Goal: Information Seeking & Learning: Learn about a topic

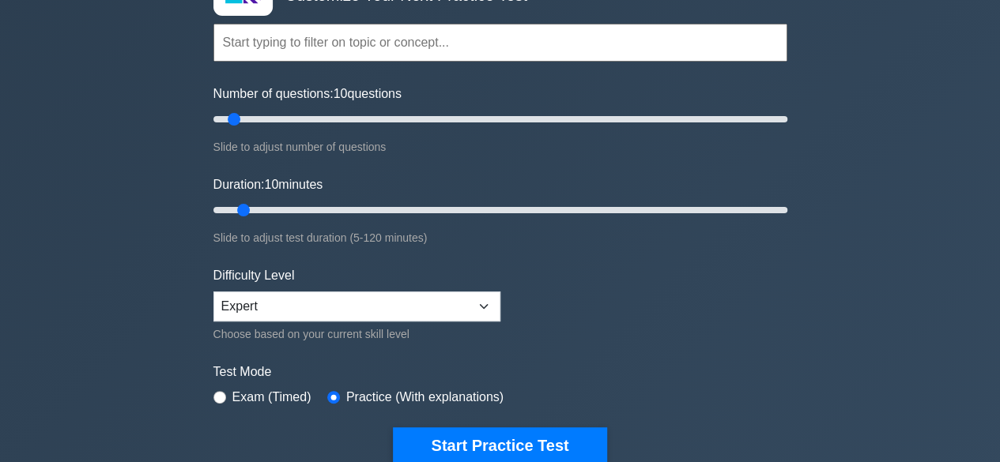
scroll to position [126, 0]
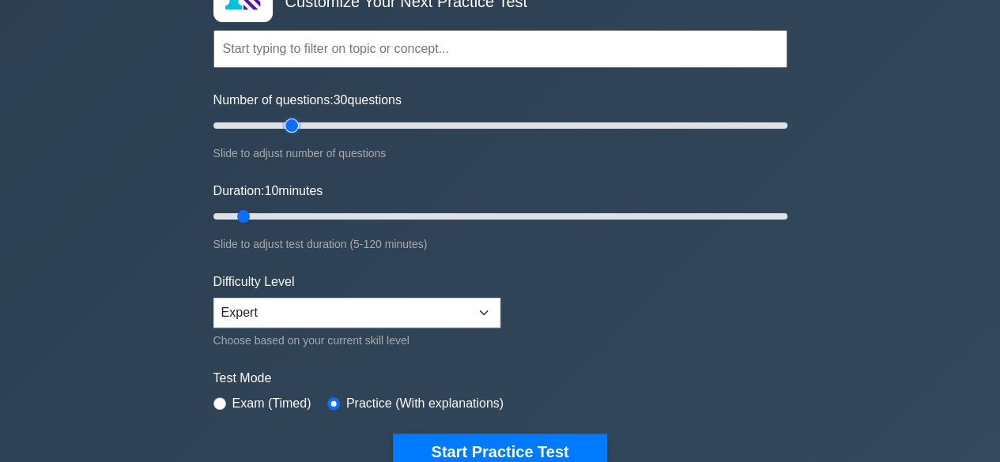
drag, startPoint x: 232, startPoint y: 123, endPoint x: 297, endPoint y: 126, distance: 65.7
type input "30"
click at [297, 126] on input "Number of questions: 30 questions" at bounding box center [500, 125] width 574 height 19
click at [267, 55] on input "text" at bounding box center [500, 49] width 574 height 38
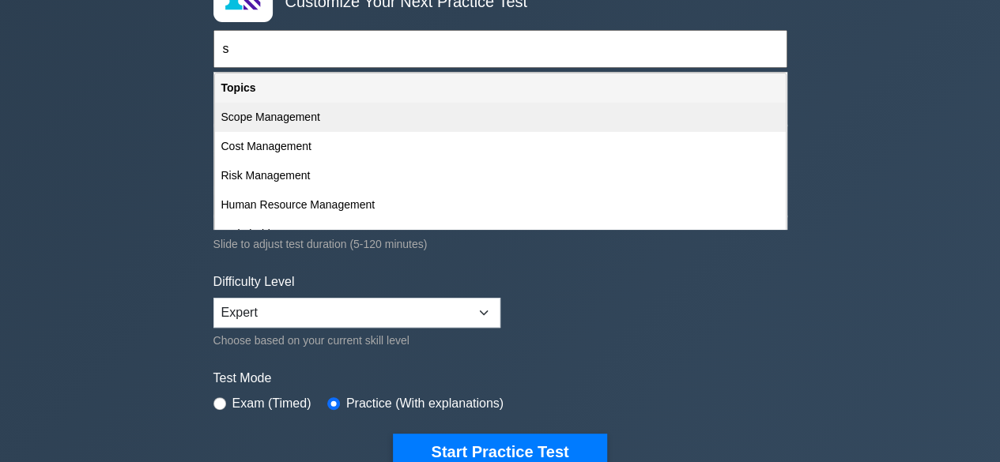
click at [268, 114] on div "Scope Management" at bounding box center [500, 117] width 571 height 29
type input "Scope Management"
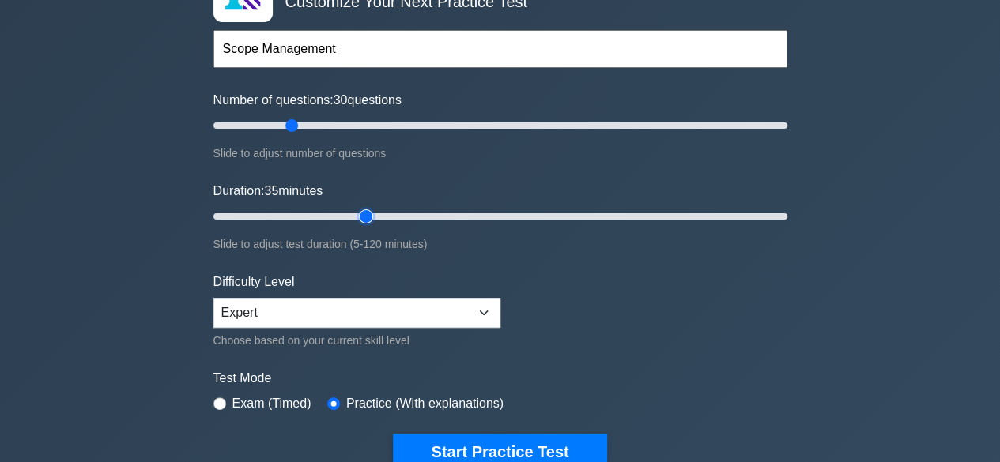
drag, startPoint x: 244, startPoint y: 212, endPoint x: 356, endPoint y: 212, distance: 111.5
type input "35"
click at [356, 212] on input "Duration: 35 minutes" at bounding box center [500, 216] width 574 height 19
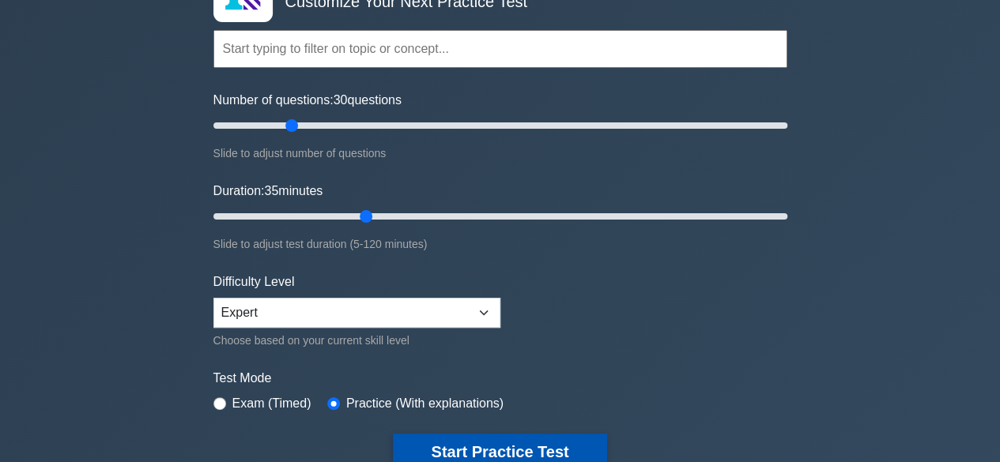
click at [559, 442] on button "Start Practice Test" at bounding box center [499, 452] width 213 height 36
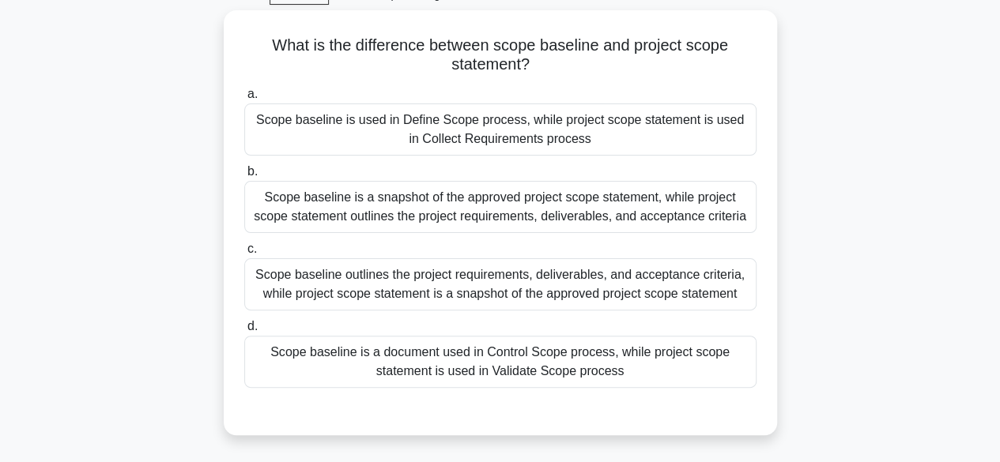
scroll to position [83, 0]
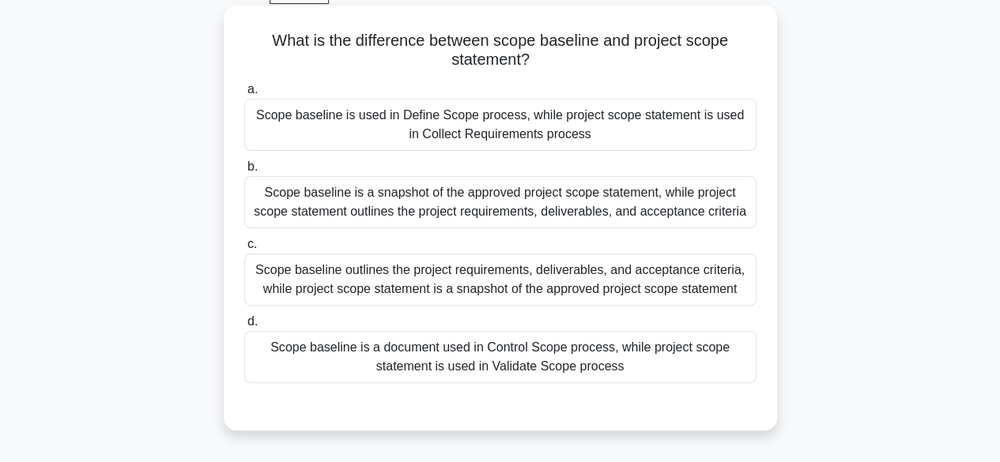
click at [534, 353] on div "Scope baseline is a document used in Control Scope process, while project scope…" at bounding box center [500, 357] width 512 height 52
click at [244, 327] on input "d. Scope baseline is a document used in Control Scope process, while project sc…" at bounding box center [244, 322] width 0 height 10
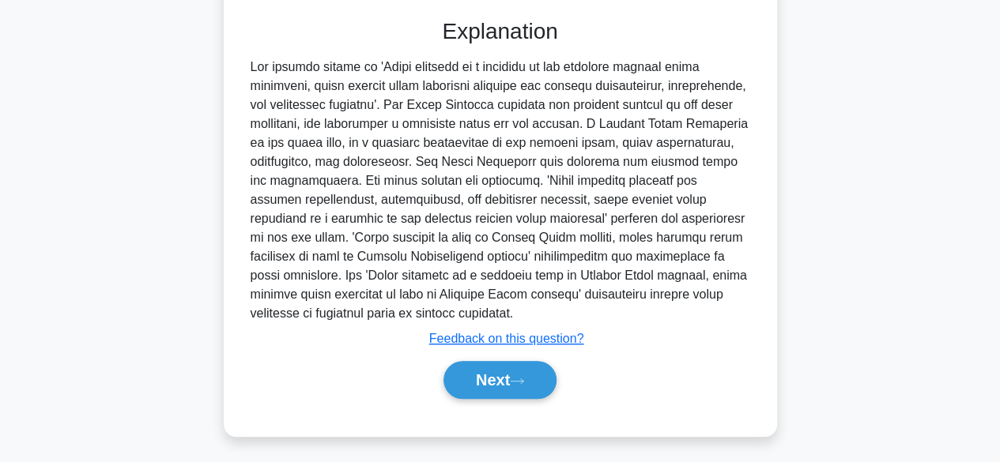
scroll to position [493, 0]
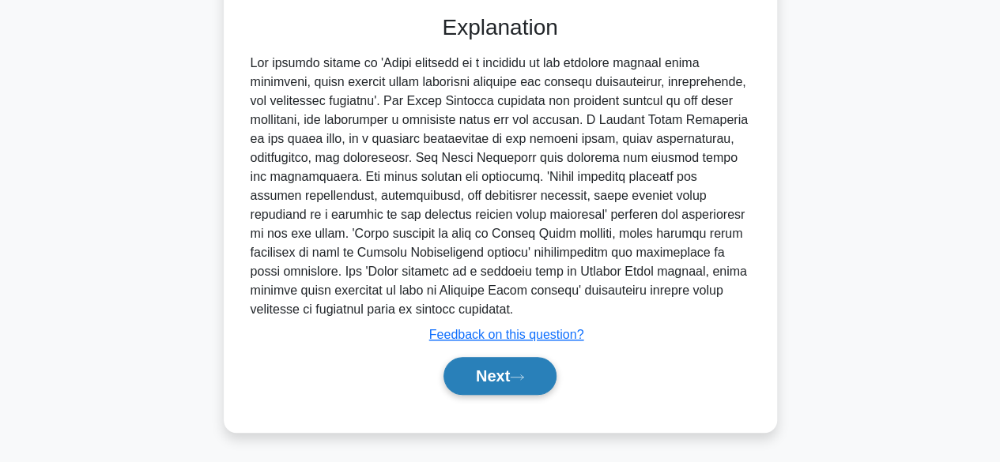
click at [501, 382] on button "Next" at bounding box center [500, 376] width 113 height 38
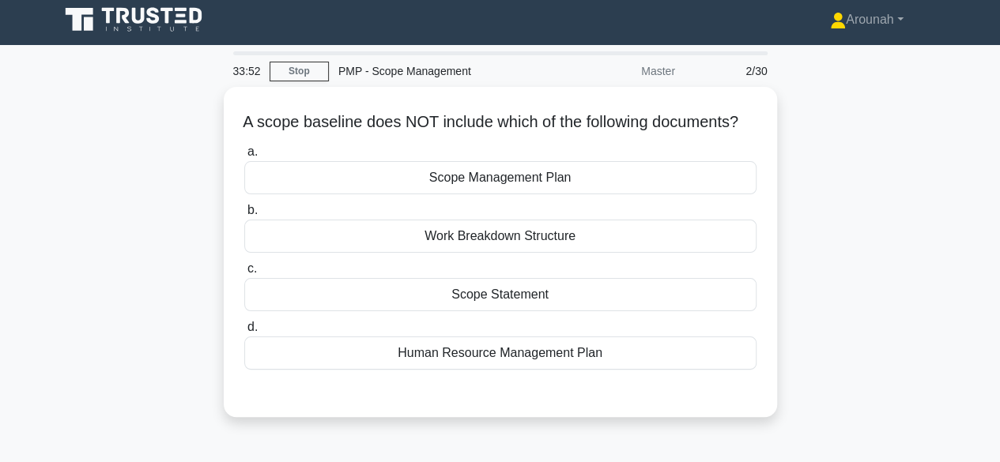
scroll to position [6, 0]
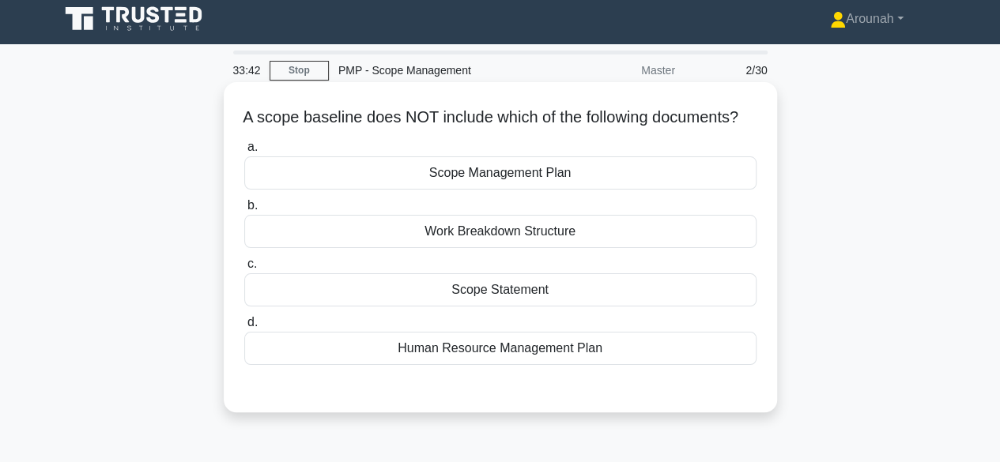
click at [531, 365] on div "Human Resource Management Plan" at bounding box center [500, 348] width 512 height 33
click at [244, 328] on input "d. Human Resource Management Plan" at bounding box center [244, 323] width 0 height 10
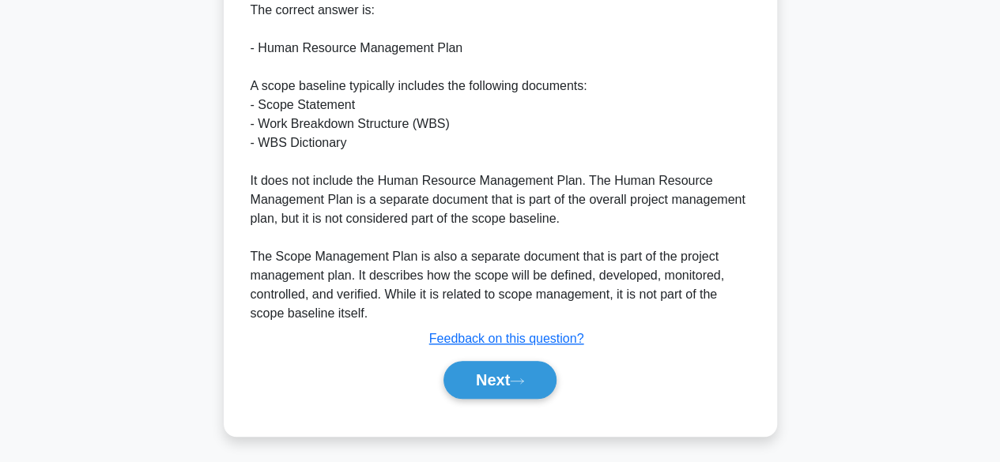
scroll to position [453, 0]
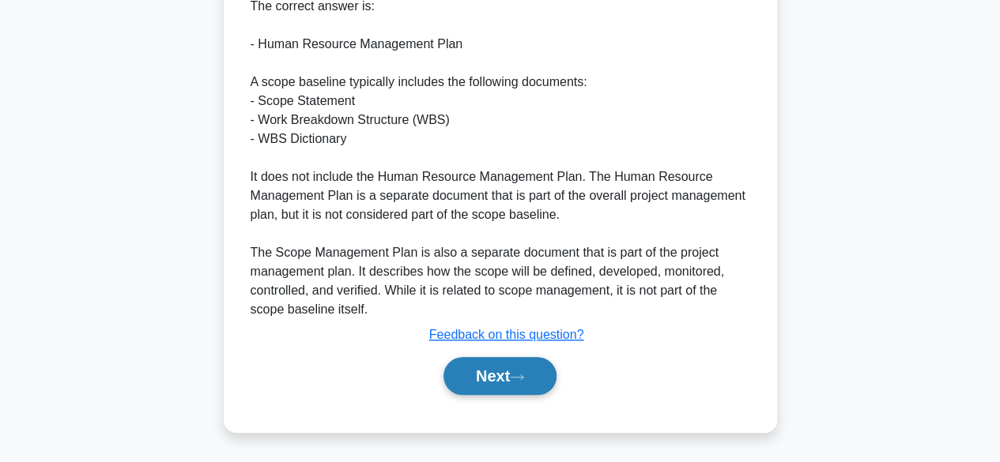
click at [482, 371] on button "Next" at bounding box center [500, 376] width 113 height 38
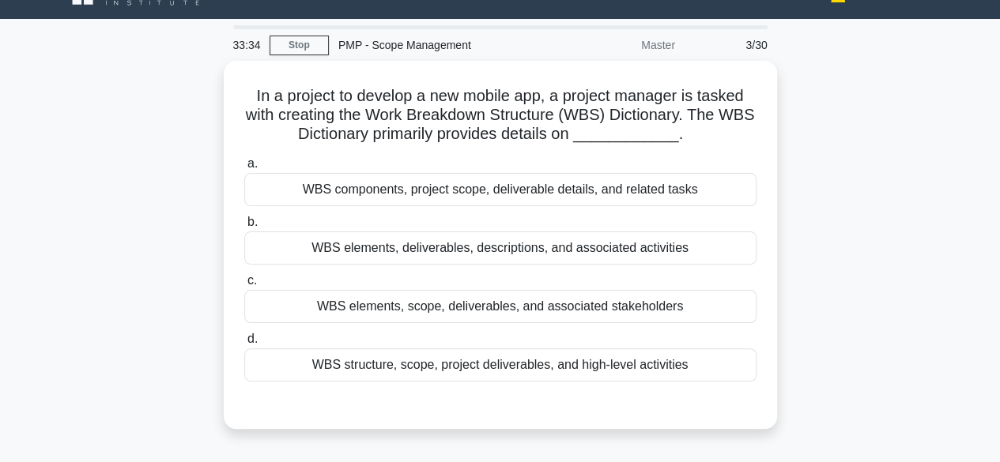
scroll to position [27, 0]
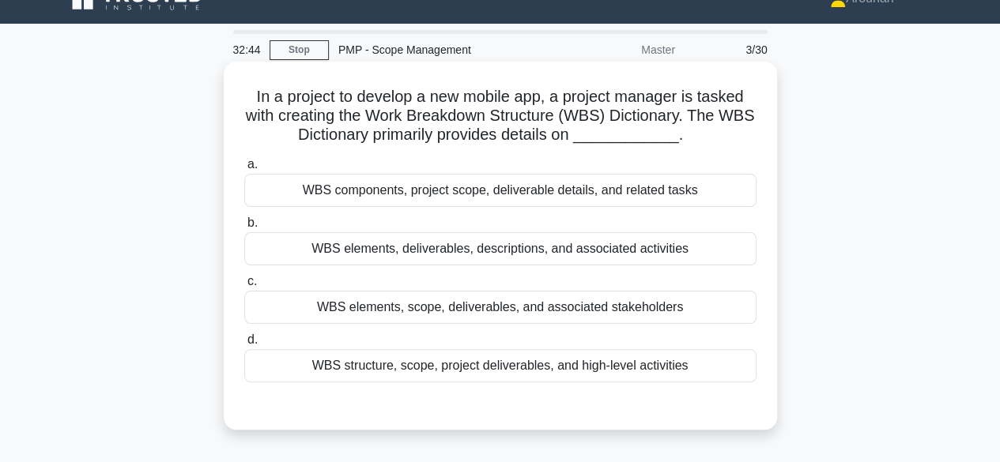
click at [639, 249] on div "WBS elements, deliverables, descriptions, and associated activities" at bounding box center [500, 248] width 512 height 33
click at [244, 228] on input "b. WBS elements, deliverables, descriptions, and associated activities" at bounding box center [244, 223] width 0 height 10
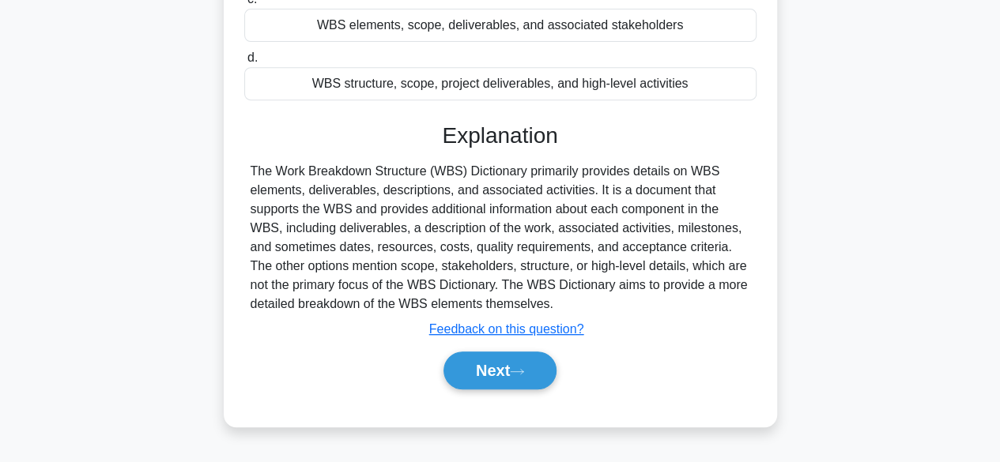
scroll to position [314, 0]
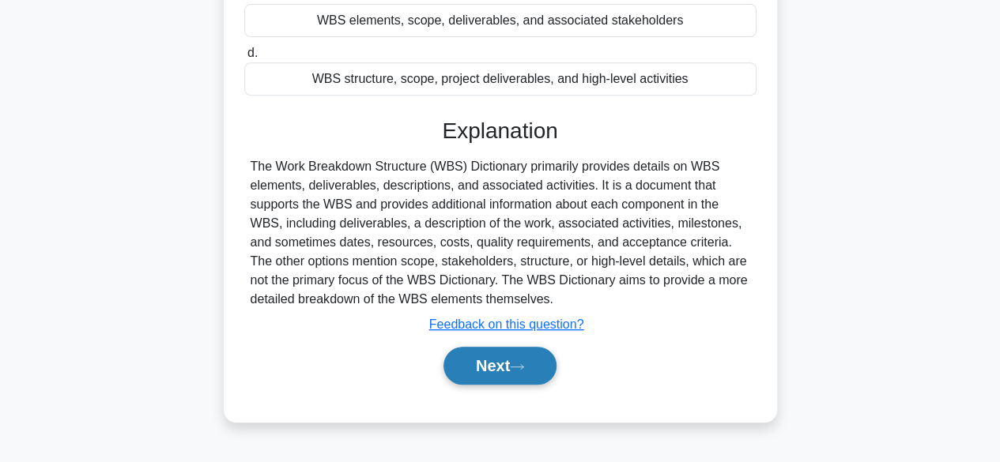
click at [524, 364] on icon at bounding box center [517, 367] width 14 height 9
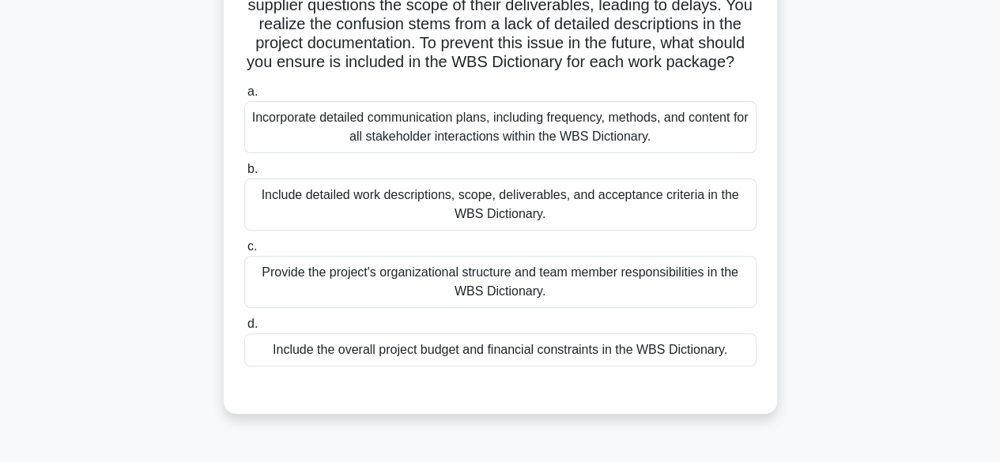
scroll to position [148, 0]
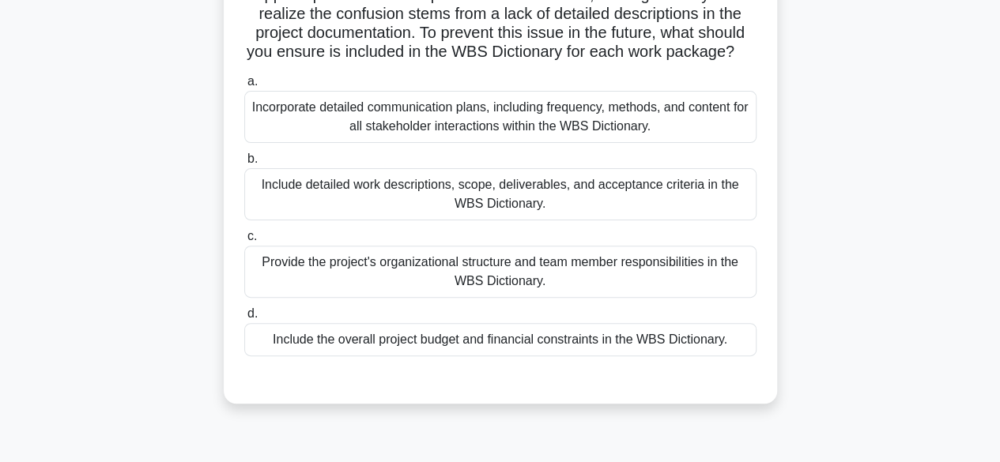
click at [635, 218] on div "Include detailed work descriptions, scope, deliverables, and acceptance criteri…" at bounding box center [500, 194] width 512 height 52
click at [244, 164] on input "b. Include detailed work descriptions, scope, deliverables, and acceptance crit…" at bounding box center [244, 159] width 0 height 10
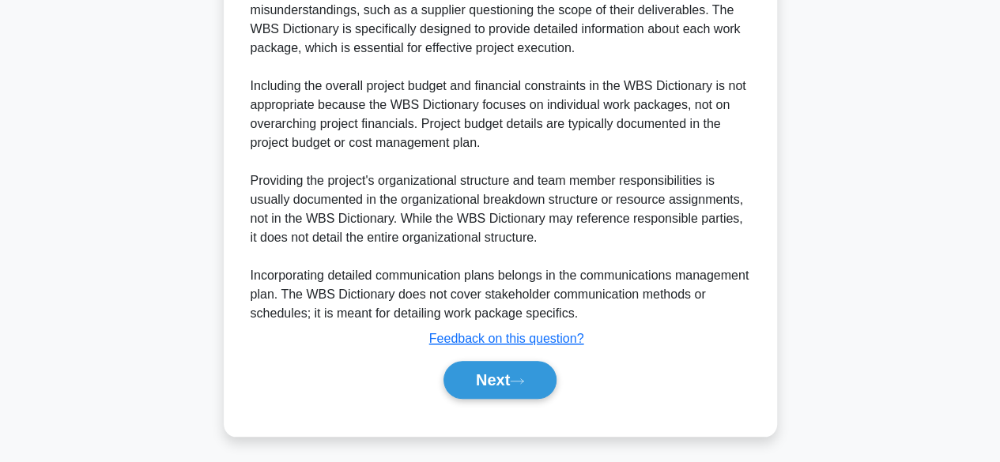
scroll to position [643, 0]
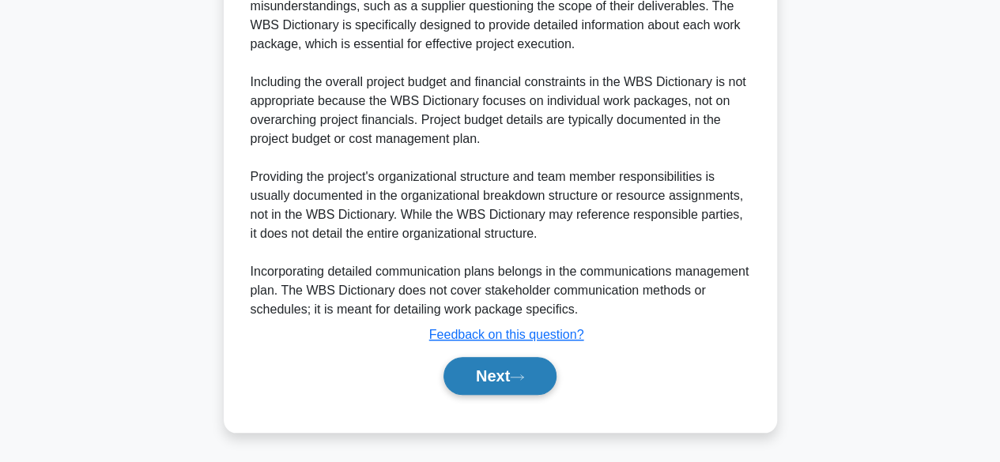
click at [513, 387] on button "Next" at bounding box center [500, 376] width 113 height 38
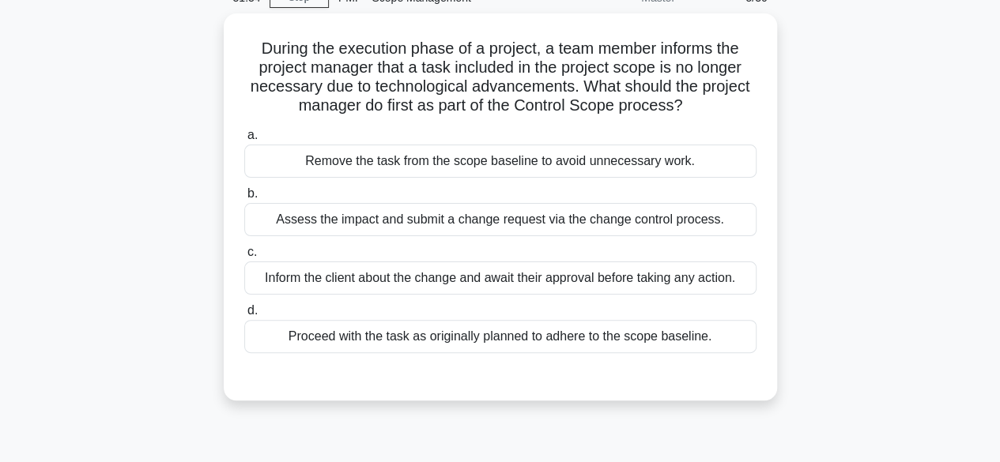
scroll to position [82, 0]
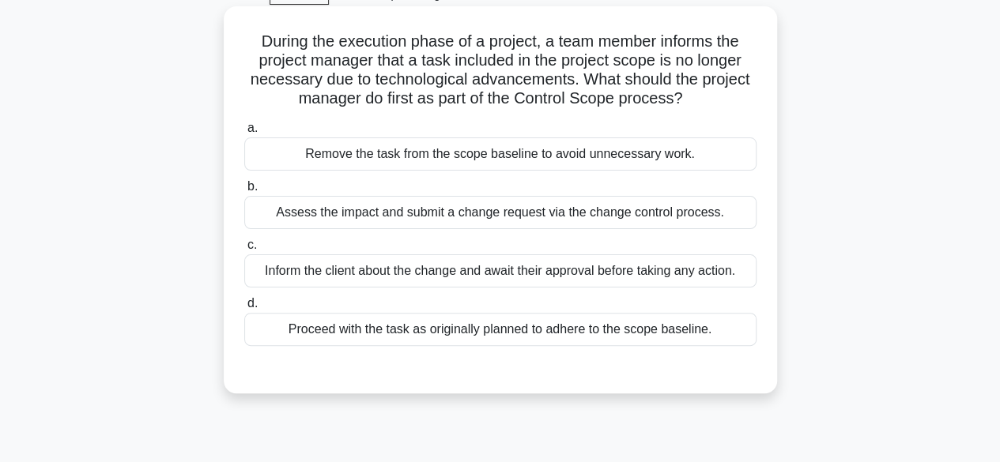
click at [677, 224] on div "Assess the impact and submit a change request via the change control process." at bounding box center [500, 212] width 512 height 33
click at [244, 192] on input "b. Assess the impact and submit a change request via the change control process." at bounding box center [244, 187] width 0 height 10
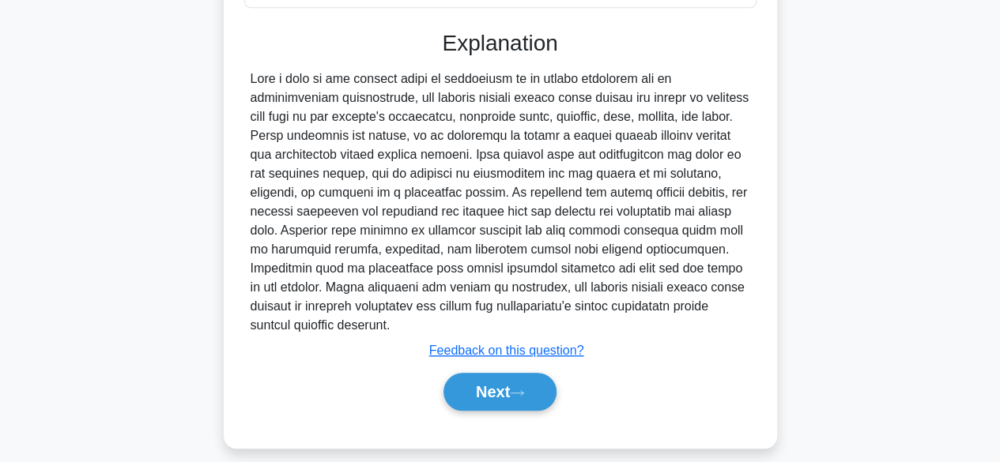
scroll to position [434, 0]
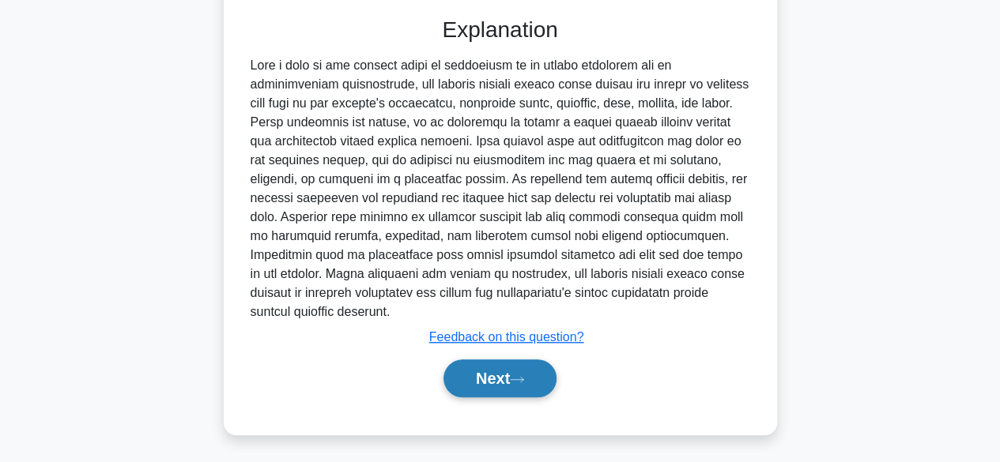
click at [539, 372] on button "Next" at bounding box center [500, 379] width 113 height 38
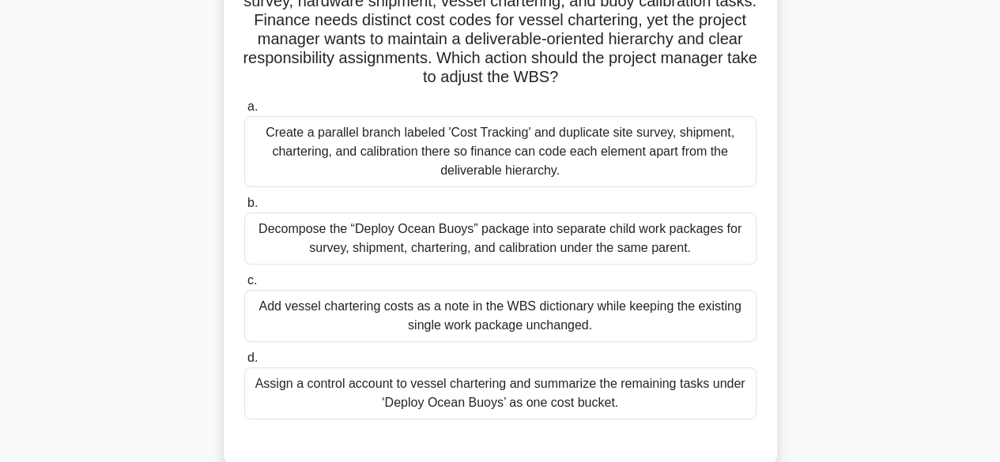
scroll to position [169, 0]
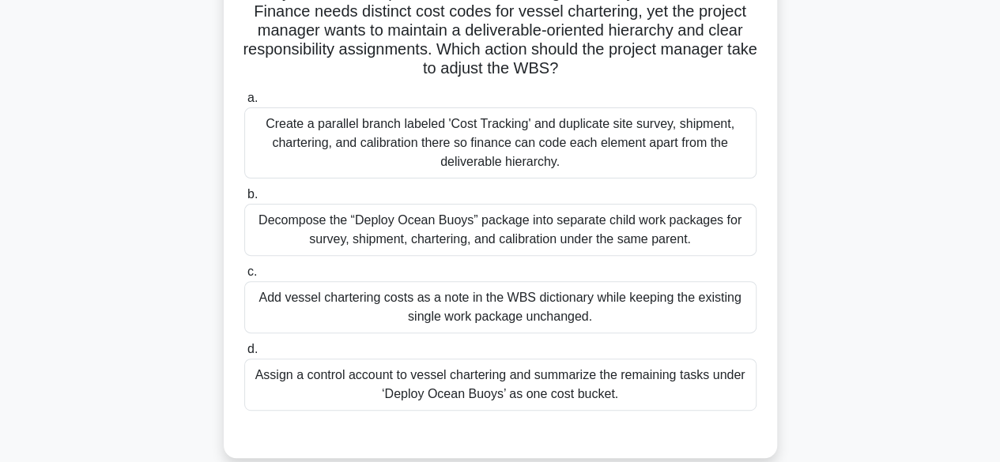
click at [658, 218] on div "Decompose the “Deploy Ocean Buoys” package into separate child work packages fo…" at bounding box center [500, 230] width 512 height 52
click at [244, 200] on input "b. Decompose the “Deploy Ocean Buoys” package into separate child work packages…" at bounding box center [244, 195] width 0 height 10
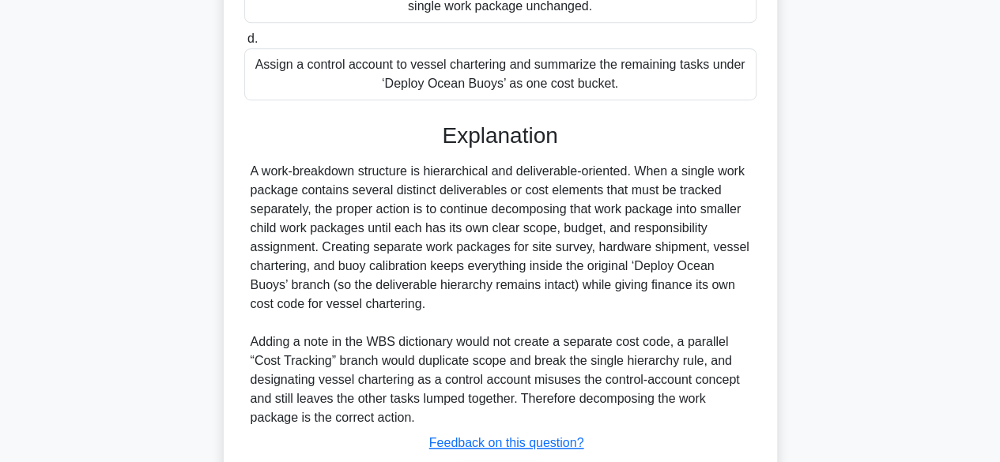
scroll to position [586, 0]
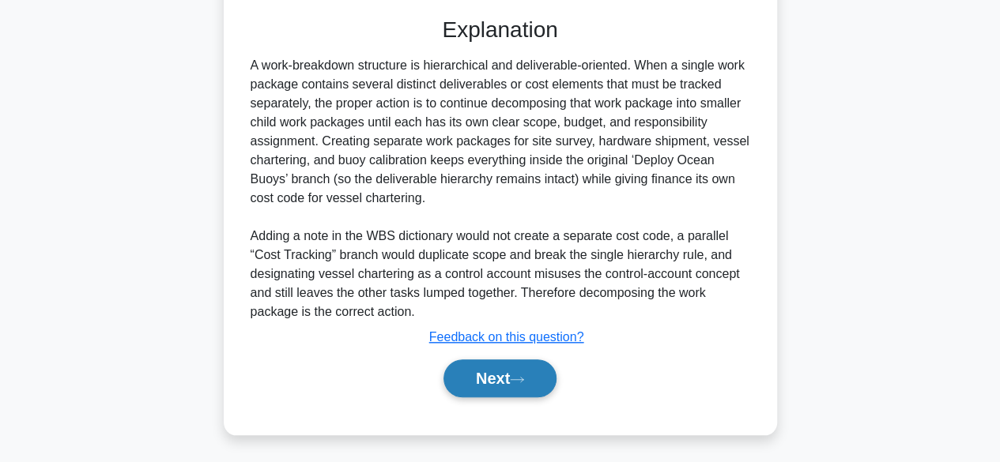
click at [482, 380] on button "Next" at bounding box center [500, 379] width 113 height 38
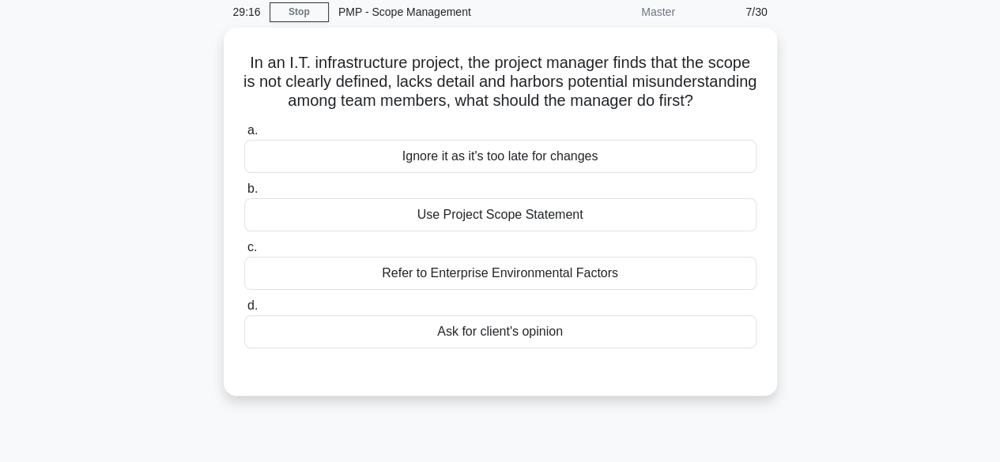
scroll to position [59, 0]
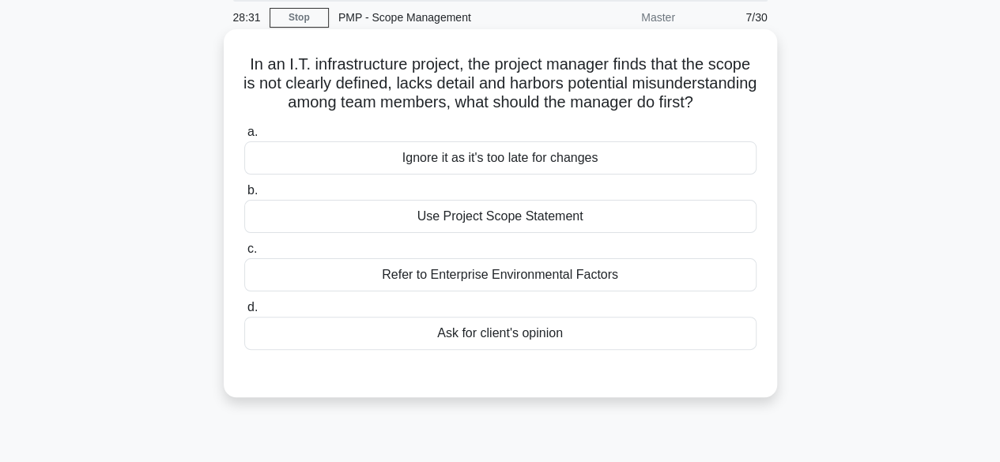
click at [568, 233] on div "Use Project Scope Statement" at bounding box center [500, 216] width 512 height 33
click at [244, 196] on input "b. Use Project Scope Statement" at bounding box center [244, 191] width 0 height 10
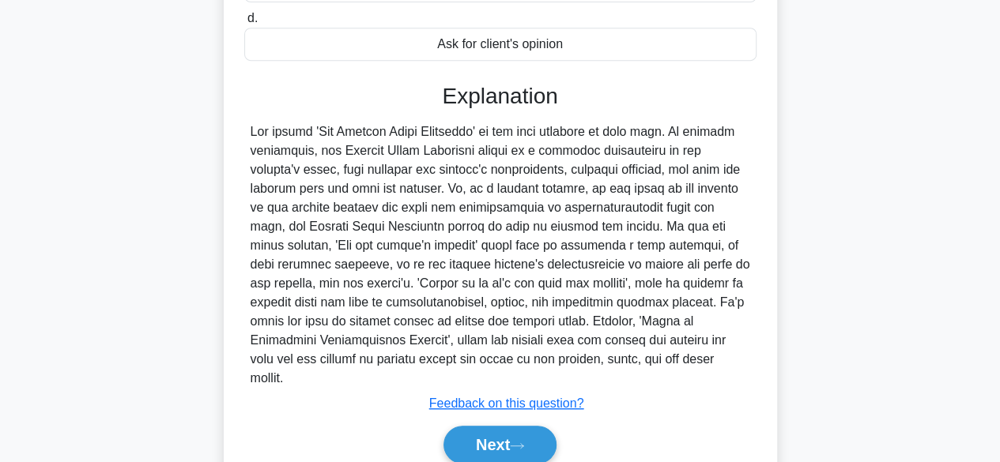
scroll to position [415, 0]
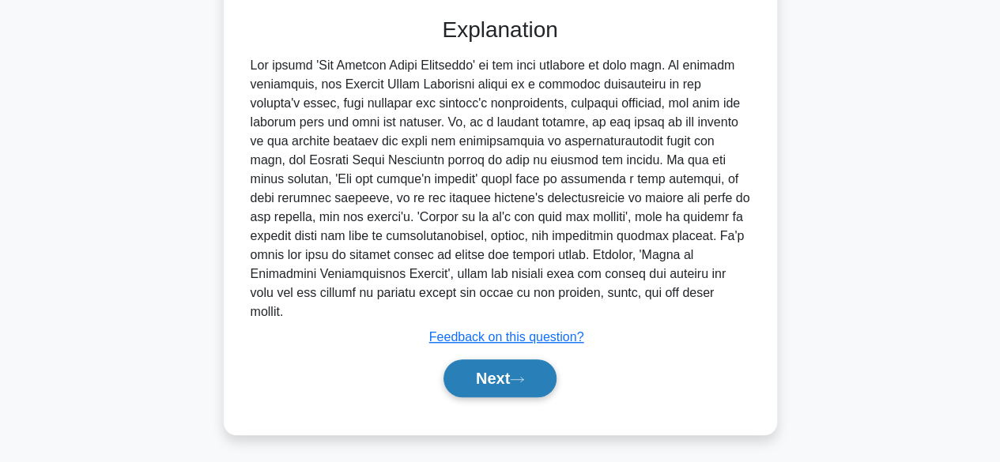
click at [534, 380] on button "Next" at bounding box center [500, 379] width 113 height 38
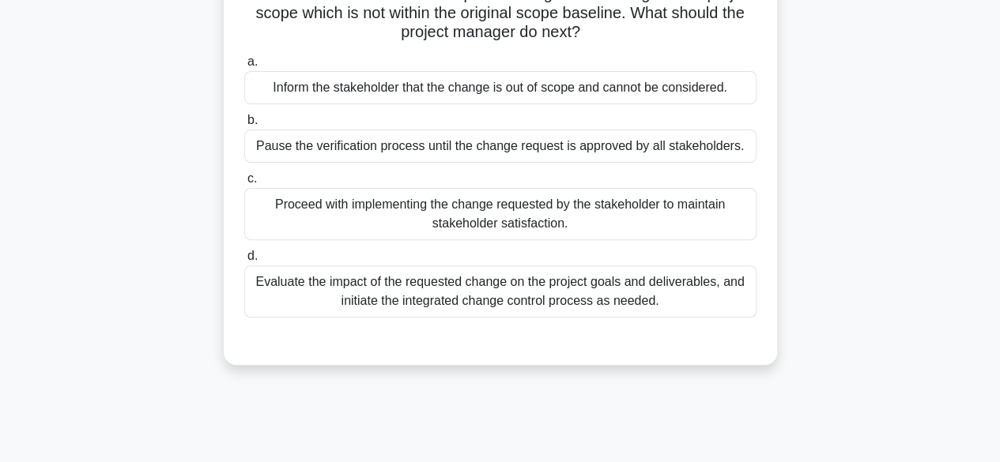
scroll to position [158, 0]
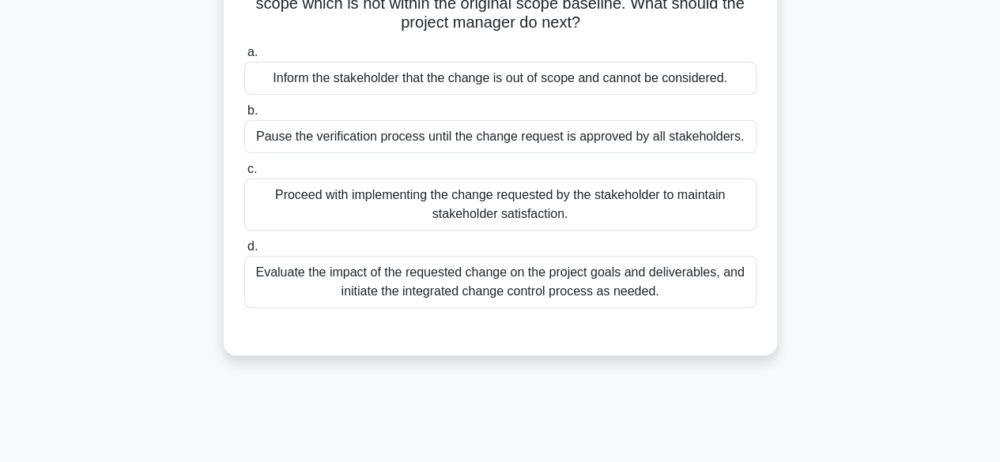
click at [681, 284] on div "Evaluate the impact of the requested change on the project goals and deliverabl…" at bounding box center [500, 282] width 512 height 52
click at [244, 252] on input "d. Evaluate the impact of the requested change on the project goals and deliver…" at bounding box center [244, 247] width 0 height 10
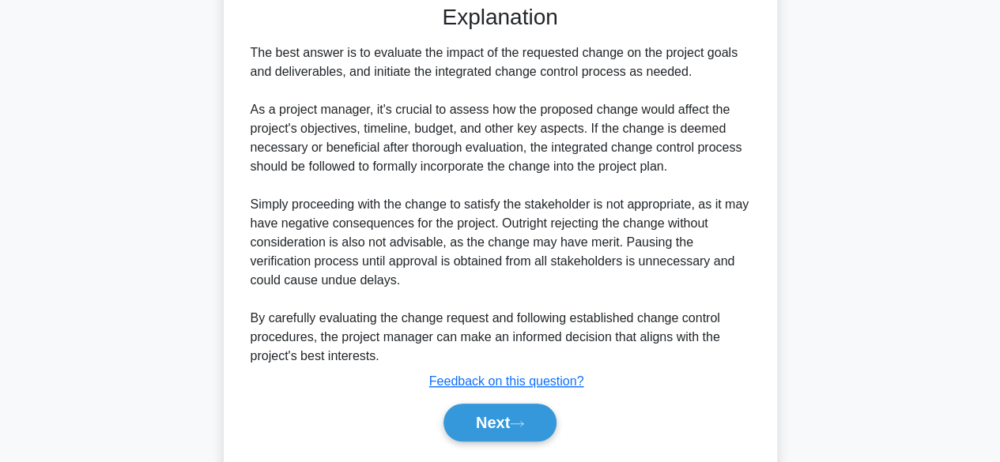
scroll to position [492, 0]
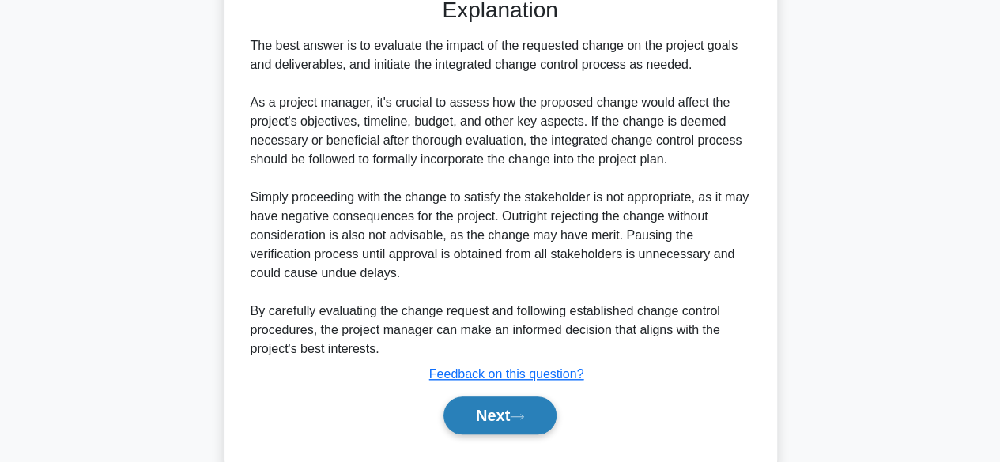
click at [505, 420] on button "Next" at bounding box center [500, 416] width 113 height 38
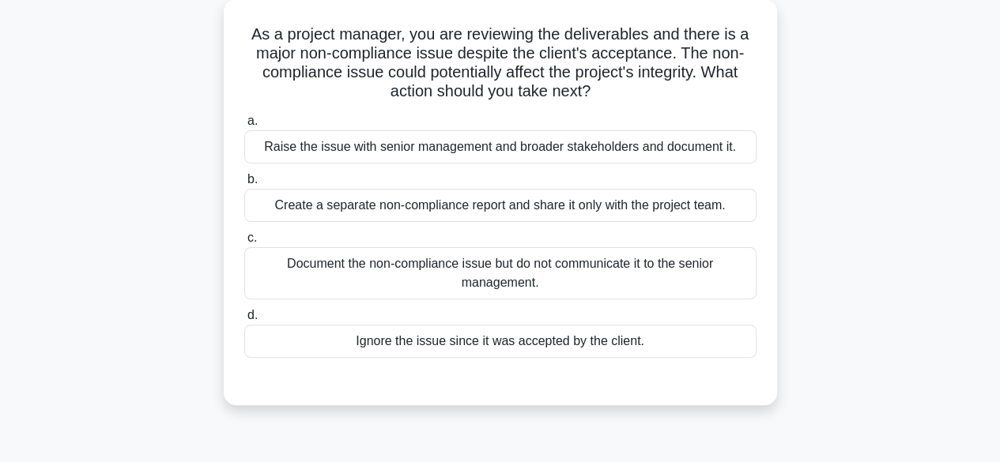
scroll to position [96, 0]
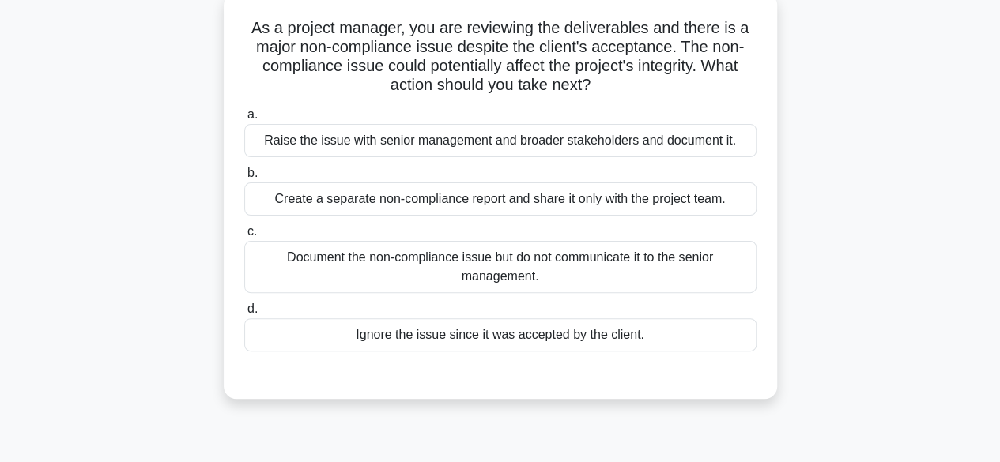
click at [710, 144] on div "Raise the issue with senior management and broader stakeholders and document it." at bounding box center [500, 140] width 512 height 33
click at [244, 120] on input "a. Raise the issue with senior management and broader stakeholders and document…" at bounding box center [244, 115] width 0 height 10
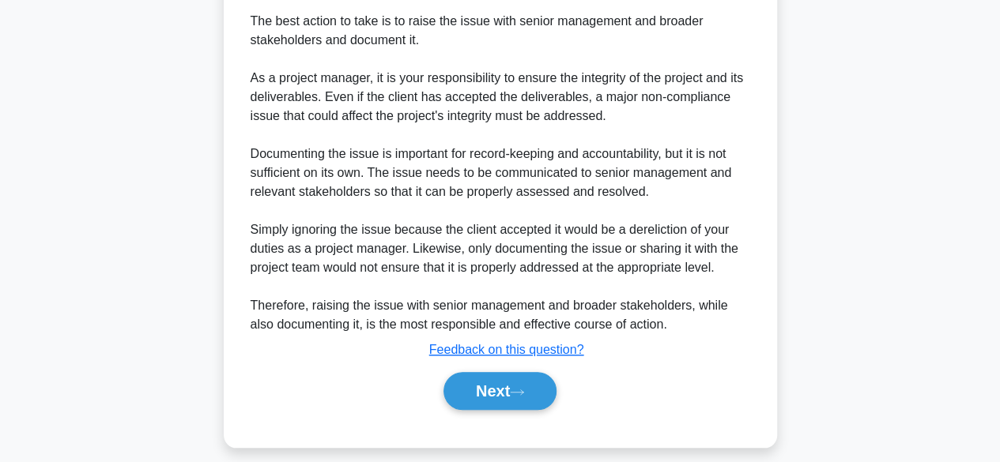
scroll to position [506, 0]
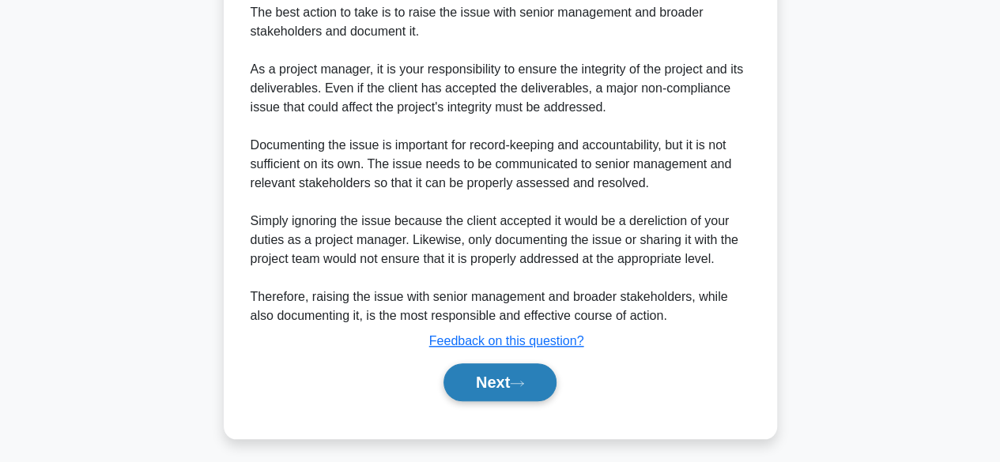
click at [523, 383] on icon at bounding box center [517, 383] width 14 height 9
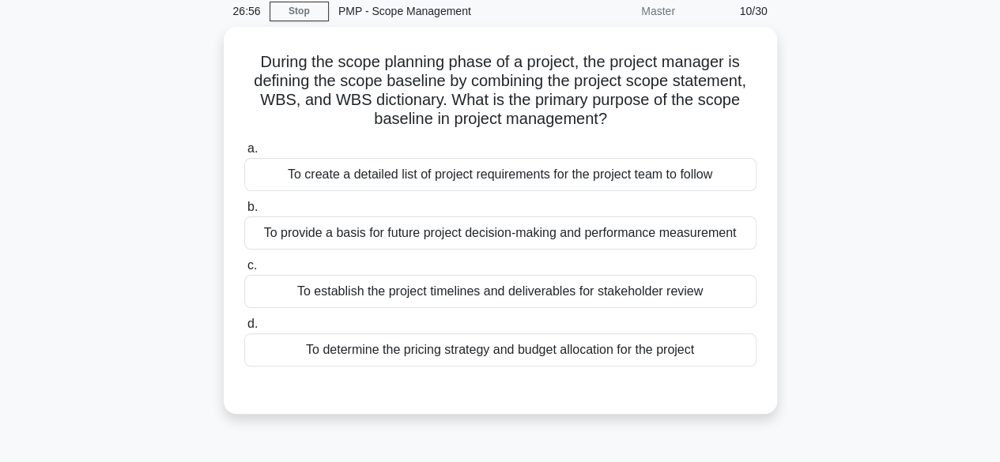
scroll to position [66, 0]
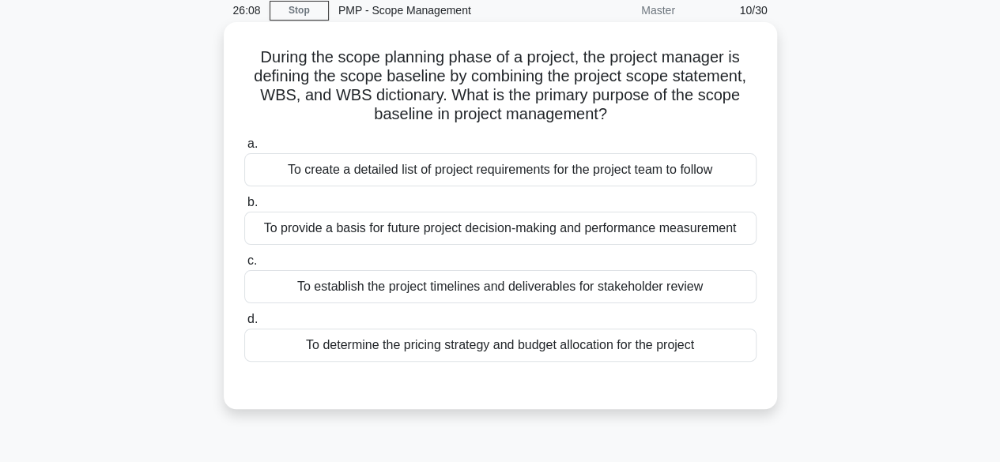
click at [684, 156] on div "To create a detailed list of project requirements for the project team to follow" at bounding box center [500, 169] width 512 height 33
click at [244, 149] on input "a. To create a detailed list of project requirements for the project team to fo…" at bounding box center [244, 144] width 0 height 10
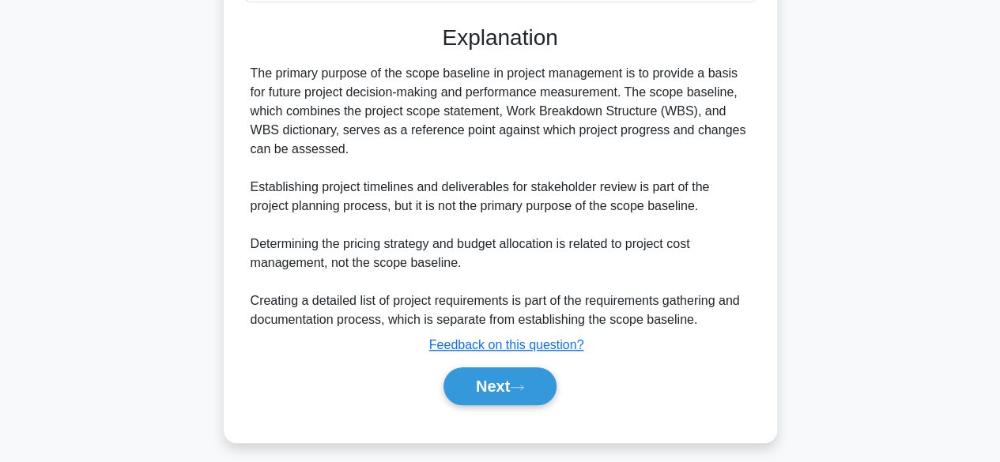
scroll to position [432, 0]
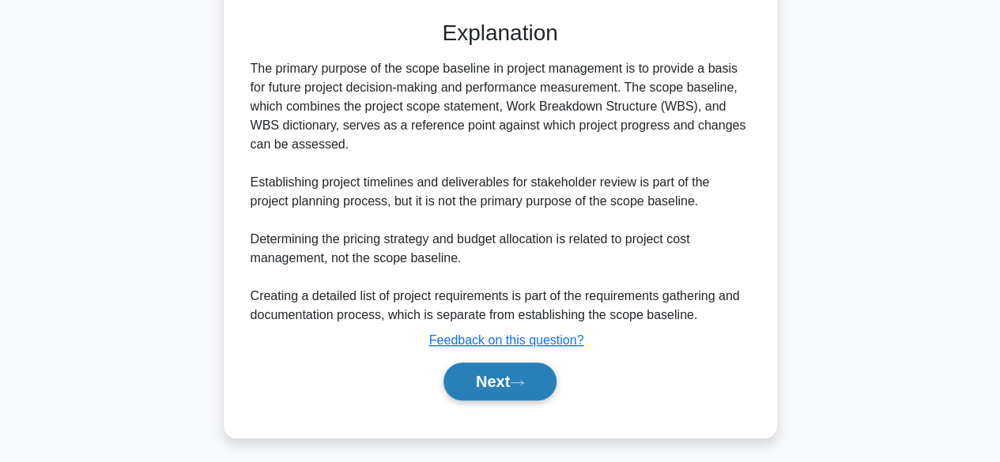
click at [542, 378] on button "Next" at bounding box center [500, 382] width 113 height 38
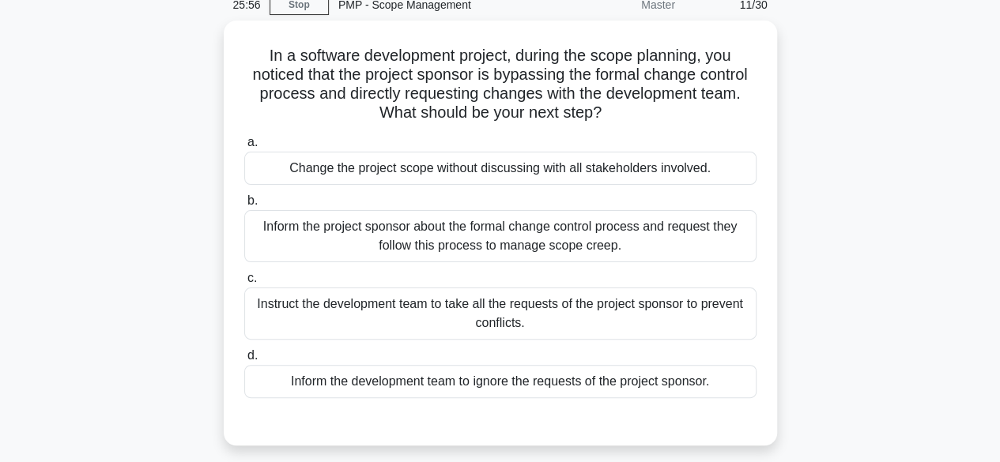
scroll to position [73, 0]
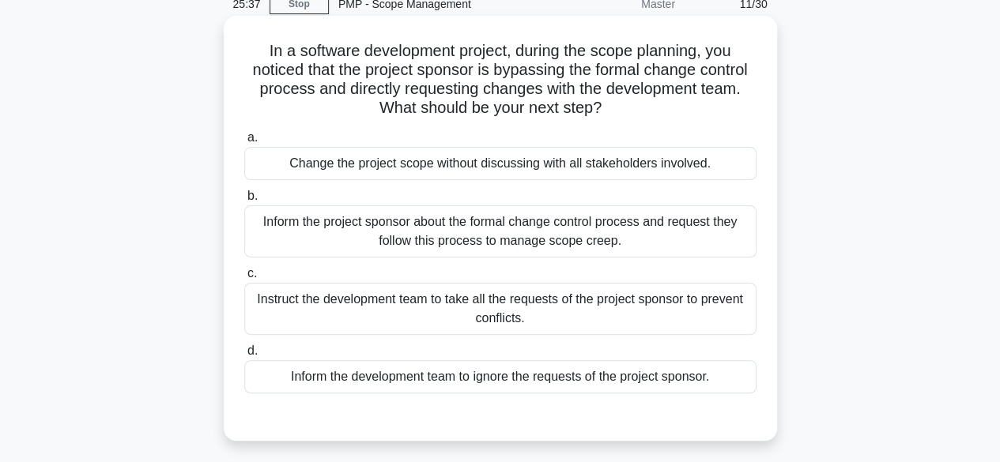
click at [623, 228] on div "Inform the project sponsor about the formal change control process and request …" at bounding box center [500, 232] width 512 height 52
click at [244, 202] on input "b. Inform the project sponsor about the formal change control process and reque…" at bounding box center [244, 196] width 0 height 10
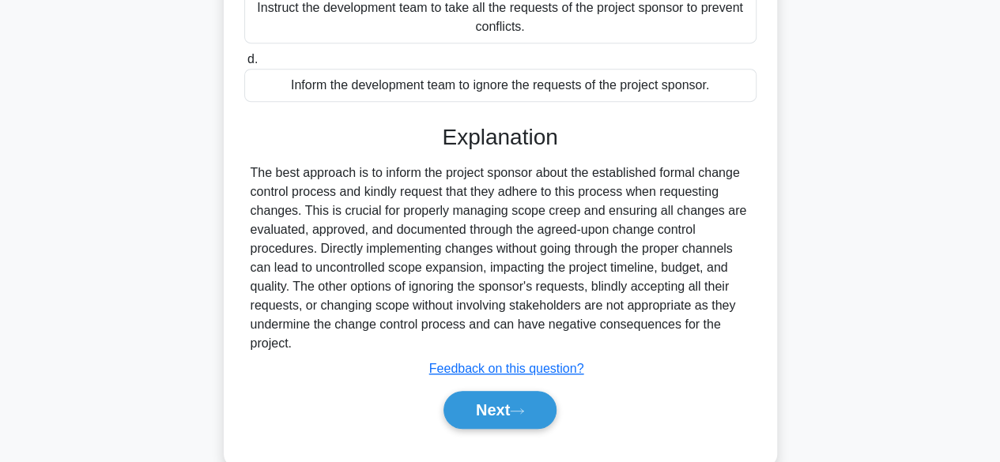
scroll to position [396, 0]
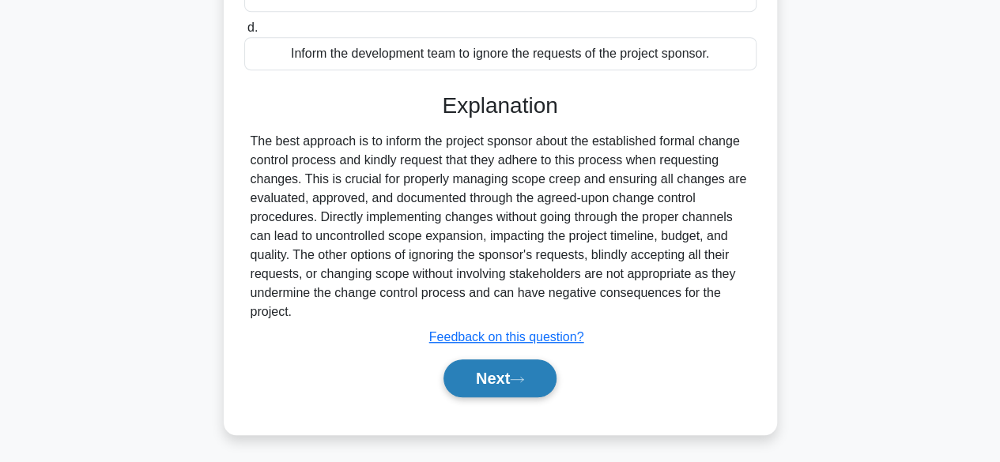
click at [545, 375] on button "Next" at bounding box center [500, 379] width 113 height 38
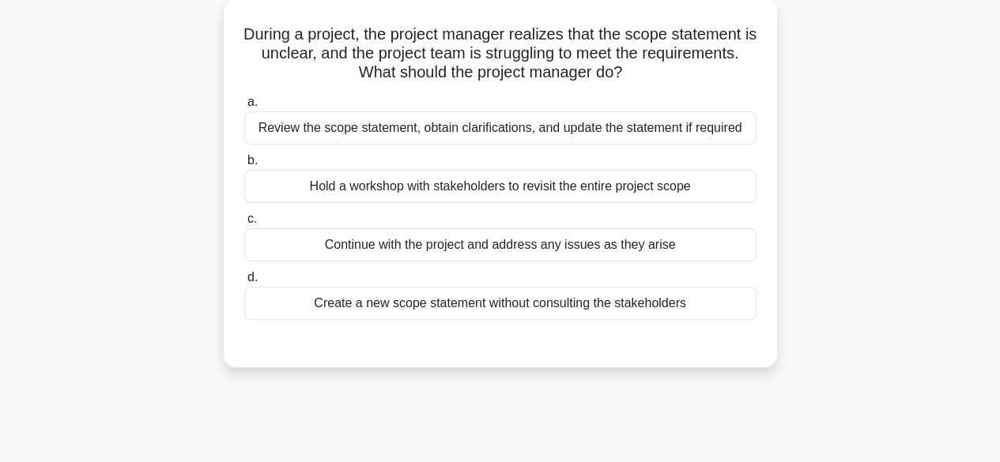
scroll to position [90, 0]
click at [631, 131] on div "Review the scope statement, obtain clarifications, and update the statement if …" at bounding box center [500, 127] width 512 height 33
click at [244, 107] on input "a. Review the scope statement, obtain clarifications, and update the statement …" at bounding box center [244, 101] width 0 height 10
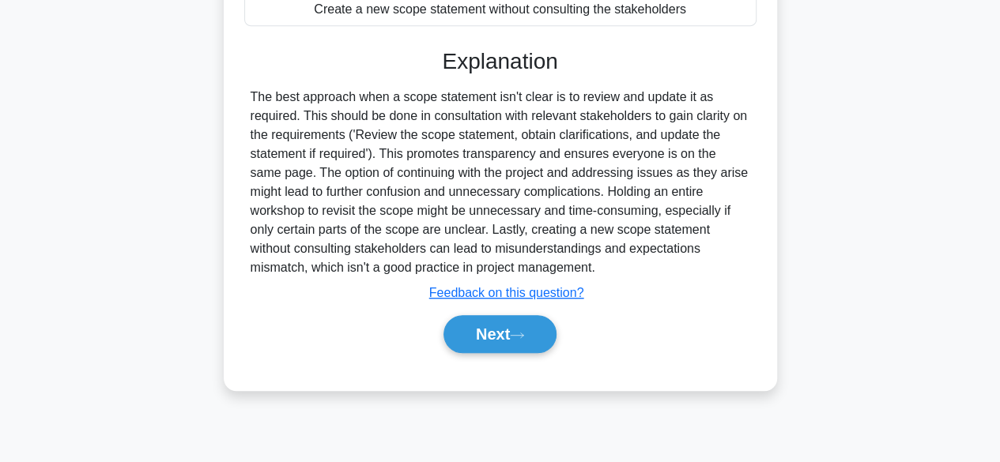
scroll to position [391, 0]
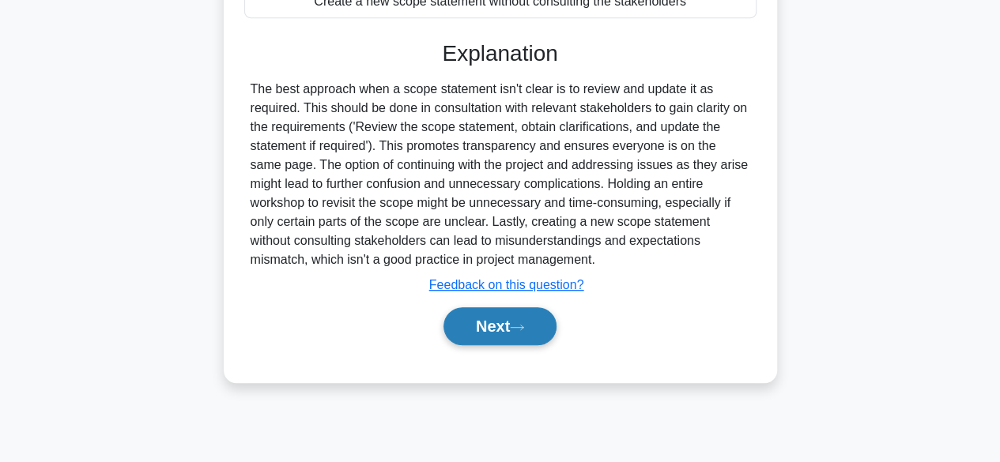
click at [530, 331] on button "Next" at bounding box center [500, 327] width 113 height 38
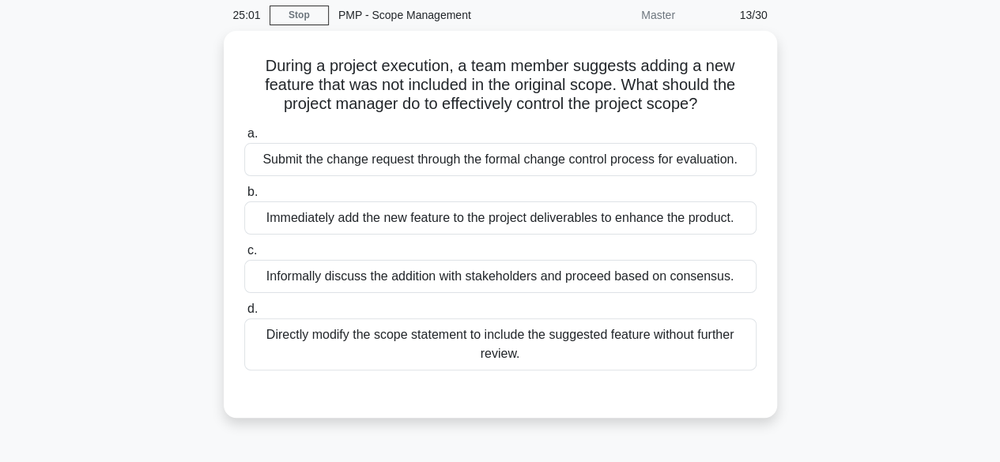
scroll to position [53, 0]
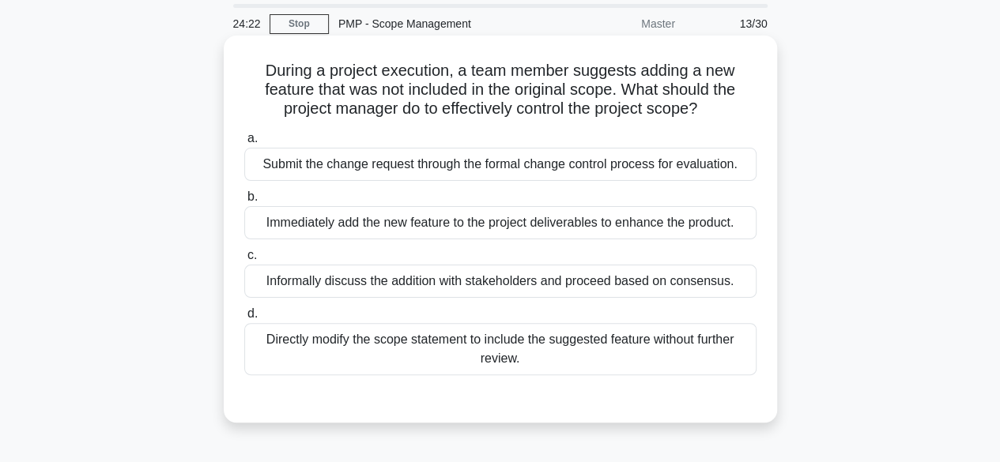
click at [680, 168] on div "Submit the change request through the formal change control process for evaluat…" at bounding box center [500, 164] width 512 height 33
click at [244, 144] on input "a. Submit the change request through the formal change control process for eval…" at bounding box center [244, 139] width 0 height 10
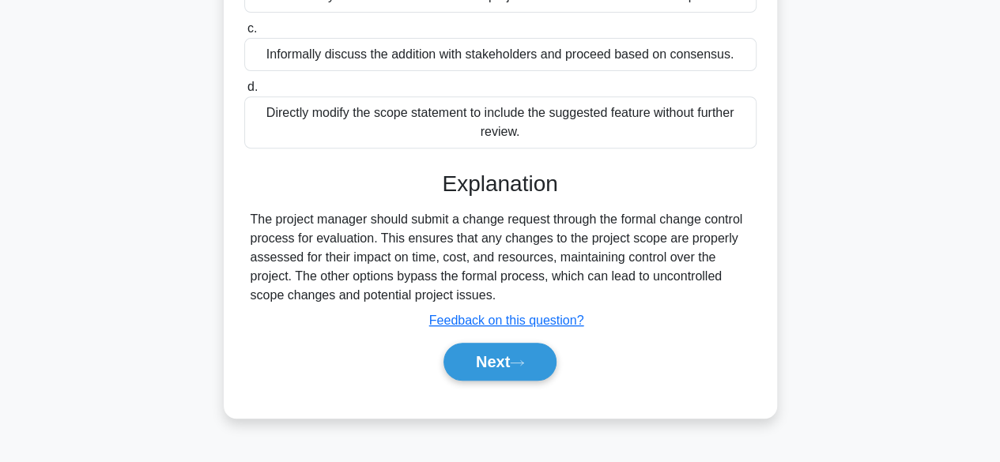
scroll to position [302, 0]
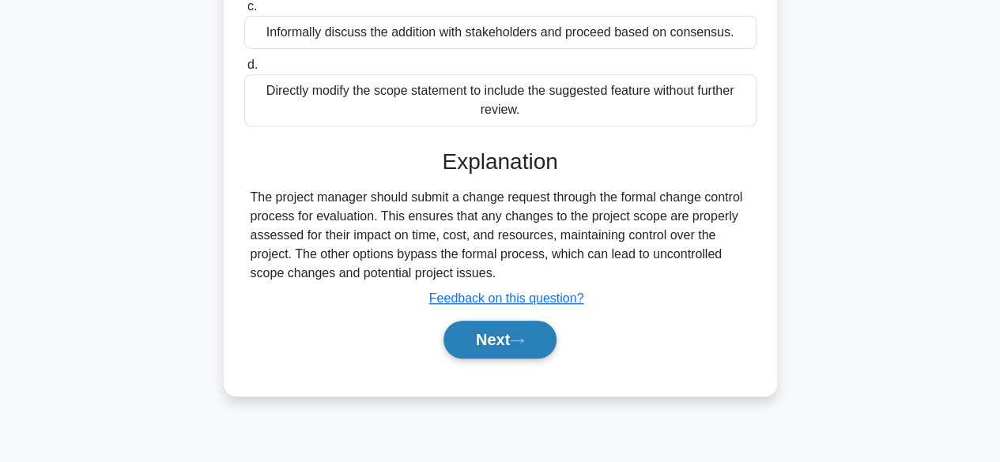
click at [524, 352] on button "Next" at bounding box center [500, 340] width 113 height 38
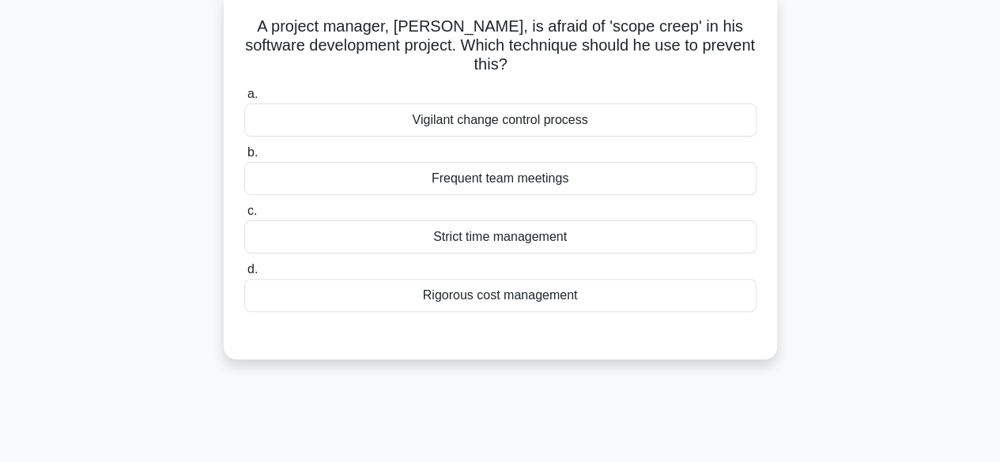
scroll to position [87, 0]
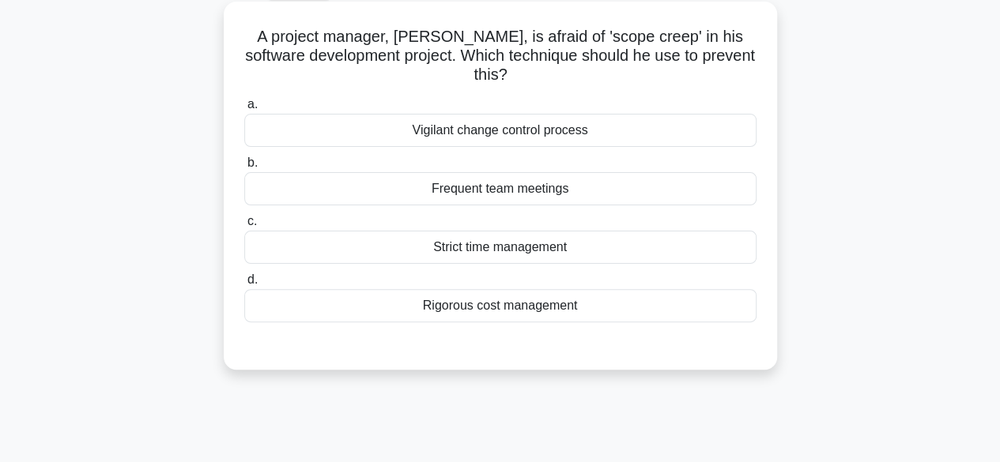
click at [568, 134] on div "Vigilant change control process" at bounding box center [500, 130] width 512 height 33
click at [244, 110] on input "a. Vigilant change control process" at bounding box center [244, 105] width 0 height 10
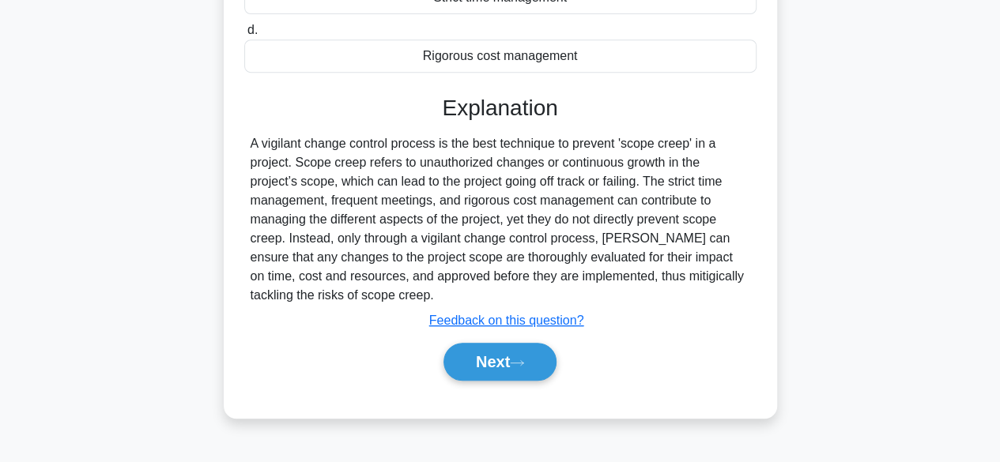
scroll to position [391, 0]
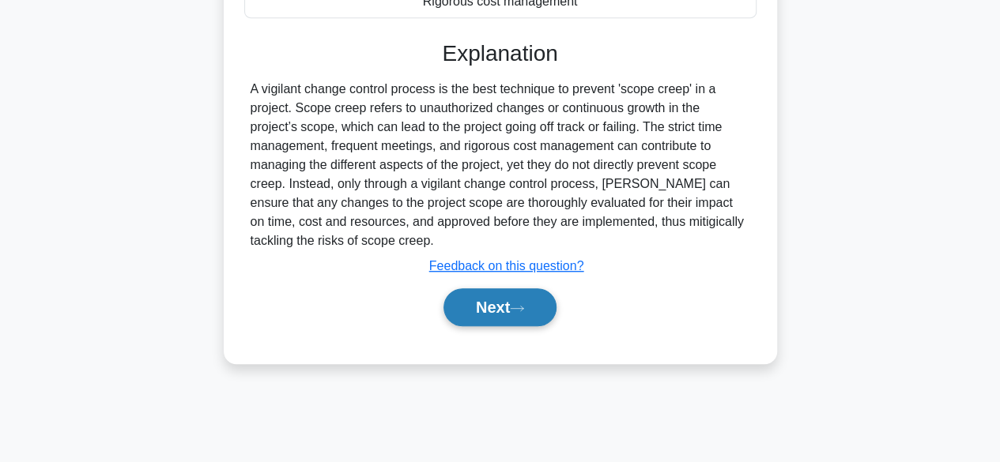
click at [487, 312] on button "Next" at bounding box center [500, 308] width 113 height 38
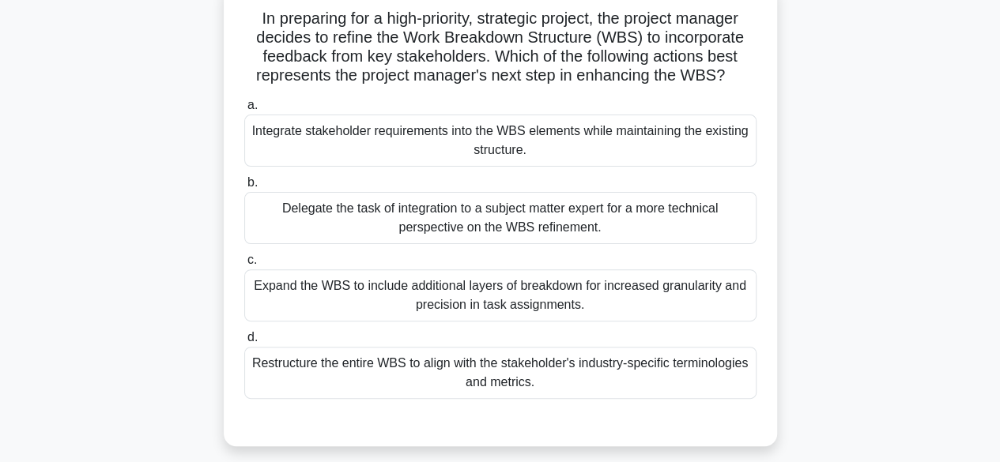
scroll to position [111, 0]
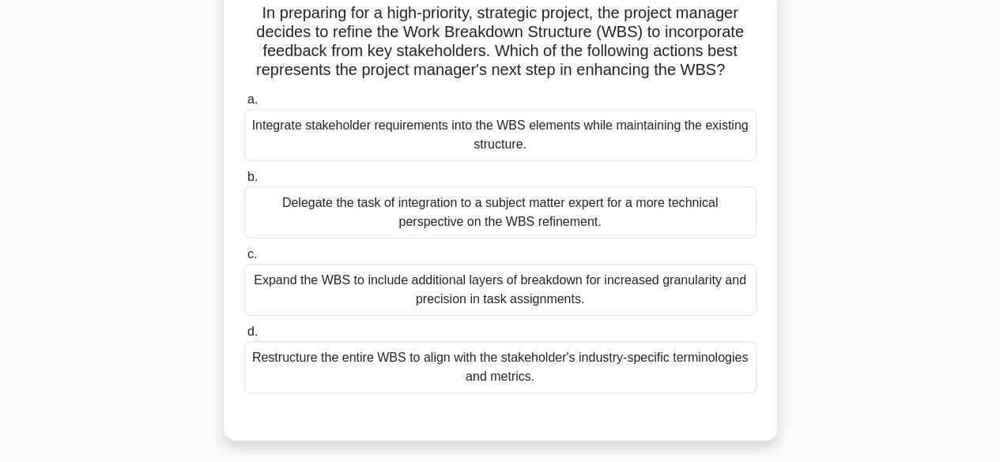
click at [569, 363] on div "Restructure the entire WBS to align with the stakeholder's industry-specific te…" at bounding box center [500, 368] width 512 height 52
click at [244, 338] on input "d. Restructure the entire WBS to align with the stakeholder's industry-specific…" at bounding box center [244, 332] width 0 height 10
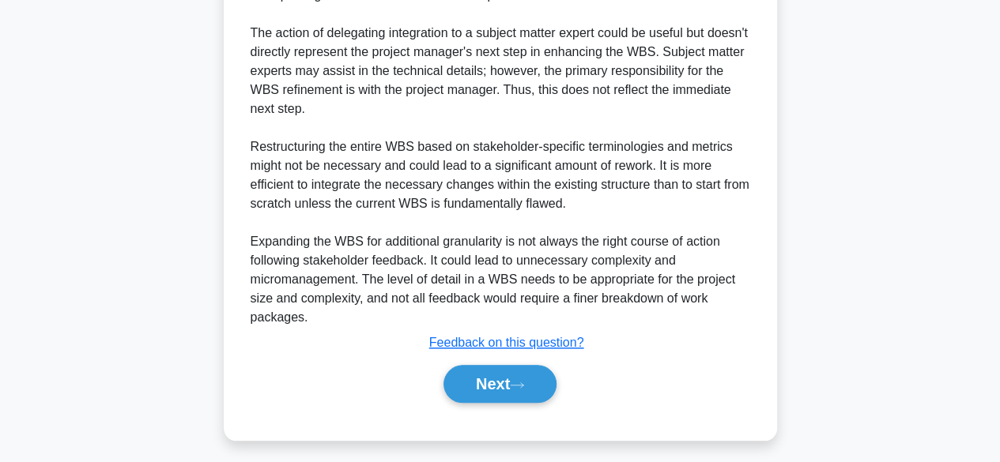
scroll to position [683, 0]
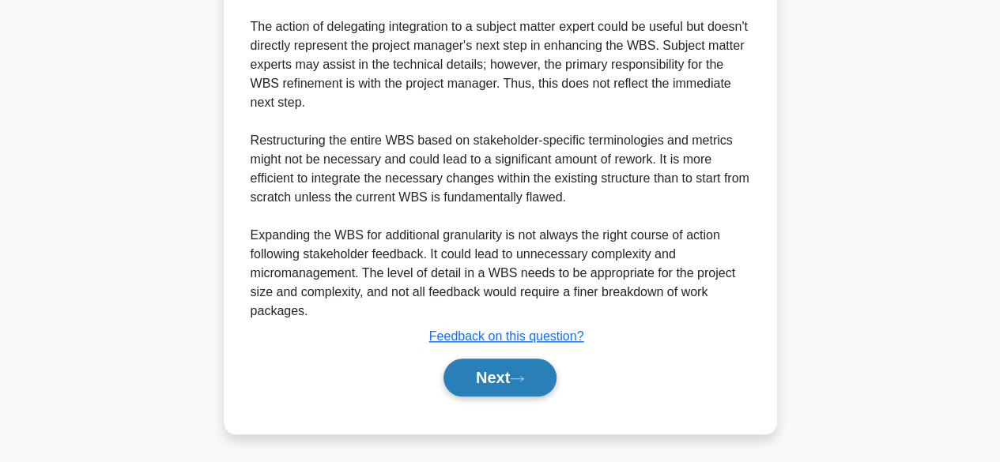
click at [516, 390] on button "Next" at bounding box center [500, 378] width 113 height 38
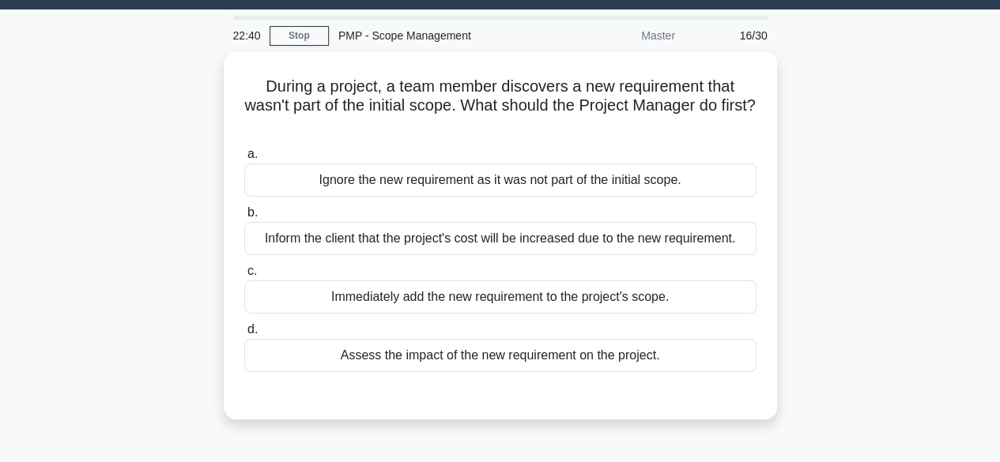
scroll to position [44, 0]
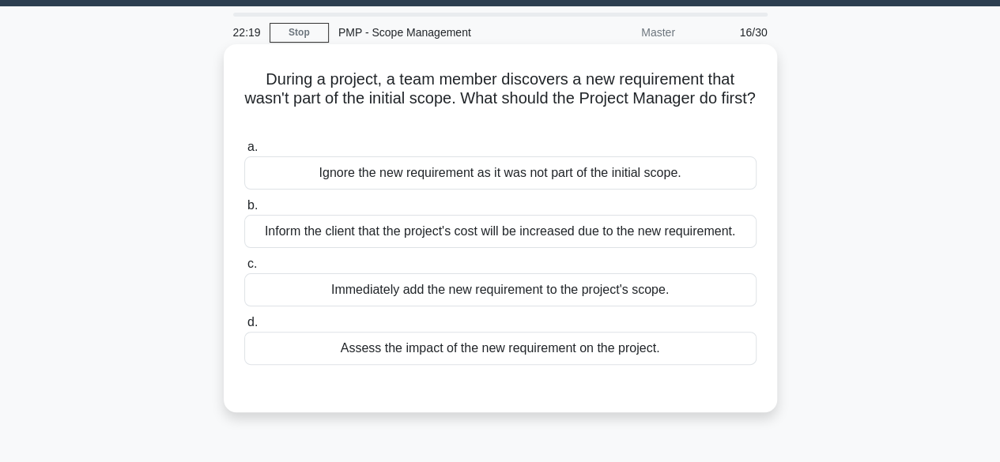
click at [632, 352] on div "Assess the impact of the new requirement on the project." at bounding box center [500, 348] width 512 height 33
click at [244, 328] on input "d. Assess the impact of the new requirement on the project." at bounding box center [244, 323] width 0 height 10
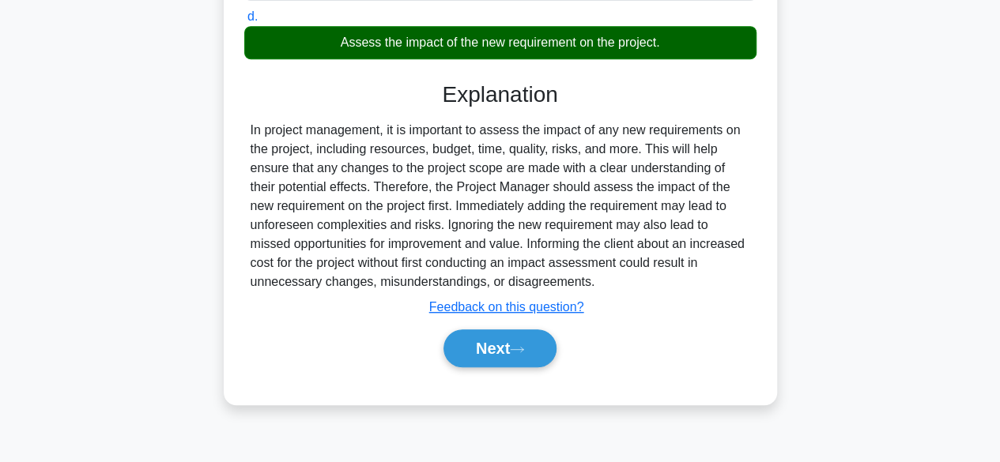
scroll to position [355, 0]
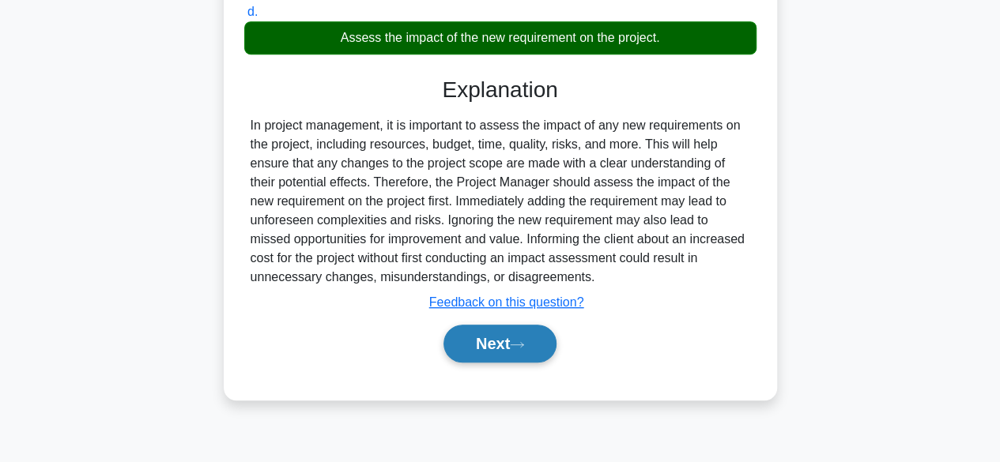
click at [495, 329] on button "Next" at bounding box center [500, 344] width 113 height 38
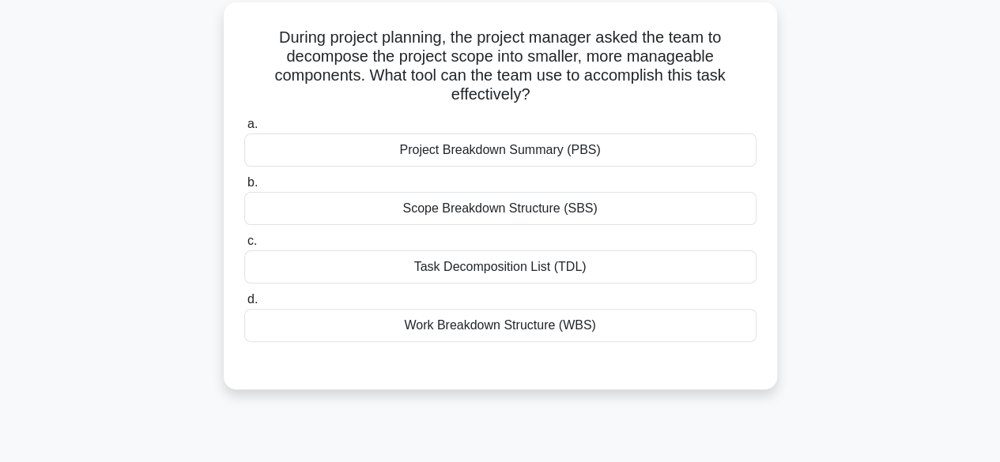
scroll to position [89, 0]
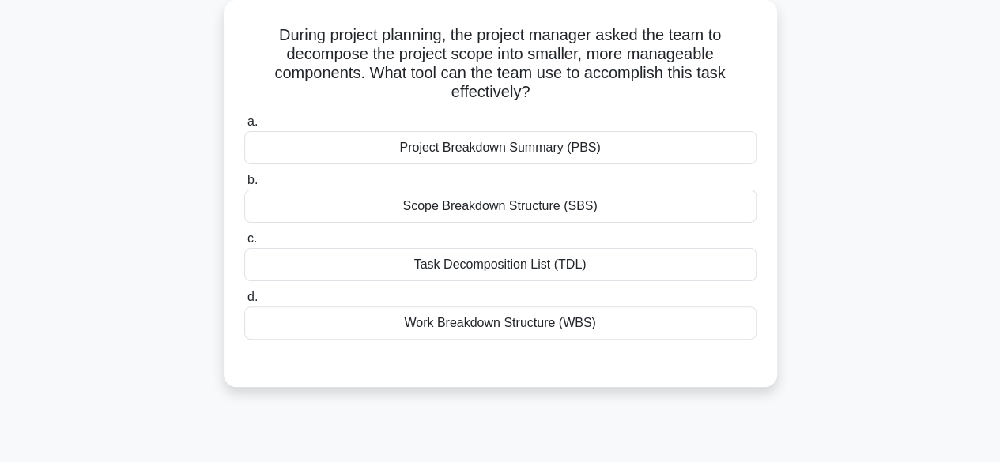
click at [531, 330] on div "Work Breakdown Structure (WBS)" at bounding box center [500, 323] width 512 height 33
click at [244, 303] on input "d. Work Breakdown Structure (WBS)" at bounding box center [244, 298] width 0 height 10
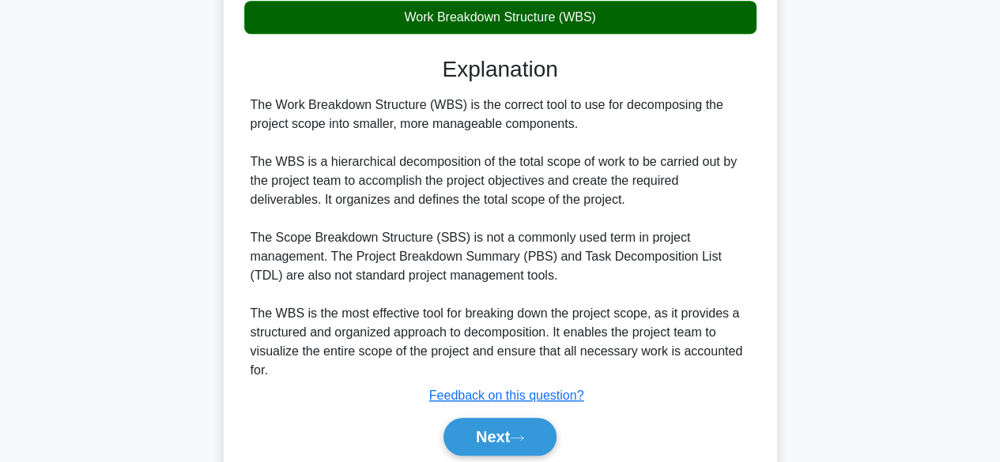
scroll to position [453, 0]
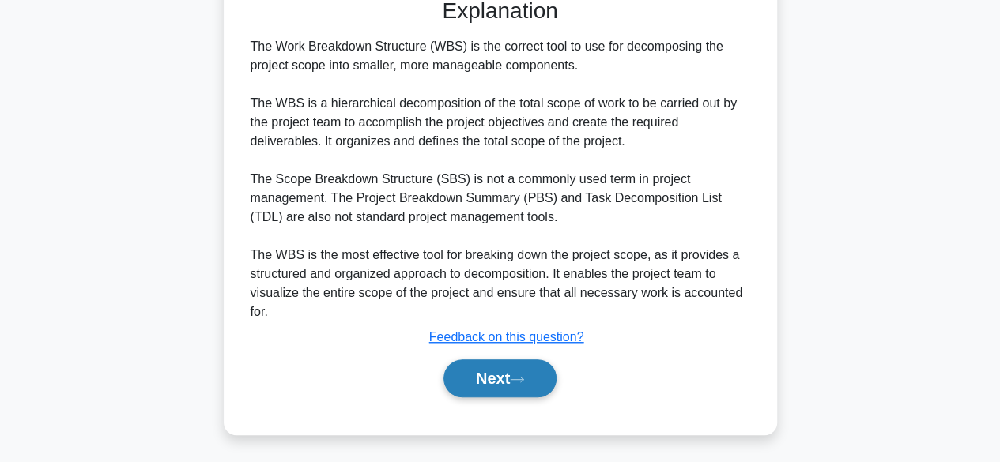
click at [507, 382] on button "Next" at bounding box center [500, 379] width 113 height 38
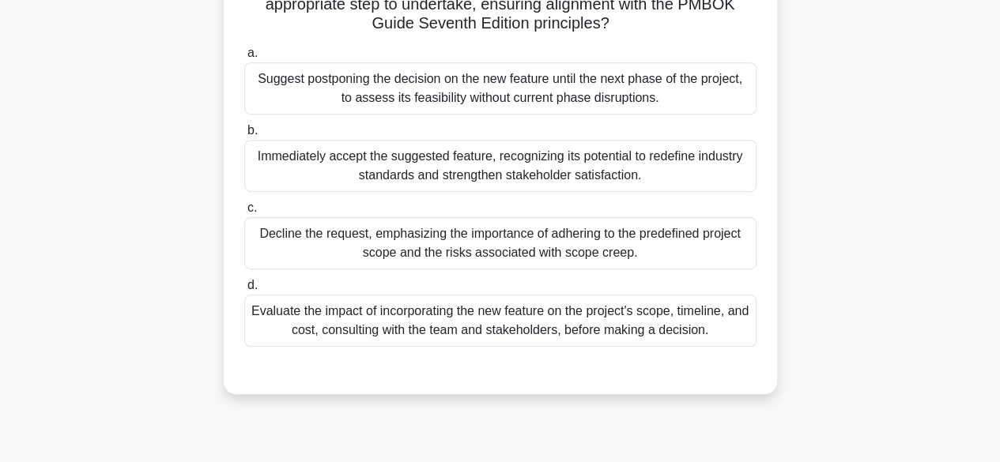
scroll to position [338, 0]
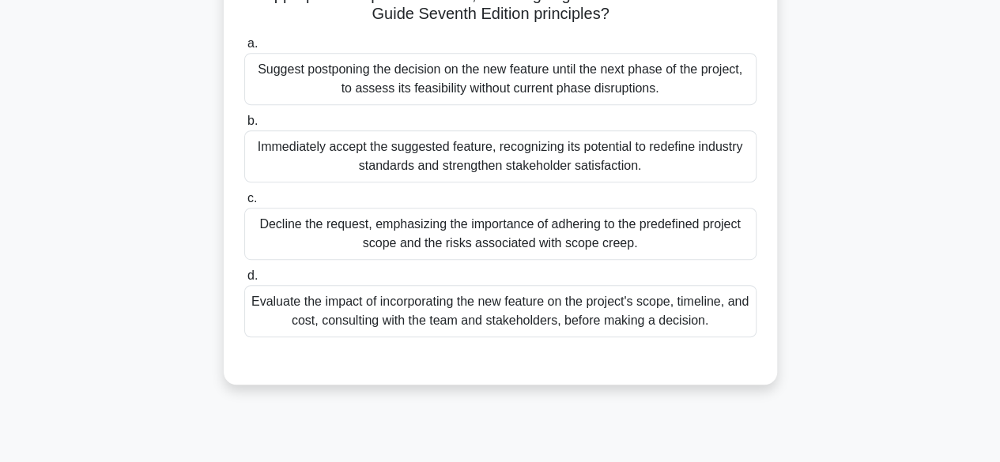
click at [534, 320] on div "Evaluate the impact of incorporating the new feature on the project's scope, ti…" at bounding box center [500, 311] width 512 height 52
click at [244, 281] on input "d. Evaluate the impact of incorporating the new feature on the project's scope,…" at bounding box center [244, 276] width 0 height 10
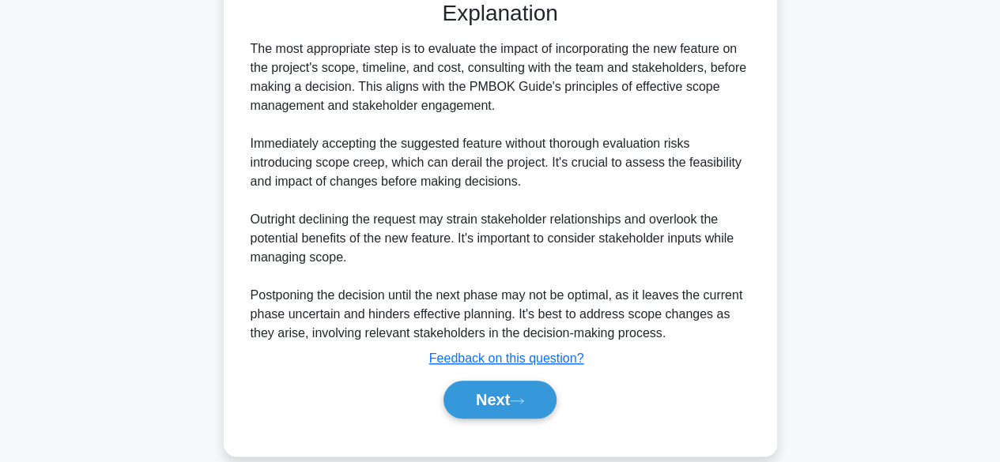
scroll to position [719, 0]
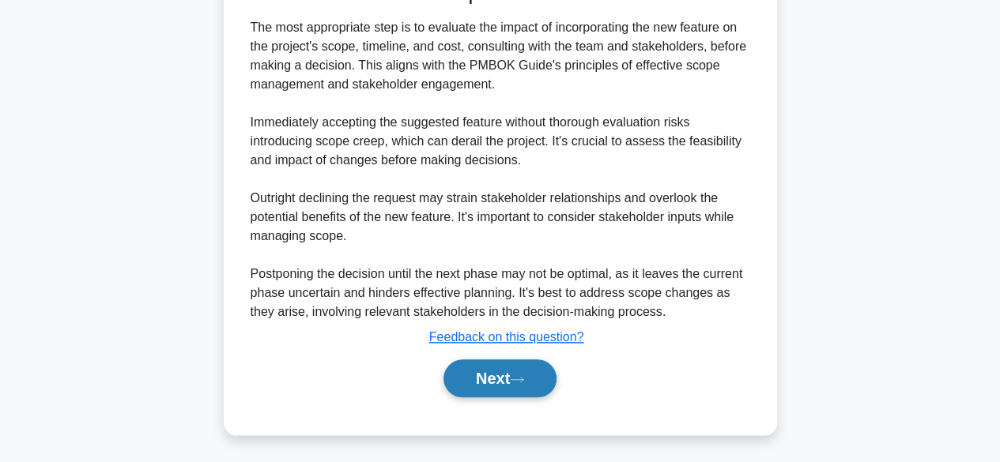
click at [481, 387] on button "Next" at bounding box center [500, 379] width 113 height 38
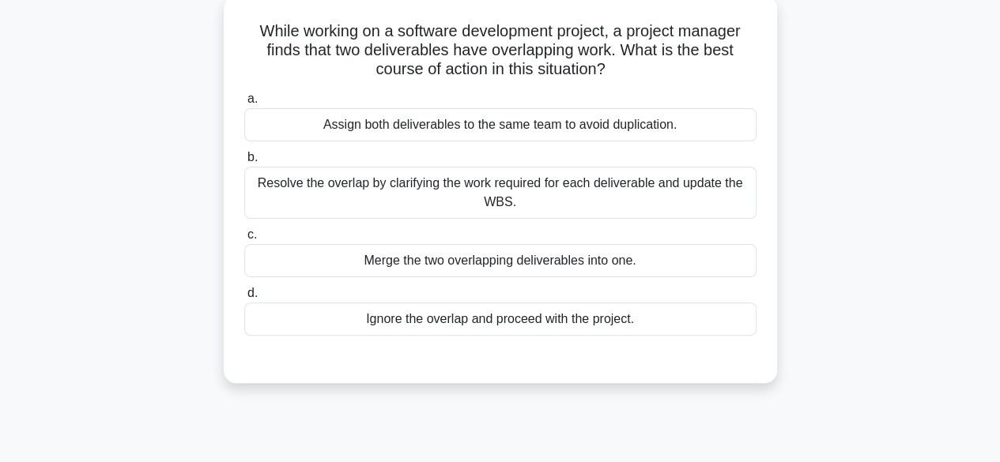
scroll to position [98, 0]
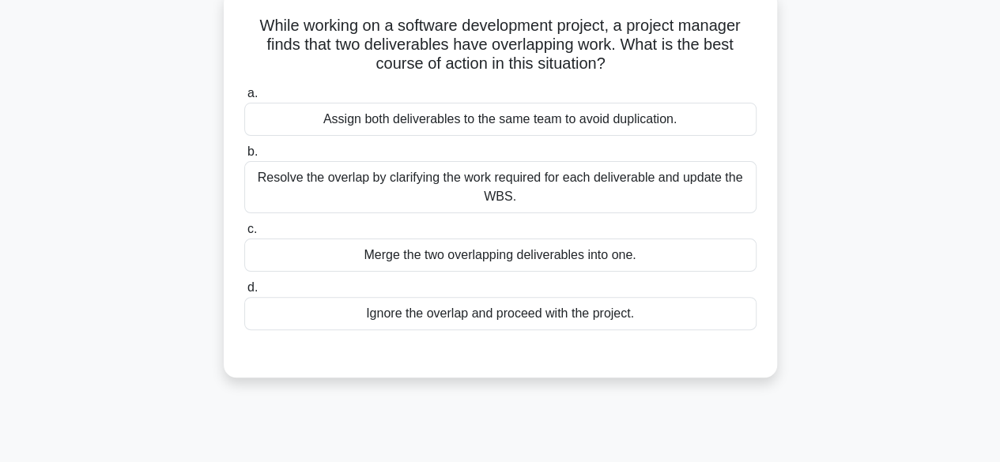
click at [632, 200] on div "Resolve the overlap by clarifying the work required for each deliverable and up…" at bounding box center [500, 187] width 512 height 52
click at [244, 157] on input "b. Resolve the overlap by clarifying the work required for each deliverable and…" at bounding box center [244, 152] width 0 height 10
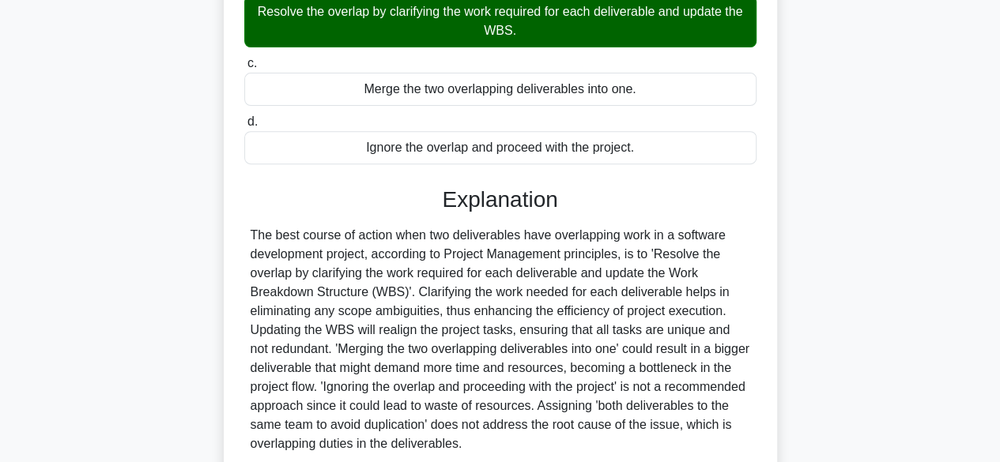
scroll to position [396, 0]
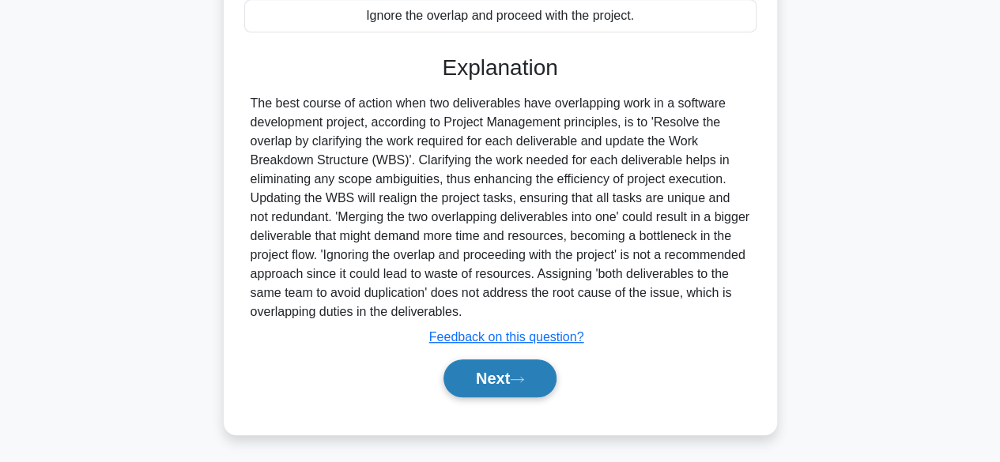
click at [505, 376] on button "Next" at bounding box center [500, 379] width 113 height 38
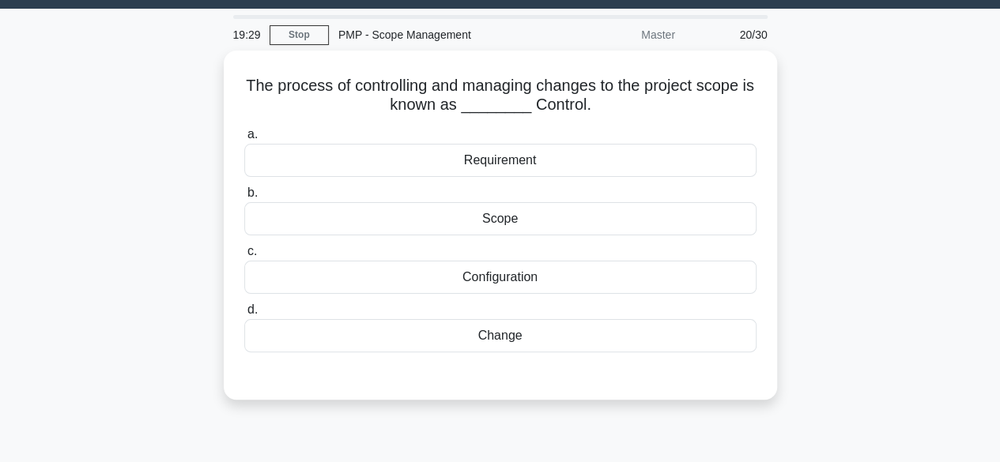
scroll to position [43, 0]
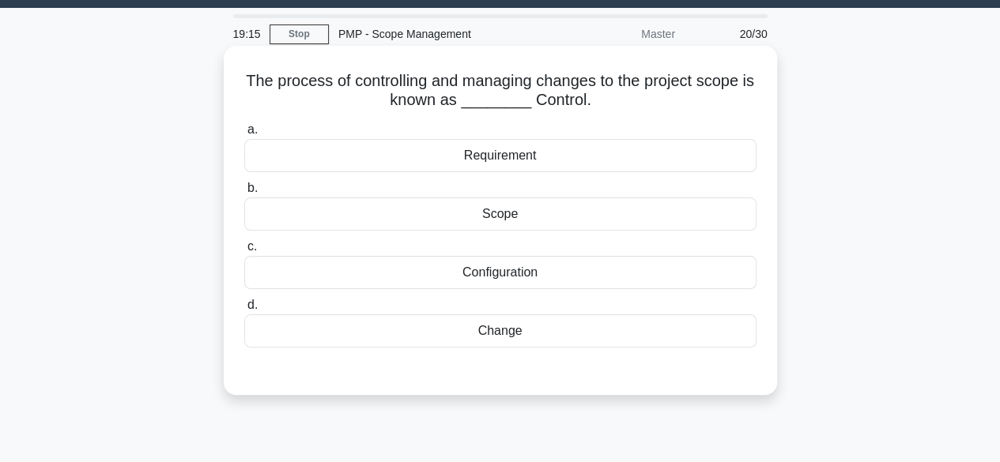
click at [527, 331] on div "Change" at bounding box center [500, 331] width 512 height 33
click at [244, 311] on input "d. Change" at bounding box center [244, 305] width 0 height 10
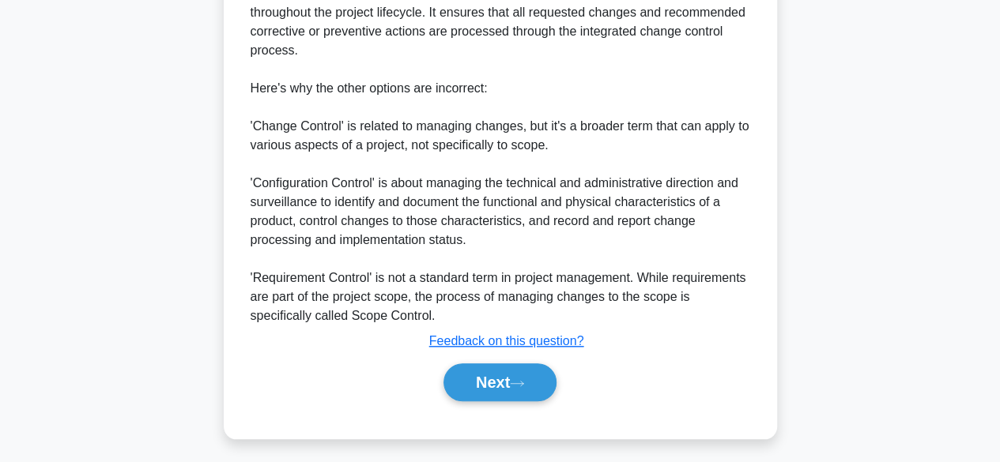
scroll to position [512, 0]
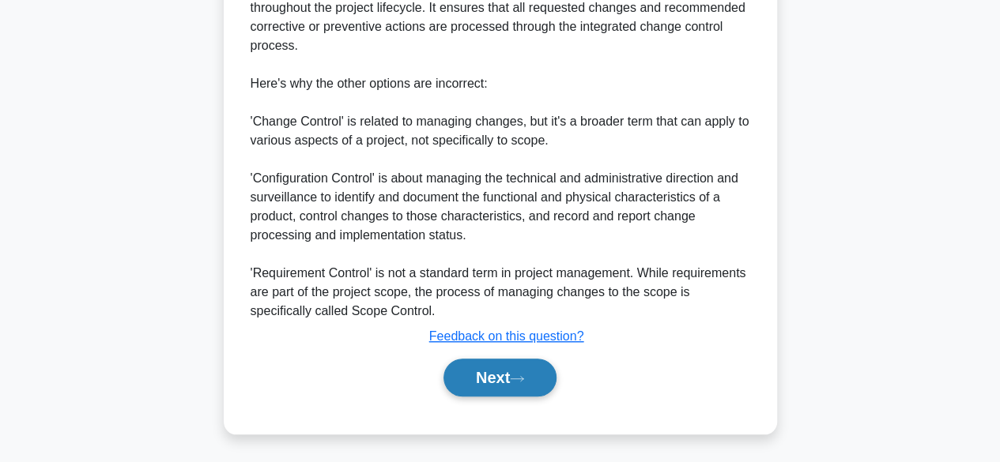
click at [524, 382] on icon at bounding box center [517, 379] width 14 height 9
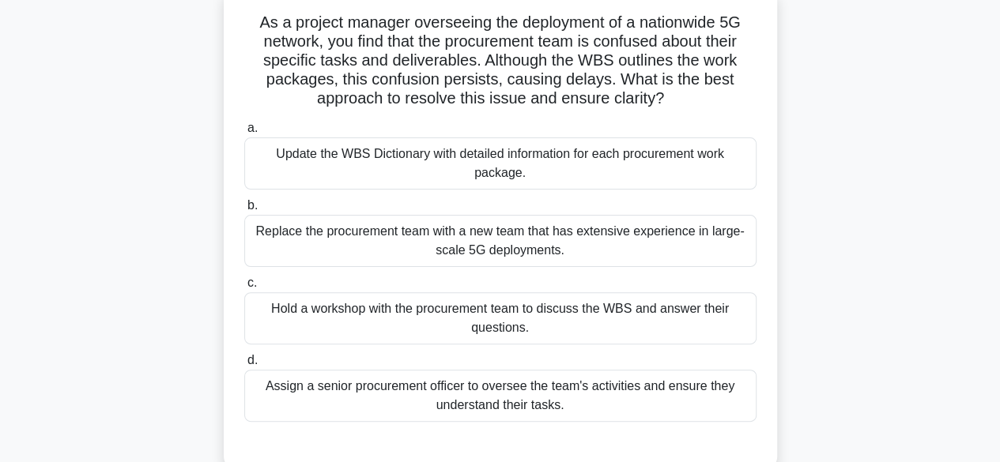
scroll to position [101, 0]
click at [668, 173] on div "Update the WBS Dictionary with detailed information for each procurement work p…" at bounding box center [500, 164] width 512 height 52
click at [244, 134] on input "a. Update the WBS Dictionary with detailed information for each procurement wor…" at bounding box center [244, 128] width 0 height 10
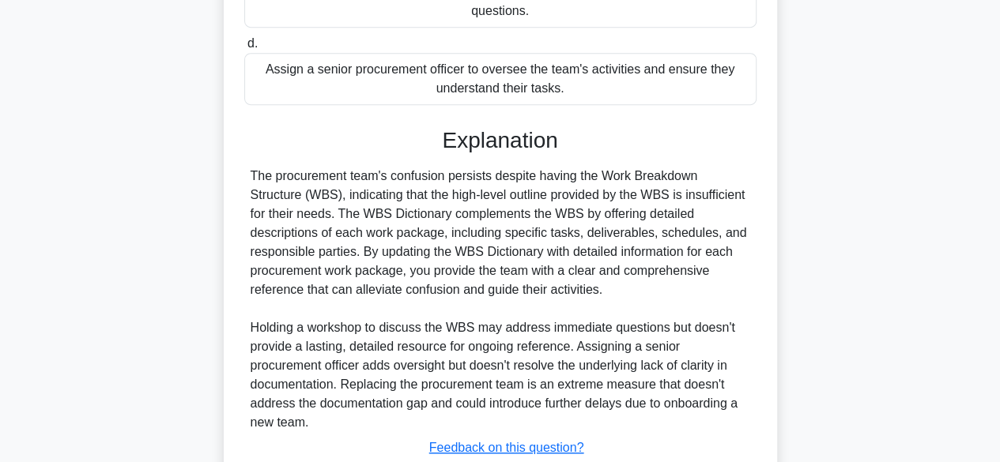
scroll to position [529, 0]
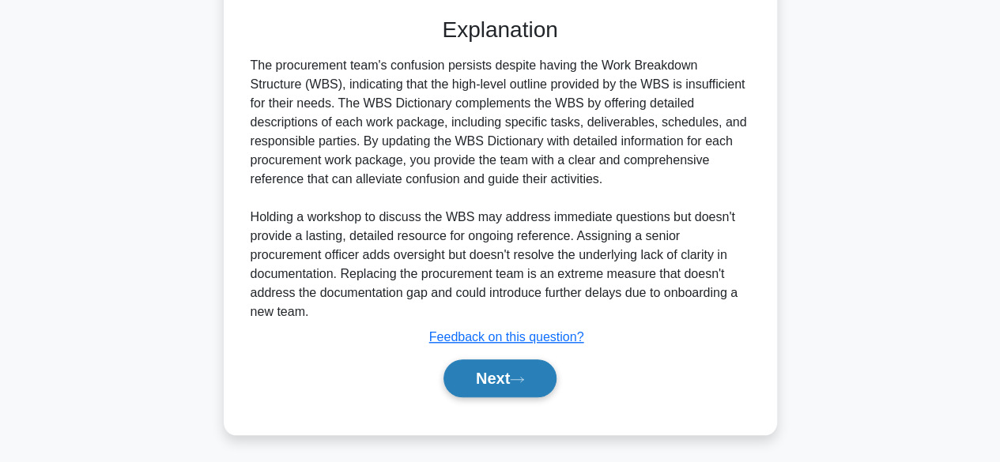
click at [485, 373] on button "Next" at bounding box center [500, 379] width 113 height 38
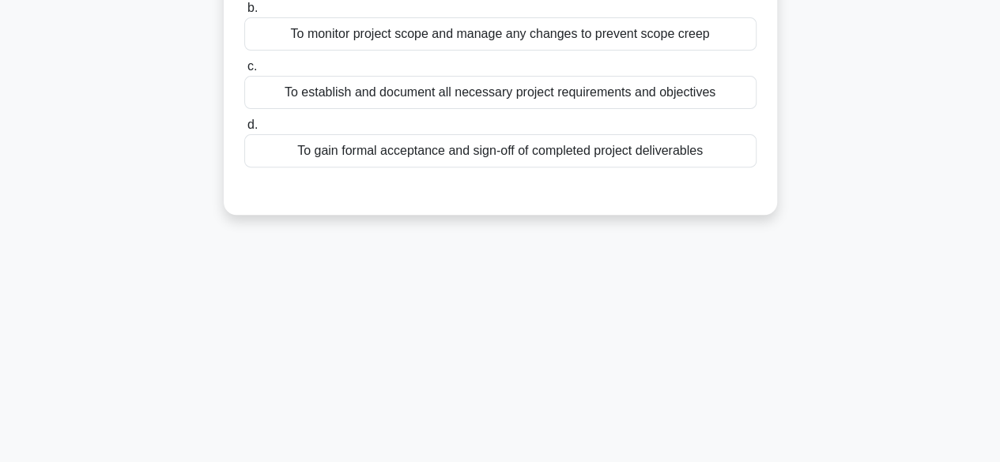
scroll to position [50, 0]
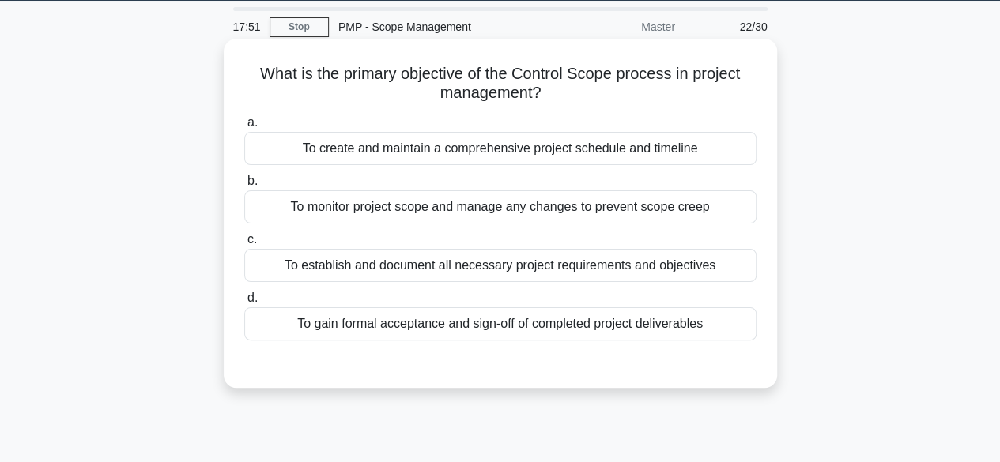
click at [656, 213] on div "To monitor project scope and manage any changes to prevent scope creep" at bounding box center [500, 207] width 512 height 33
click at [244, 187] on input "b. To monitor project scope and manage any changes to prevent scope creep" at bounding box center [244, 181] width 0 height 10
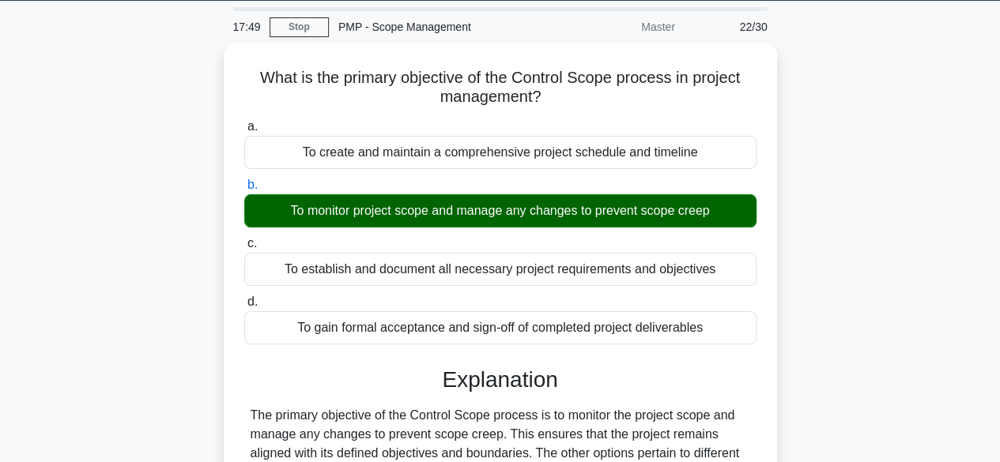
scroll to position [391, 0]
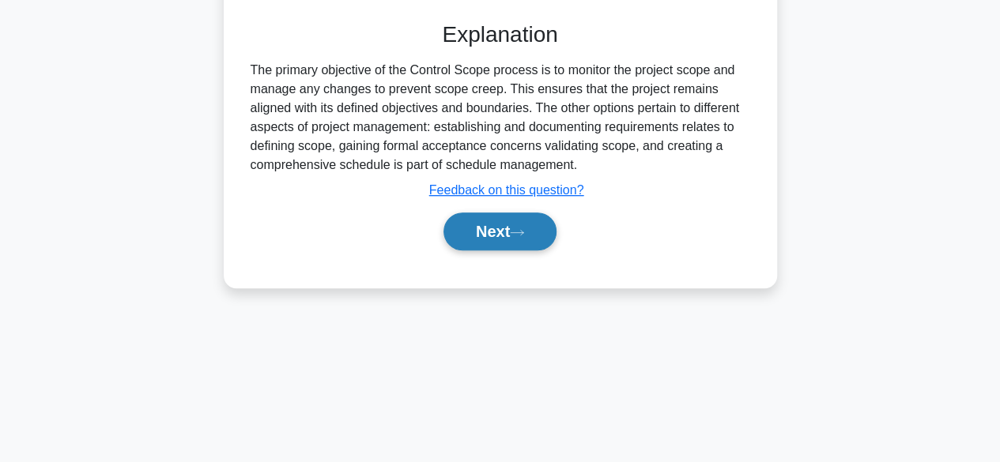
click at [527, 222] on button "Next" at bounding box center [500, 232] width 113 height 38
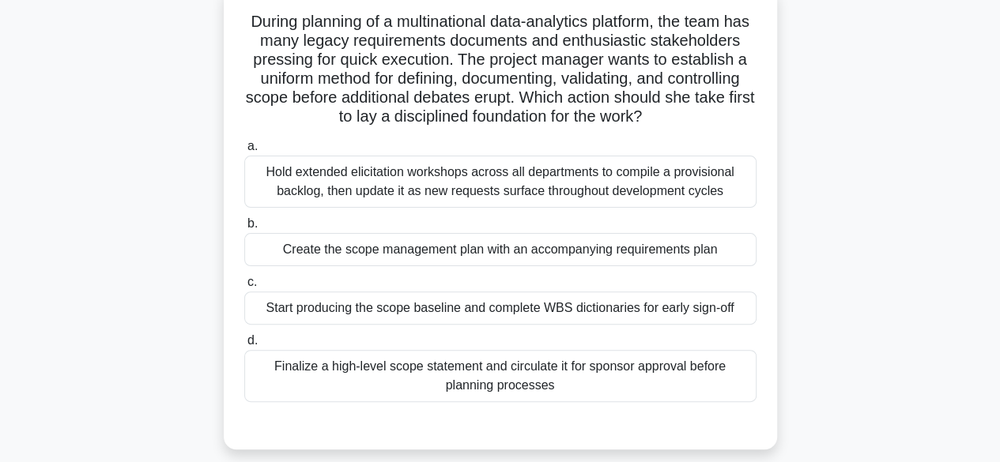
scroll to position [105, 0]
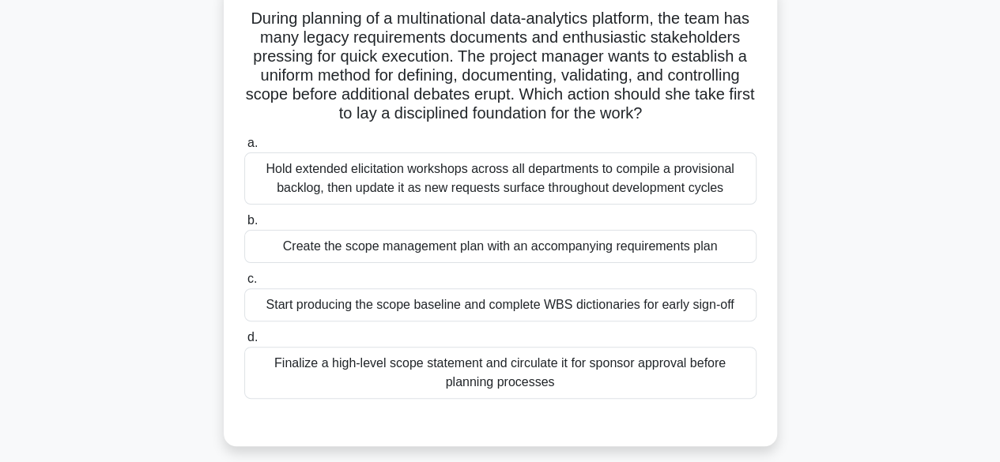
click at [587, 246] on div "Create the scope management plan with an accompanying requirements plan" at bounding box center [500, 246] width 512 height 33
click at [244, 226] on input "b. Create the scope management plan with an accompanying requirements plan" at bounding box center [244, 221] width 0 height 10
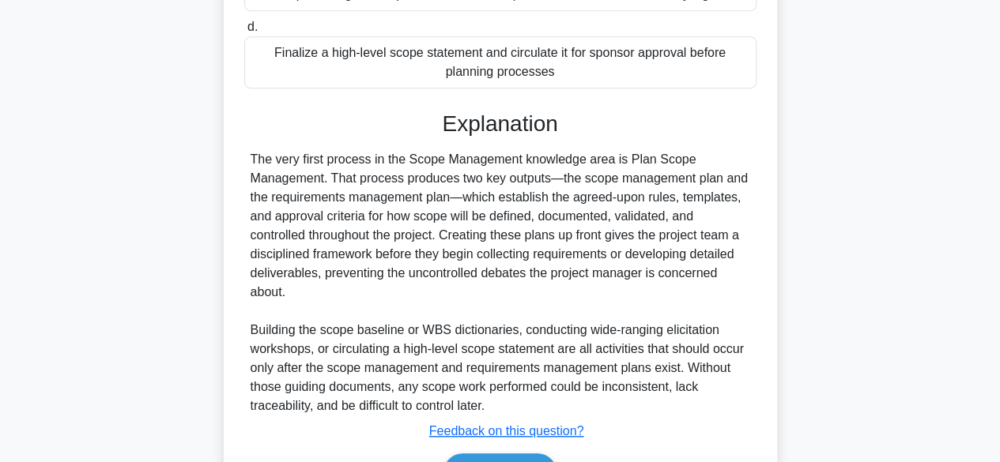
scroll to position [510, 0]
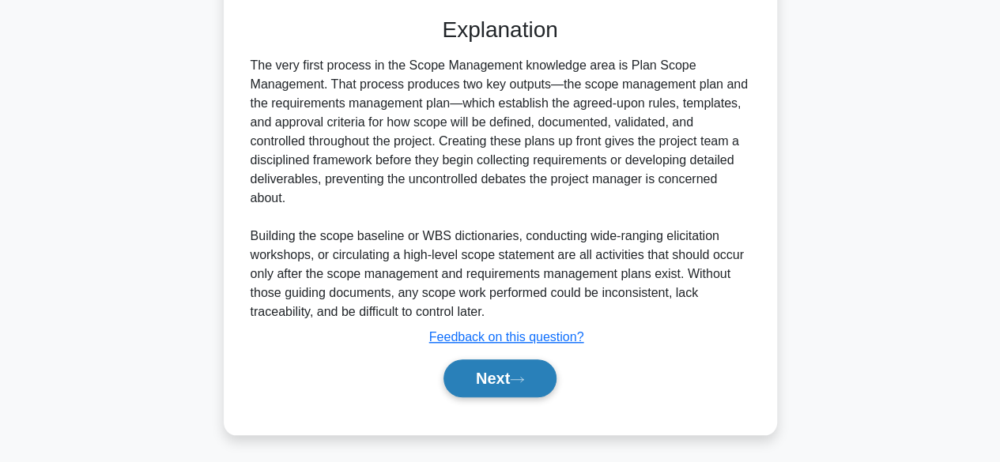
click at [534, 377] on button "Next" at bounding box center [500, 379] width 113 height 38
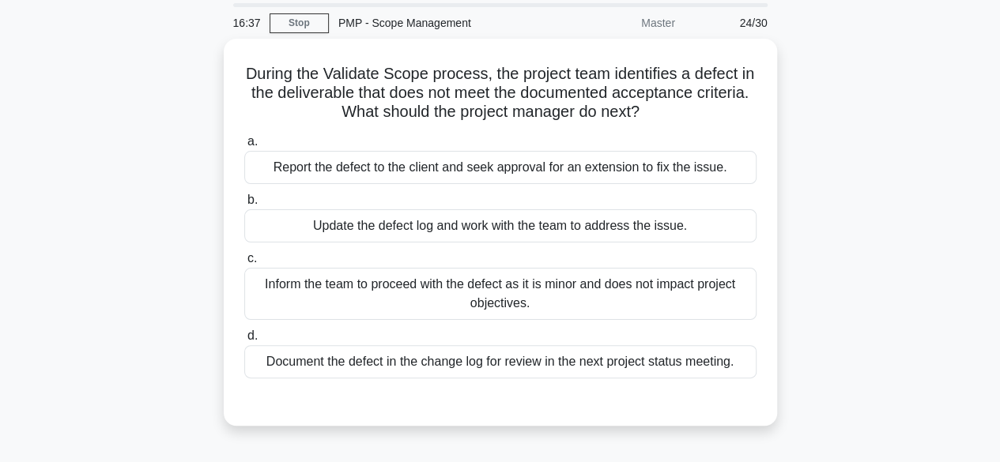
scroll to position [55, 0]
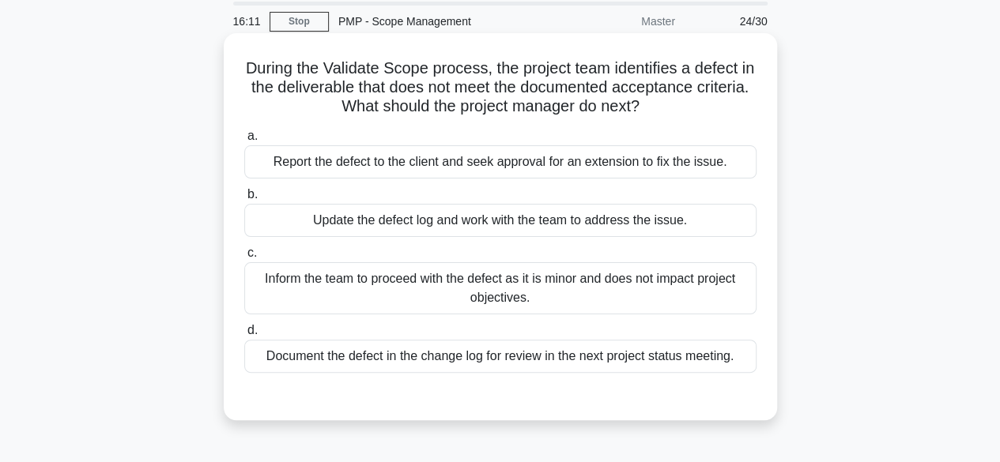
click at [672, 221] on div "Update the defect log and work with the team to address the issue." at bounding box center [500, 220] width 512 height 33
click at [244, 200] on input "b. Update the defect log and work with the team to address the issue." at bounding box center [244, 195] width 0 height 10
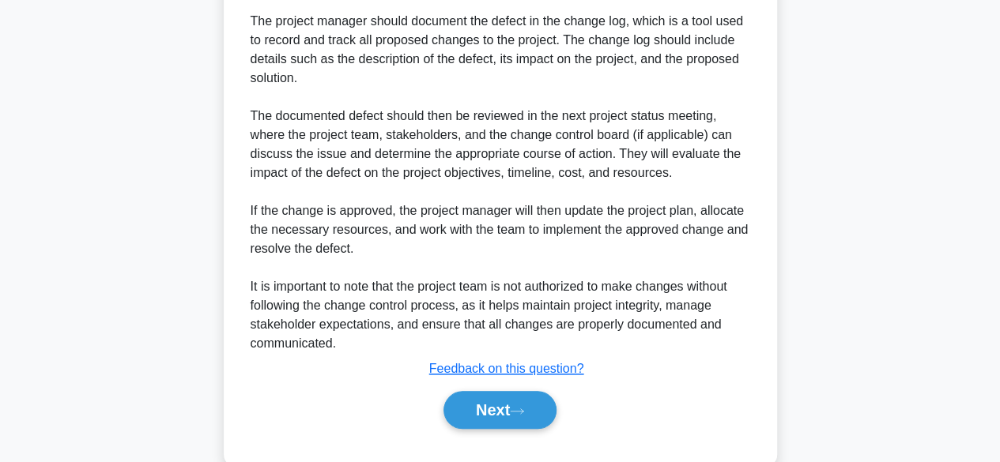
scroll to position [721, 0]
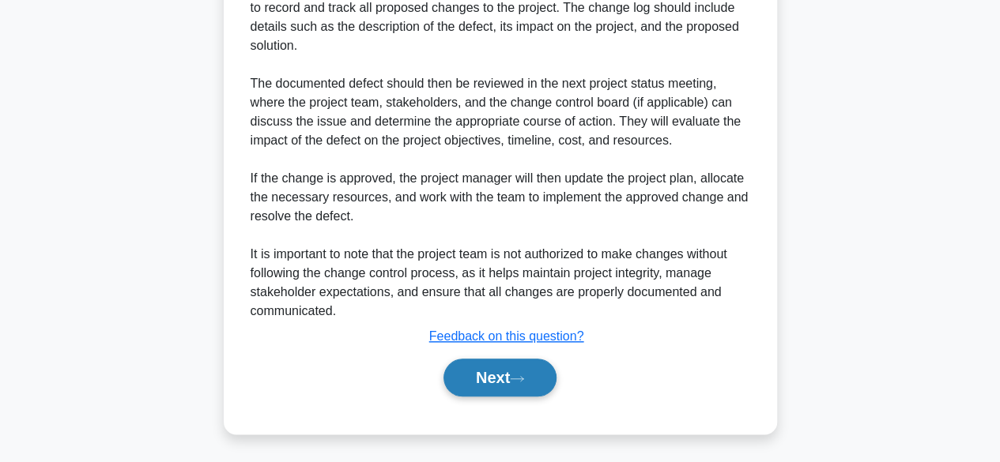
click at [521, 379] on icon at bounding box center [517, 379] width 14 height 9
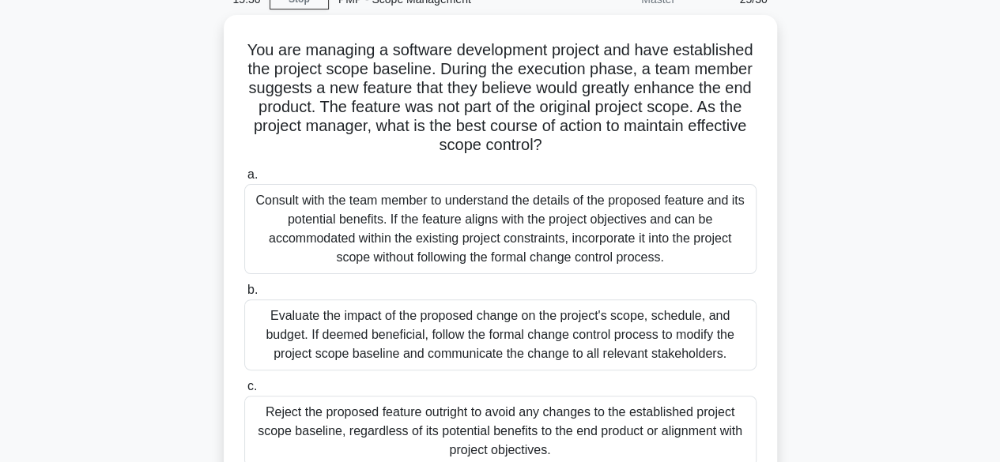
scroll to position [78, 0]
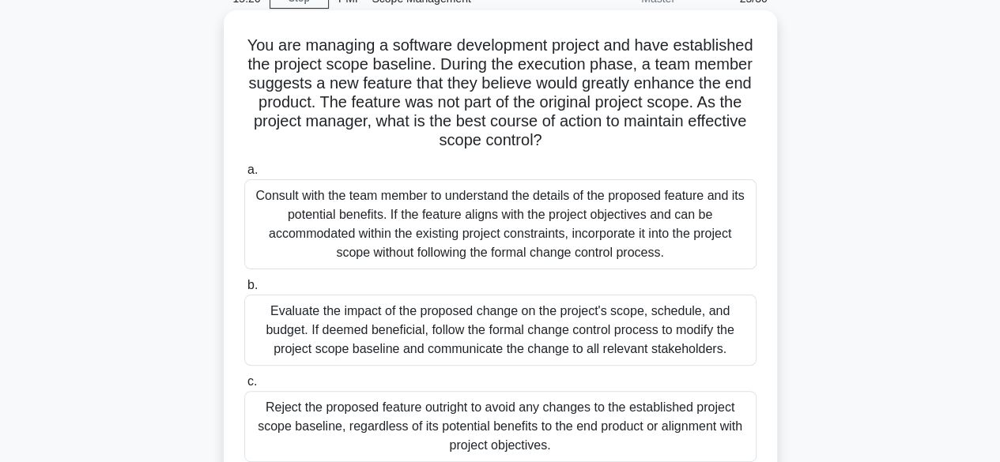
click at [455, 347] on div "Evaluate the impact of the proposed change on the project's scope, schedule, an…" at bounding box center [500, 330] width 512 height 71
click at [244, 291] on input "b. Evaluate the impact of the proposed change on the project's scope, schedule,…" at bounding box center [244, 286] width 0 height 10
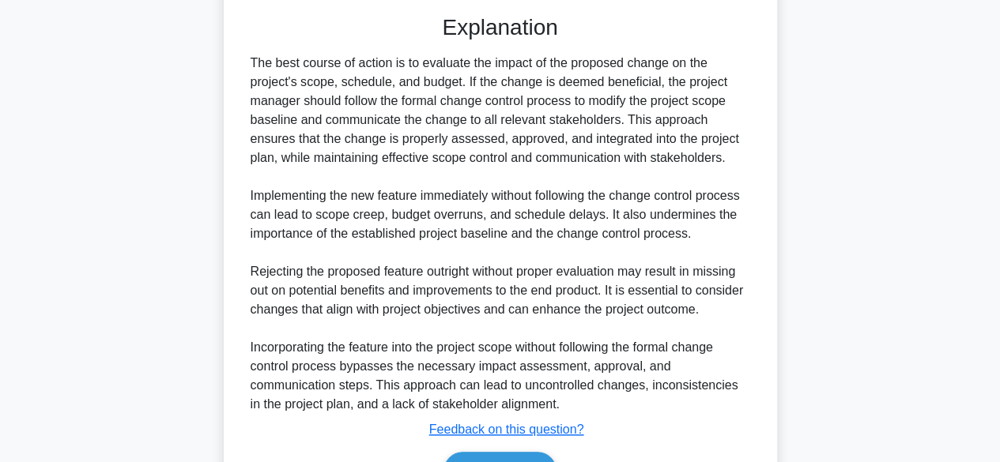
scroll to position [719, 0]
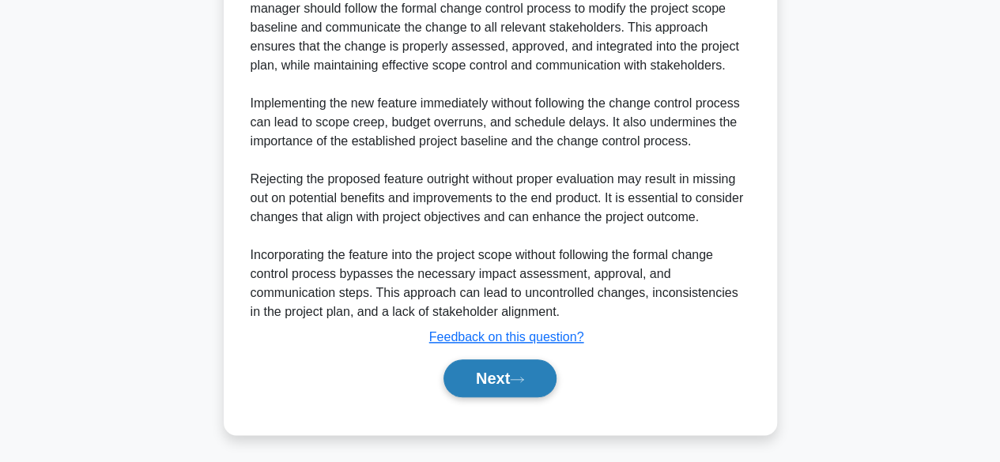
click at [524, 382] on icon at bounding box center [517, 380] width 14 height 9
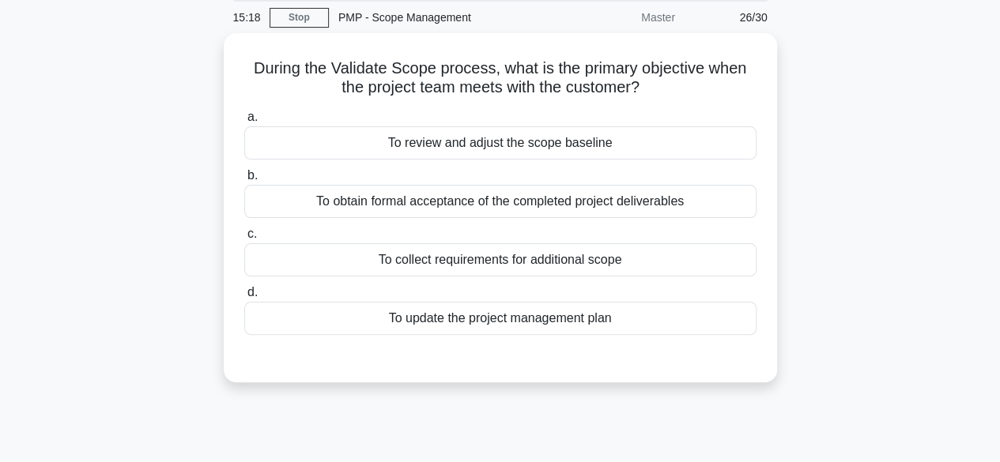
scroll to position [62, 0]
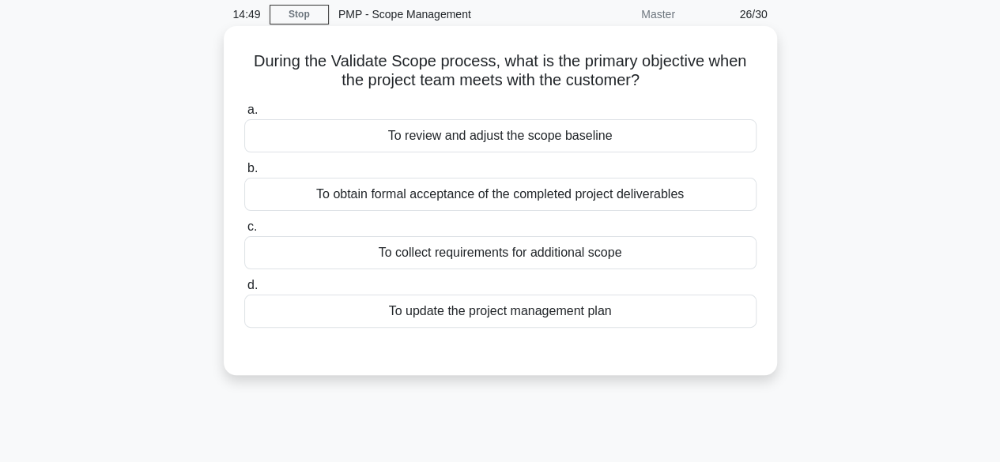
click at [509, 205] on div "To obtain formal acceptance of the completed project deliverables" at bounding box center [500, 194] width 512 height 33
click at [244, 174] on input "b. To obtain formal acceptance of the completed project deliverables" at bounding box center [244, 169] width 0 height 10
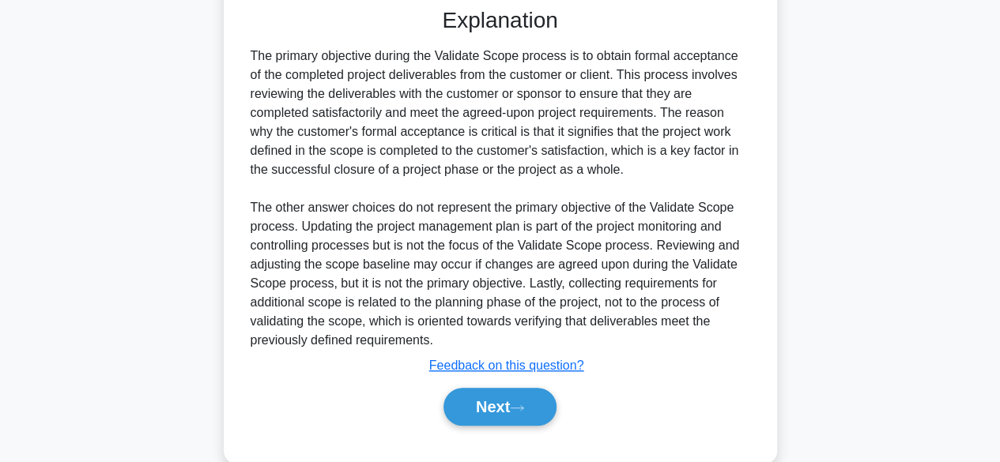
scroll to position [434, 0]
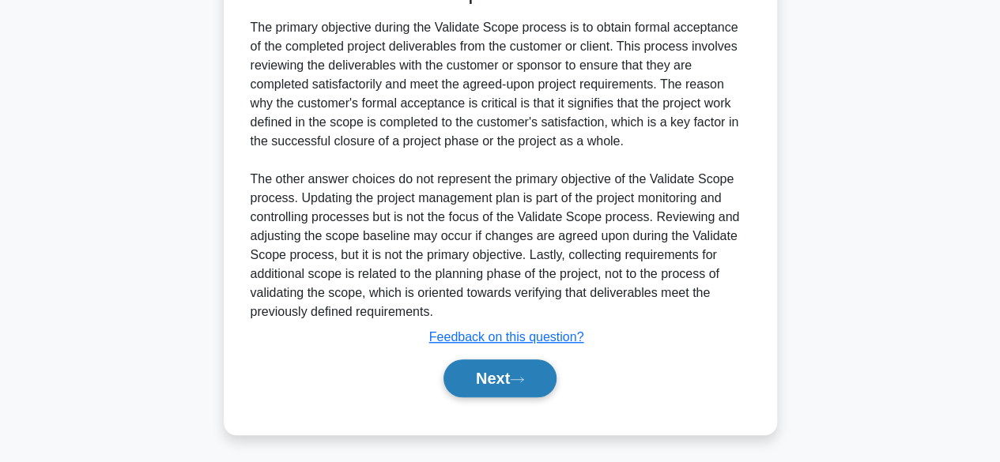
click at [537, 376] on button "Next" at bounding box center [500, 379] width 113 height 38
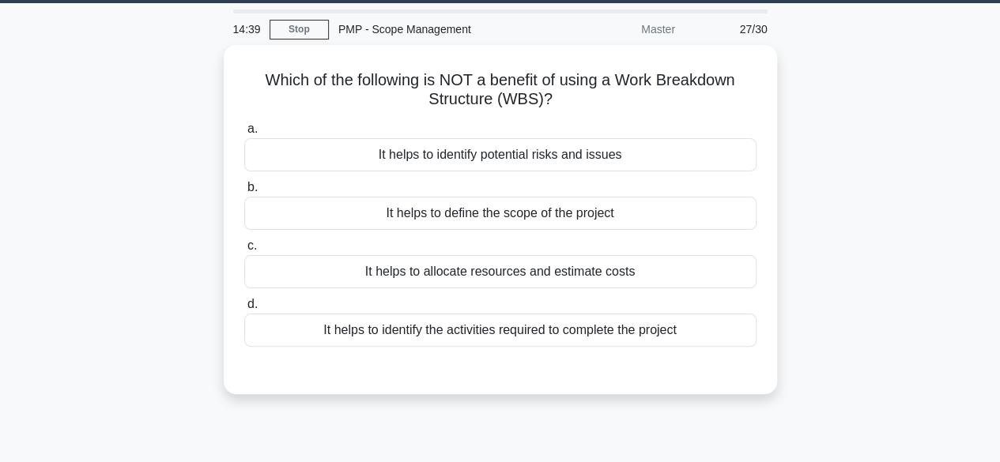
scroll to position [47, 0]
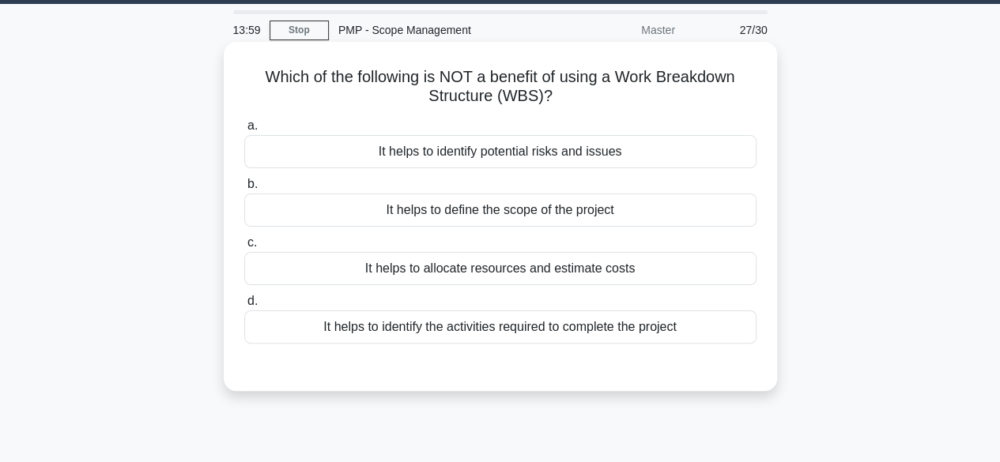
click at [579, 275] on div "It helps to allocate resources and estimate costs" at bounding box center [500, 268] width 512 height 33
click at [244, 248] on input "c. It helps to allocate resources and estimate costs" at bounding box center [244, 243] width 0 height 10
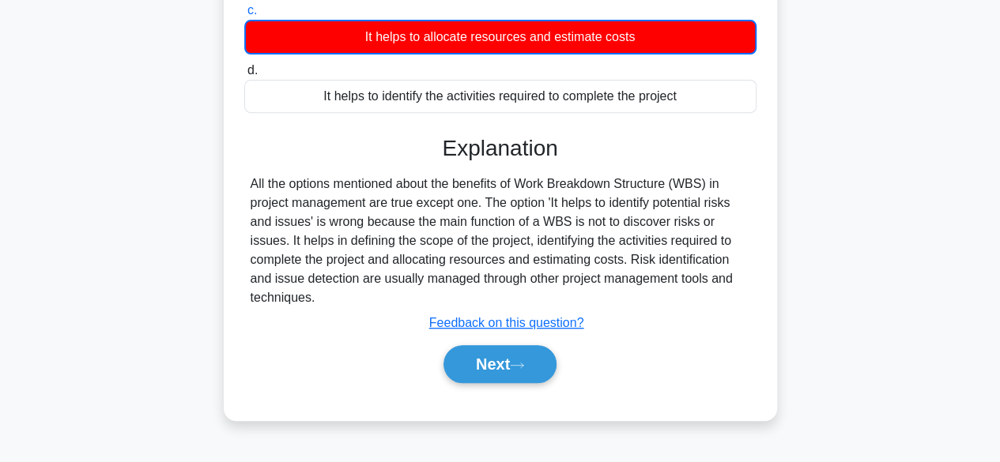
scroll to position [286, 0]
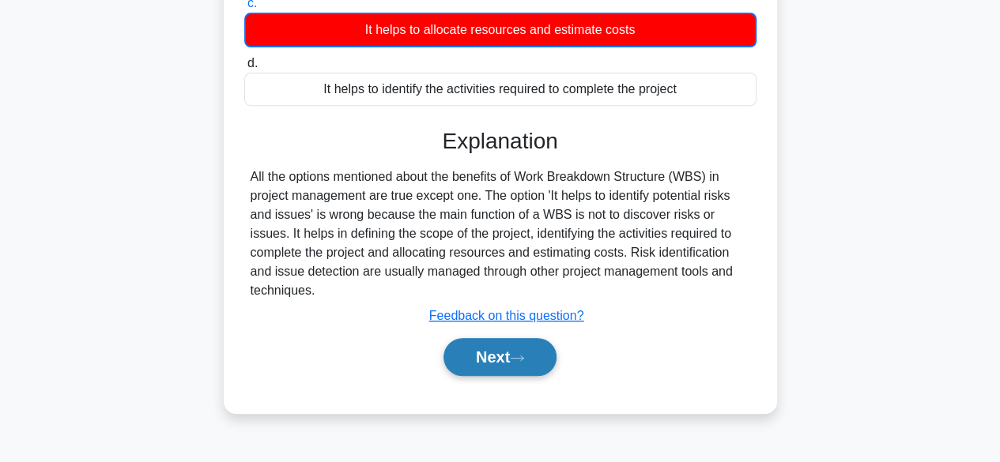
drag, startPoint x: 992, startPoint y: 296, endPoint x: 530, endPoint y: 374, distance: 468.9
click at [530, 374] on button "Next" at bounding box center [500, 357] width 113 height 38
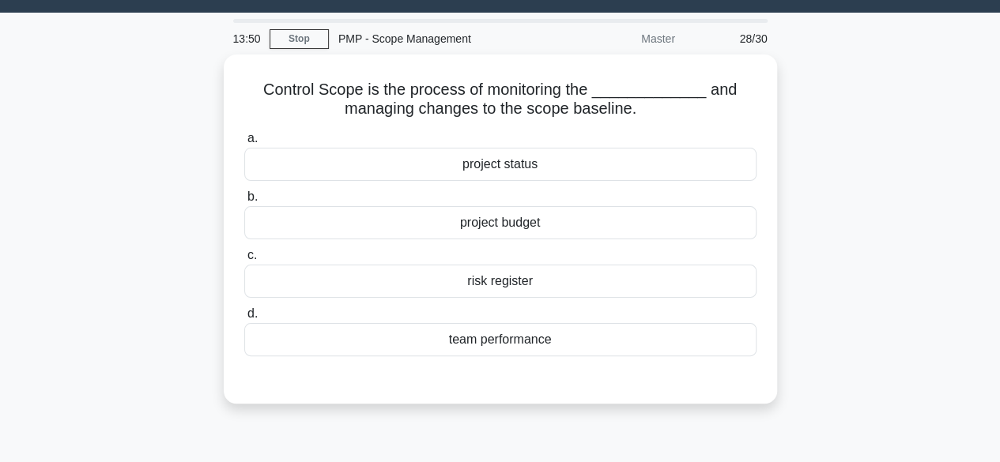
scroll to position [36, 0]
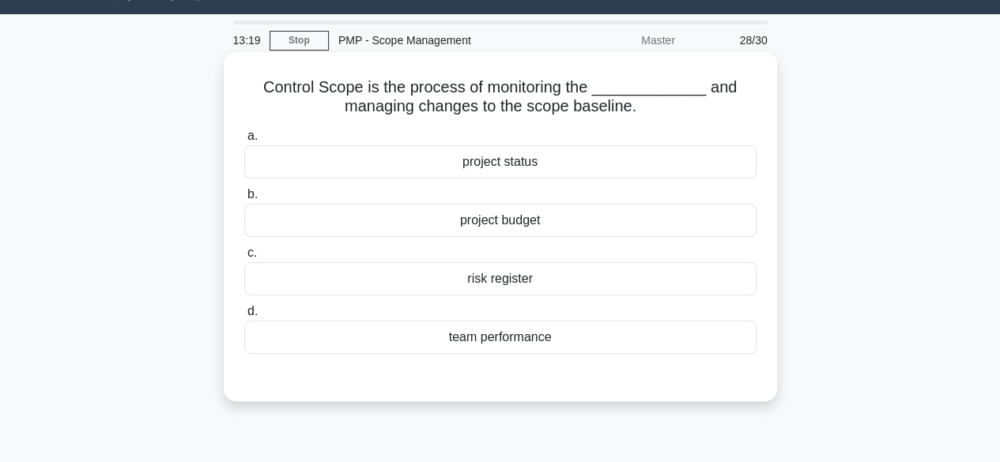
click at [542, 344] on div "team performance" at bounding box center [500, 337] width 512 height 33
click at [244, 317] on input "d. team performance" at bounding box center [244, 312] width 0 height 10
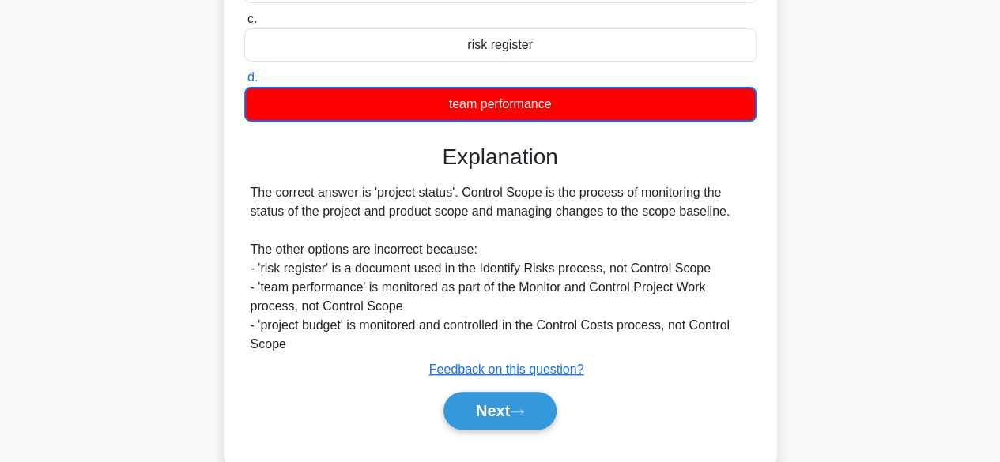
scroll to position [278, 0]
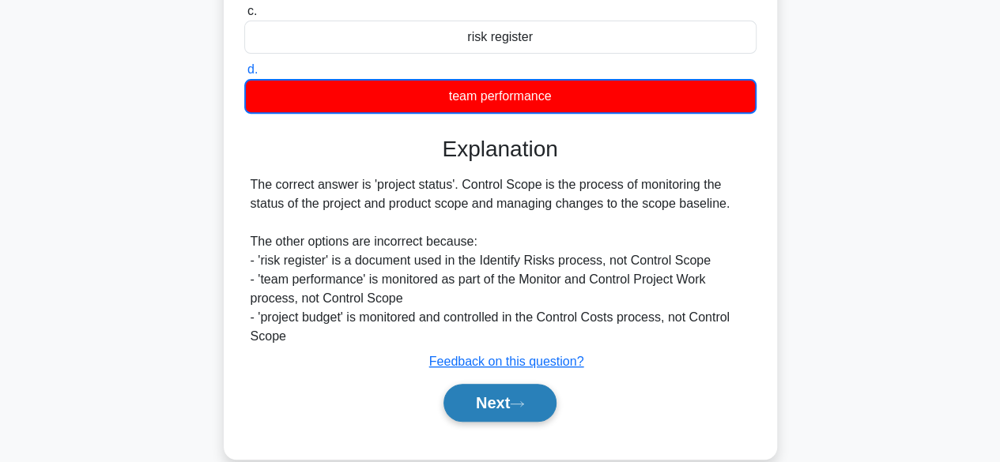
click at [549, 388] on button "Next" at bounding box center [500, 403] width 113 height 38
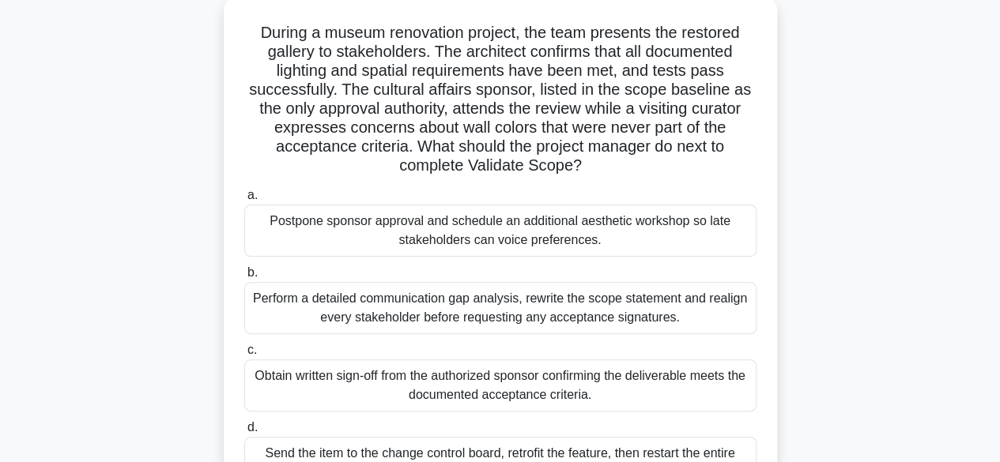
scroll to position [90, 0]
click at [660, 387] on div "Obtain written sign-off from the authorized sponsor confirming the deliverable …" at bounding box center [500, 386] width 512 height 52
click at [244, 357] on input "c. Obtain written sign-off from the authorized sponsor confirming the deliverab…" at bounding box center [244, 351] width 0 height 10
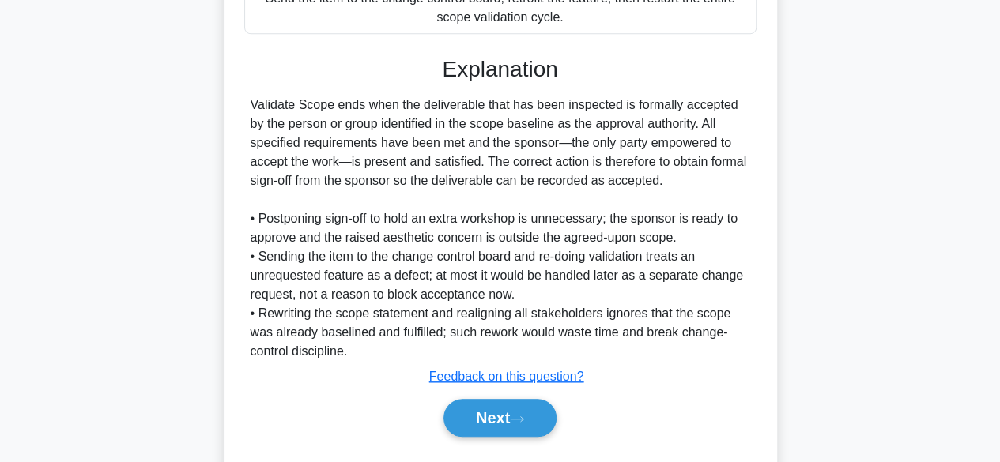
scroll to position [554, 0]
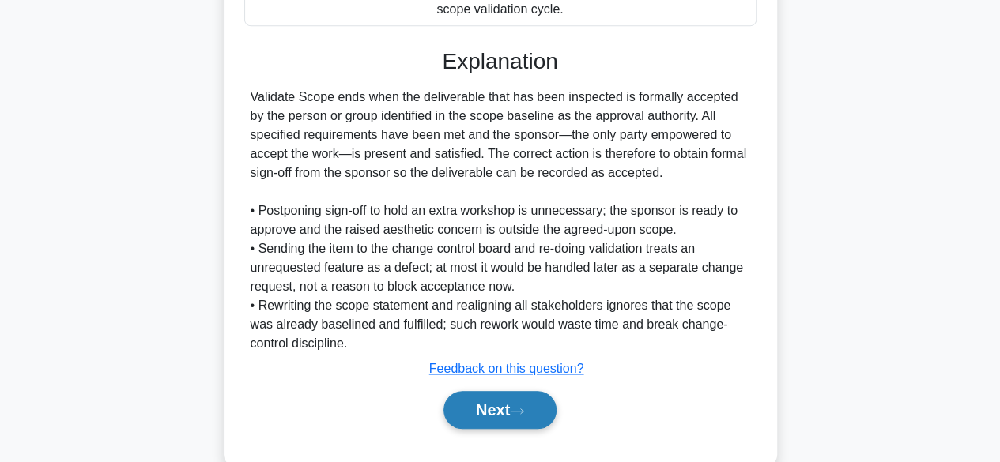
click at [505, 415] on button "Next" at bounding box center [500, 410] width 113 height 38
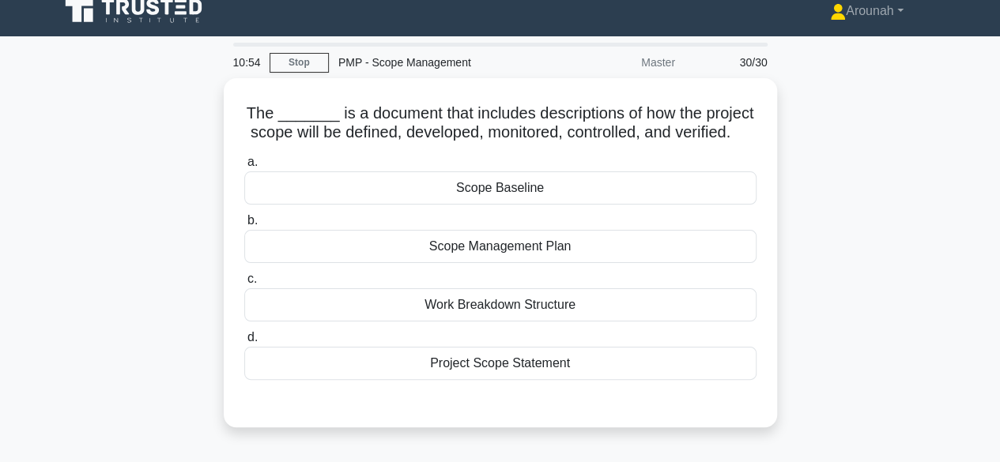
scroll to position [16, 0]
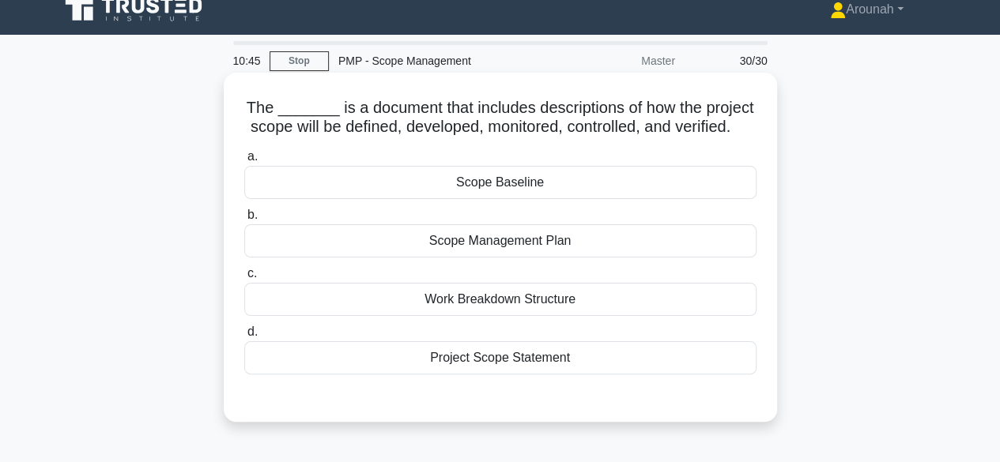
click at [527, 375] on div "Project Scope Statement" at bounding box center [500, 358] width 512 height 33
click at [244, 338] on input "d. Project Scope Statement" at bounding box center [244, 332] width 0 height 10
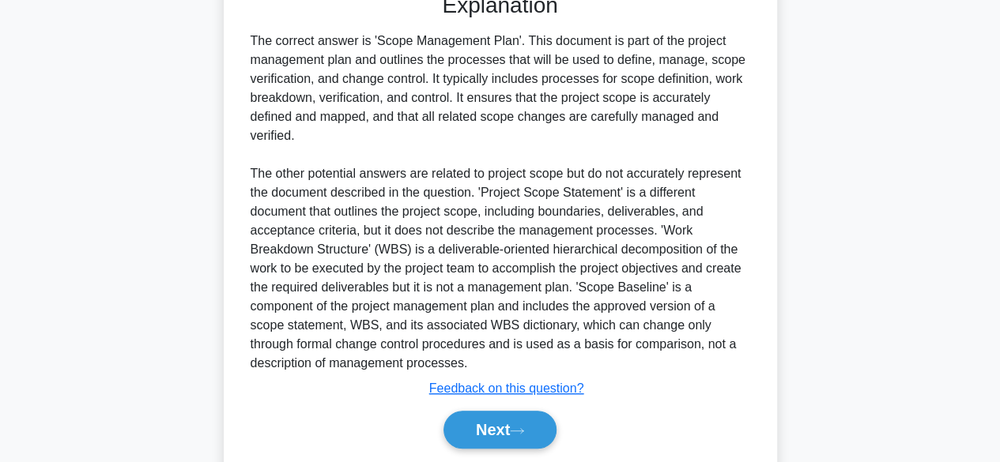
scroll to position [493, 0]
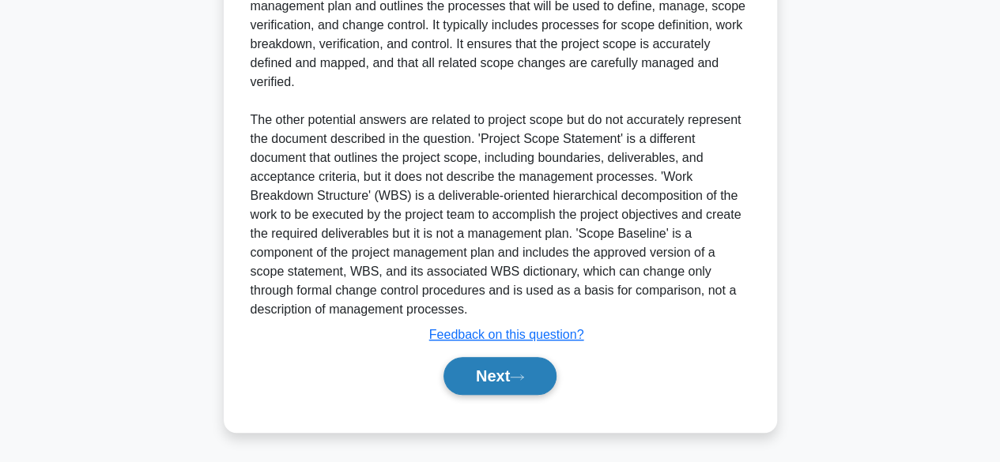
click at [524, 377] on icon at bounding box center [517, 377] width 14 height 9
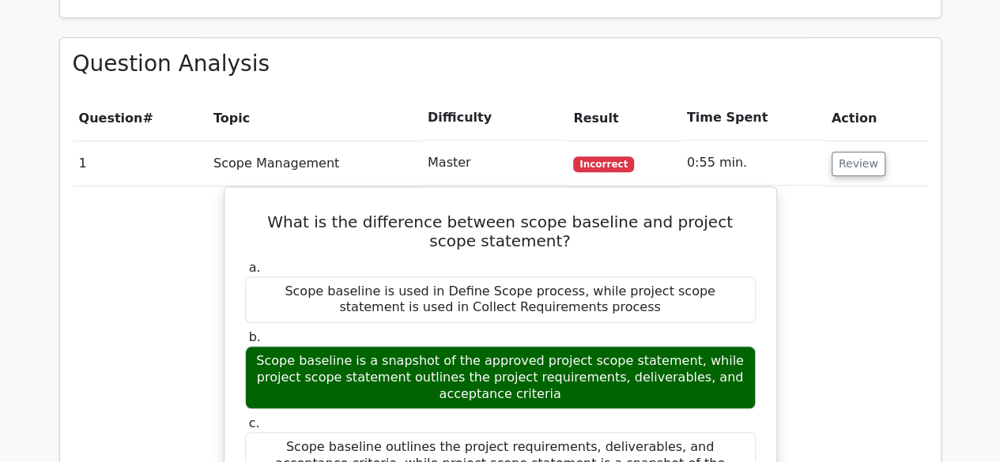
scroll to position [711, 0]
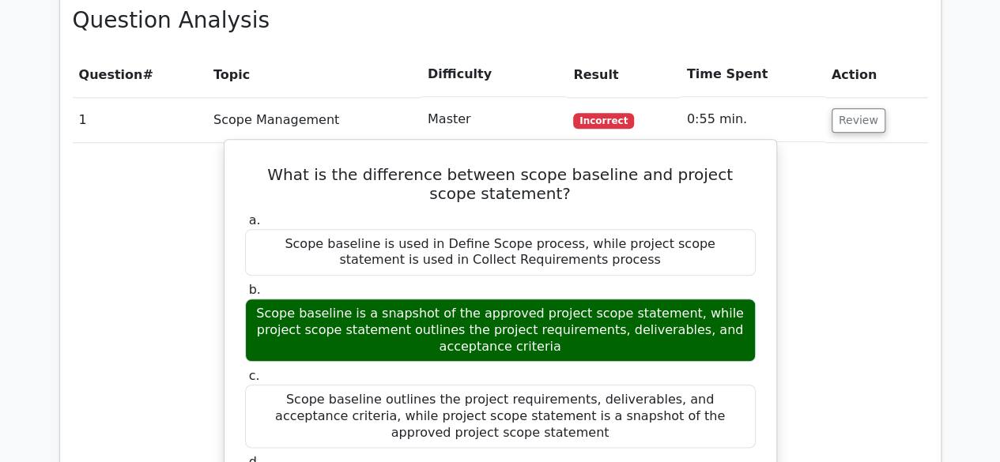
copy div "Scope baseline is a snapshot of the approved project scope statement, while pro…"
drag, startPoint x: 261, startPoint y: 311, endPoint x: 552, endPoint y: 350, distance: 293.6
click at [552, 350] on div "Scope baseline is a snapshot of the approved project scope statement, while pro…" at bounding box center [500, 330] width 511 height 63
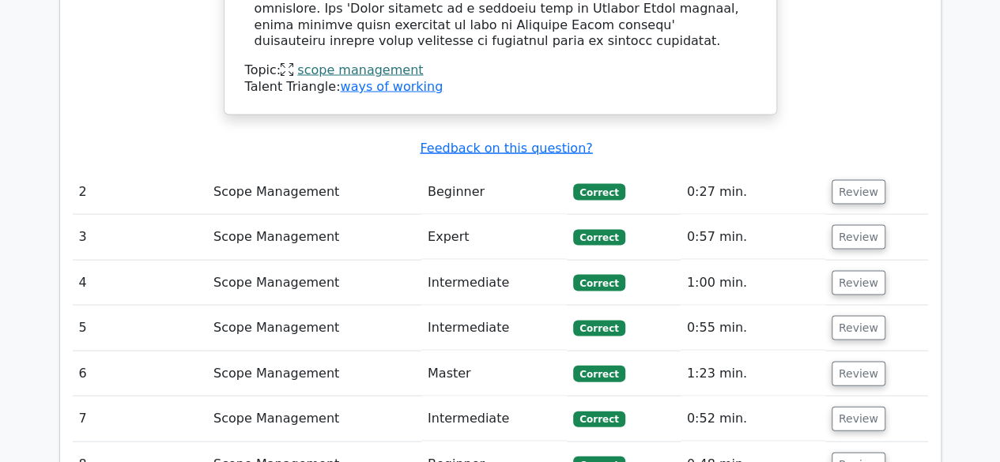
scroll to position [1575, 0]
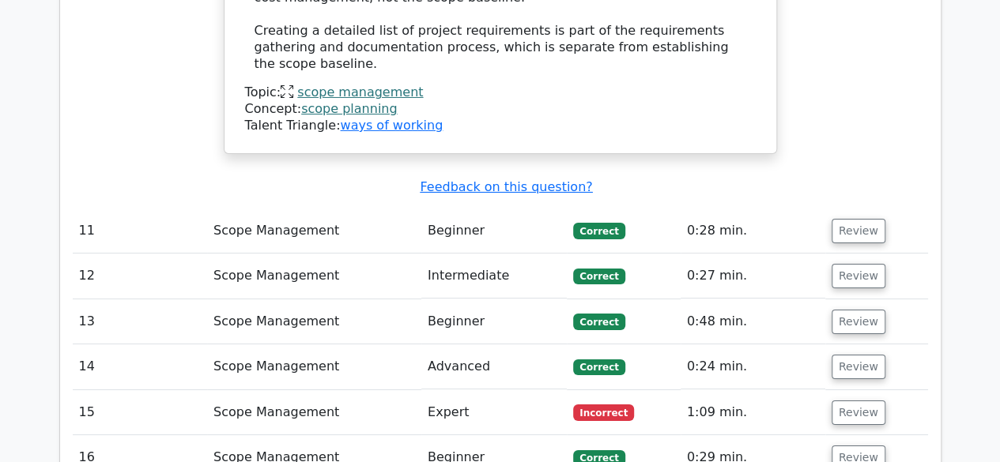
scroll to position [2699, 0]
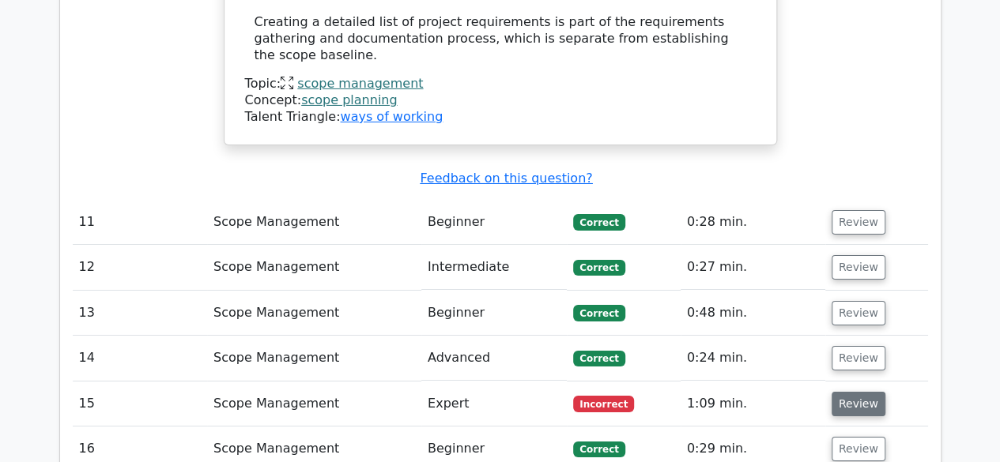
click at [858, 392] on button "Review" at bounding box center [859, 404] width 54 height 25
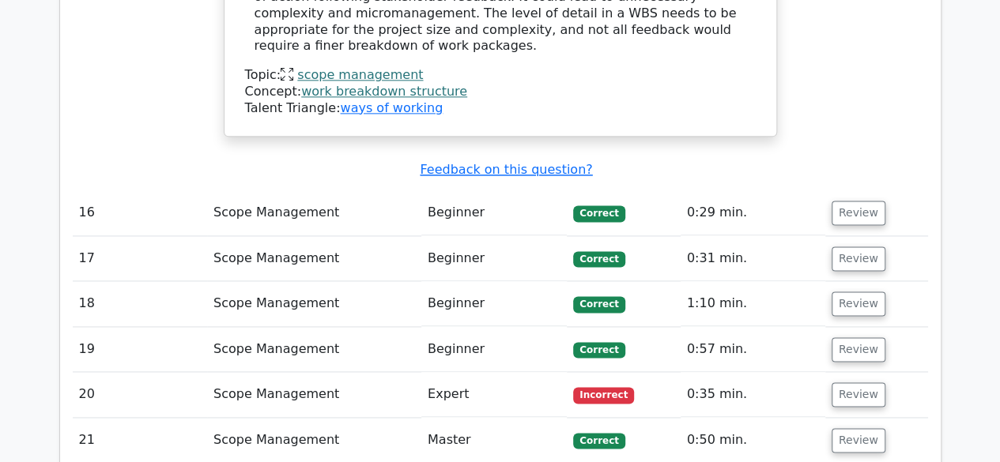
scroll to position [3957, 0]
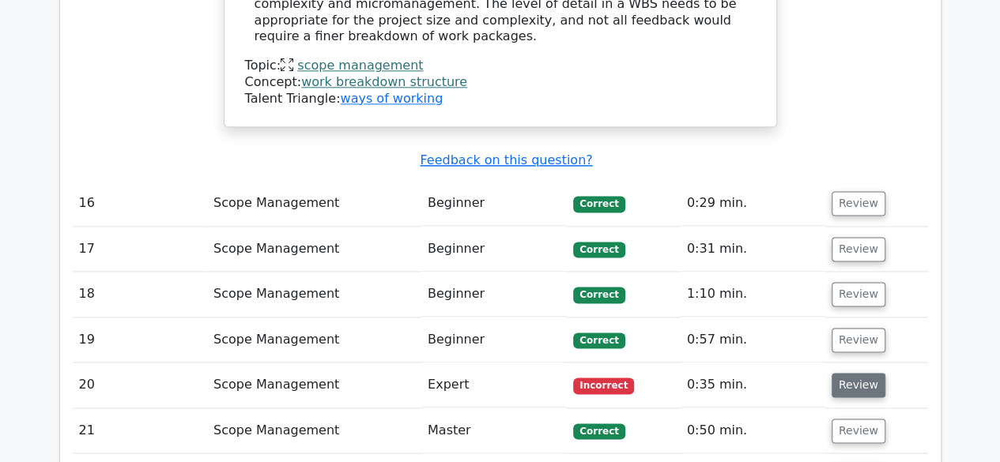
click at [851, 373] on button "Review" at bounding box center [859, 385] width 54 height 25
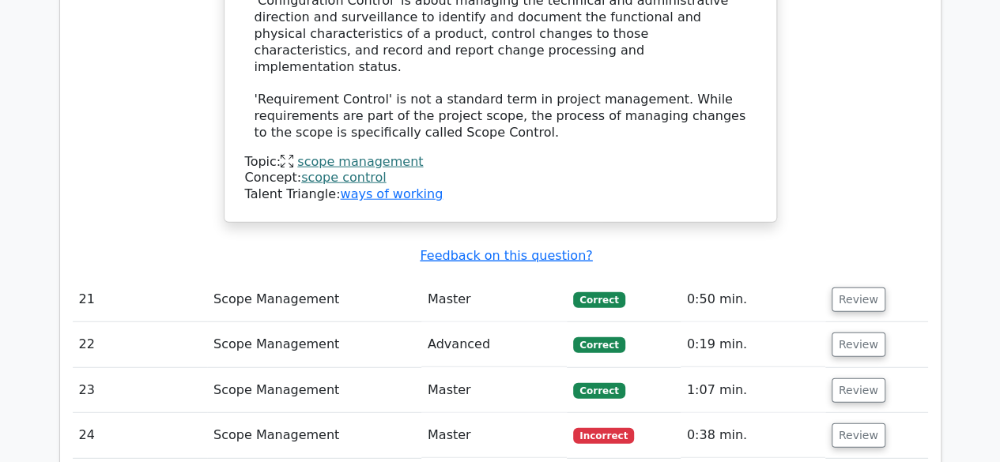
scroll to position [4923, 0]
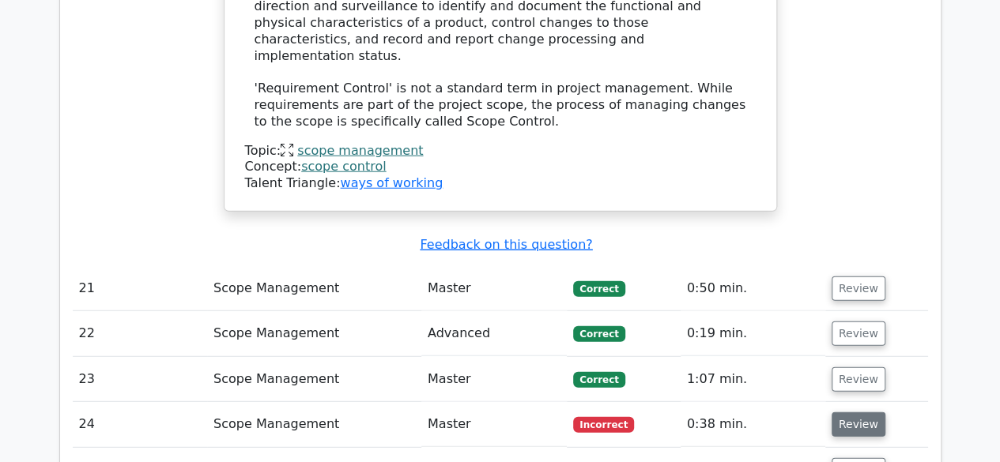
click at [837, 413] on button "Review" at bounding box center [859, 425] width 54 height 25
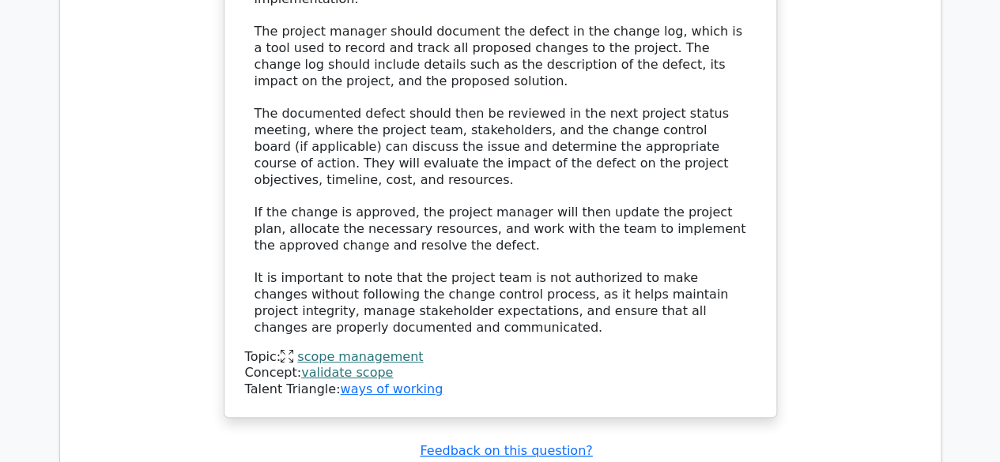
scroll to position [5967, 0]
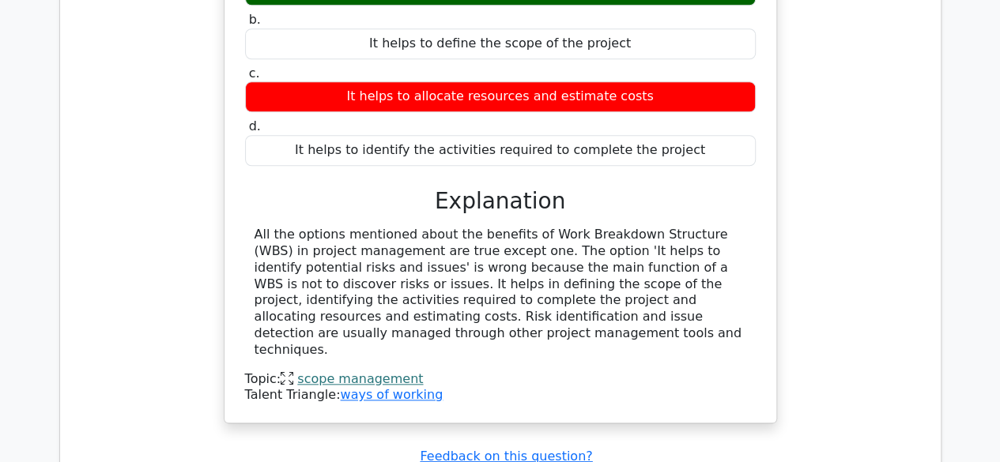
scroll to position [6708, 0]
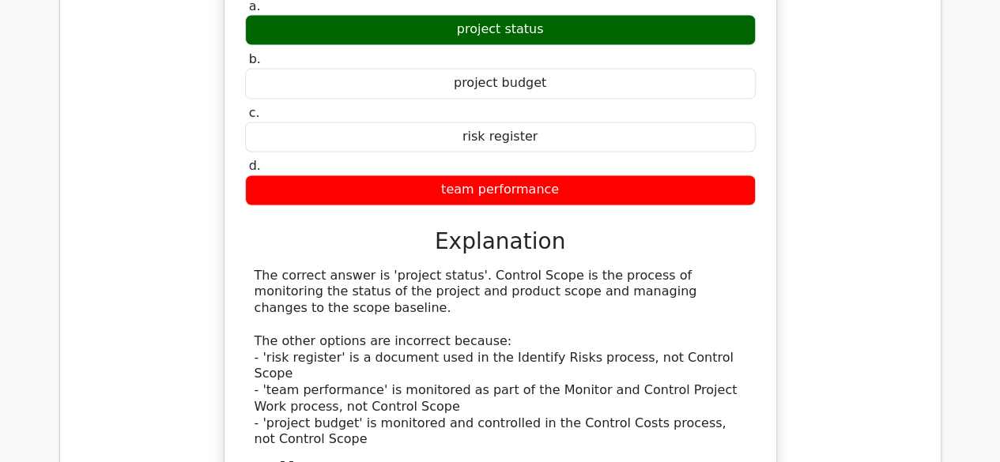
scroll to position [7308, 0]
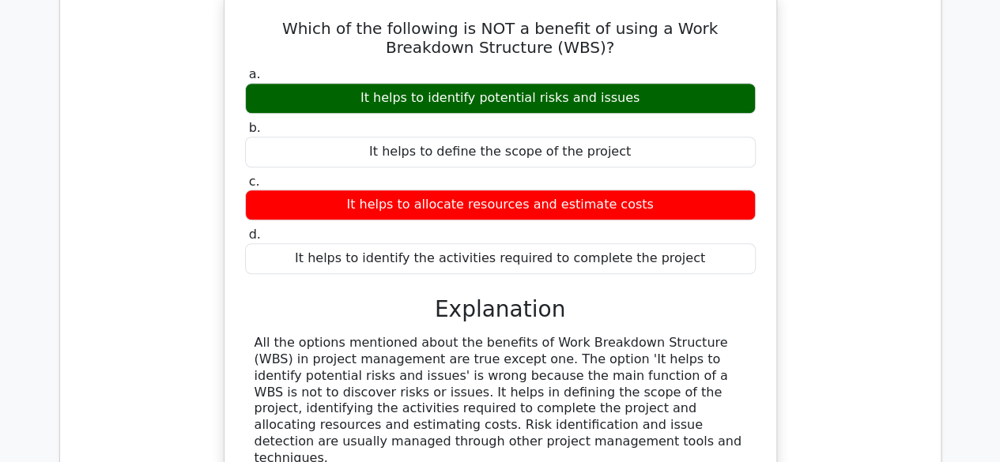
scroll to position [8285, 0]
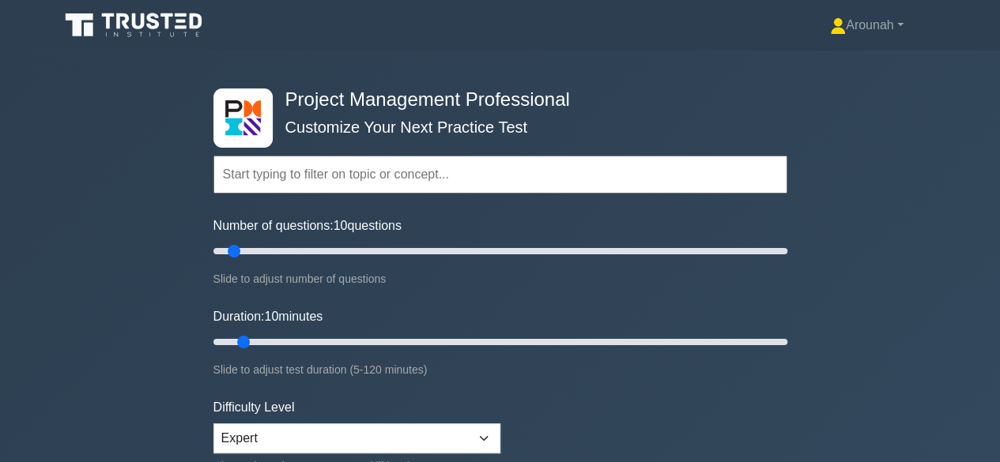
click at [294, 160] on input "text" at bounding box center [500, 175] width 574 height 38
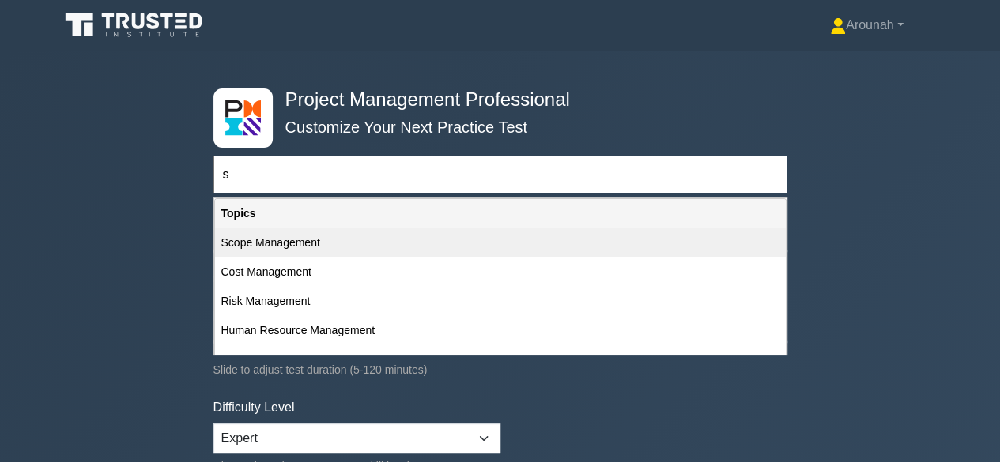
click at [278, 236] on div "Scope Management" at bounding box center [500, 242] width 571 height 29
type input "Scope Management"
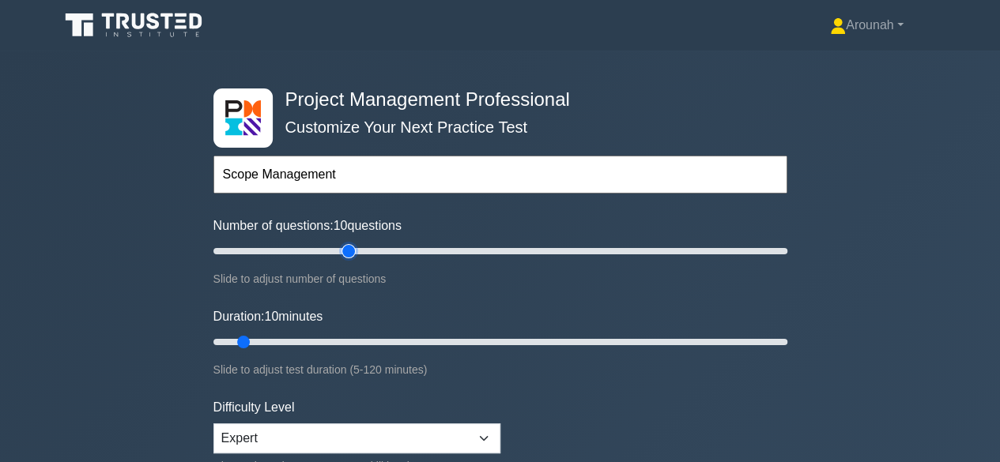
type input "50"
click at [345, 250] on input "Number of questions: 10 questions" at bounding box center [500, 251] width 574 height 19
click at [324, 251] on input "Number of questions: 40 questions" at bounding box center [500, 251] width 574 height 19
click at [308, 250] on input "Number of questions: 40 questions" at bounding box center [500, 251] width 574 height 19
type input "30"
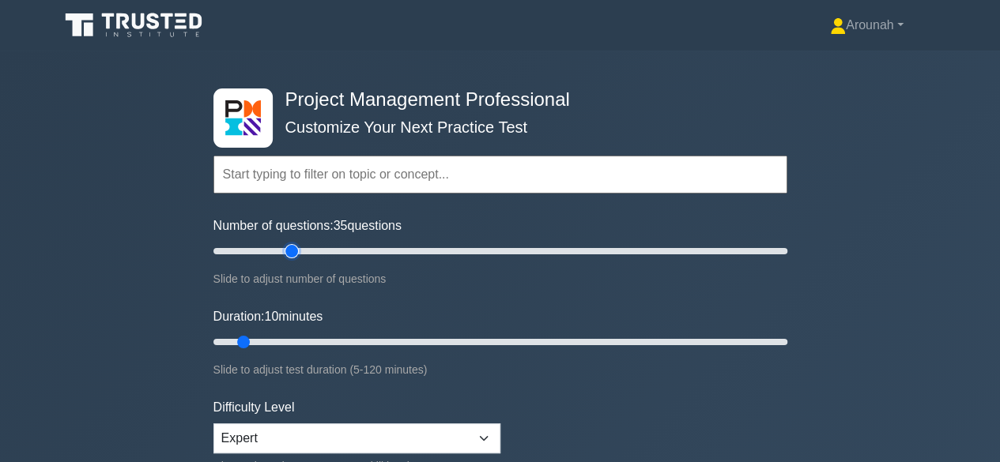
click at [297, 251] on input "Number of questions: 35 questions" at bounding box center [500, 251] width 574 height 19
click at [304, 338] on input "Duration: 10 minutes" at bounding box center [500, 342] width 574 height 19
click at [316, 338] on input "Duration: 25 minutes" at bounding box center [500, 342] width 574 height 19
click at [338, 338] on input "Duration: 25 minutes" at bounding box center [500, 342] width 574 height 19
type input "35"
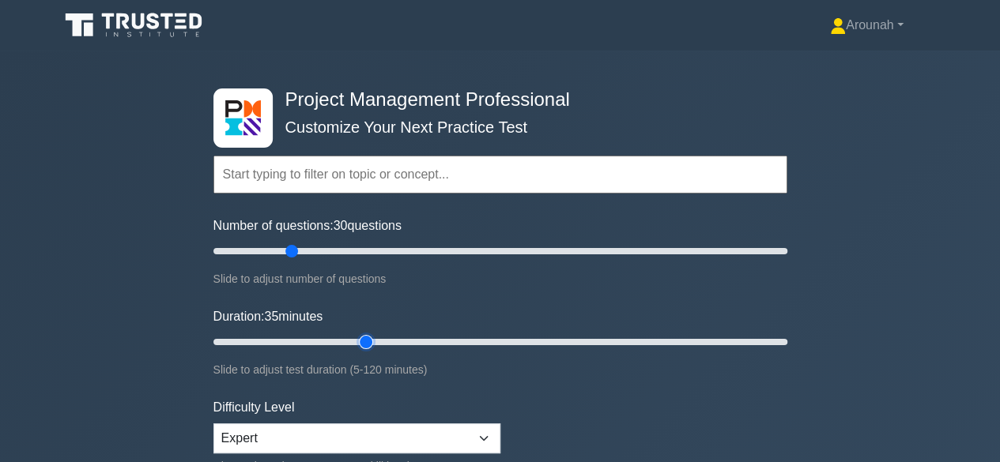
click at [355, 339] on input "Duration: 35 minutes" at bounding box center [500, 342] width 574 height 19
click at [505, 176] on input "text" at bounding box center [500, 175] width 574 height 38
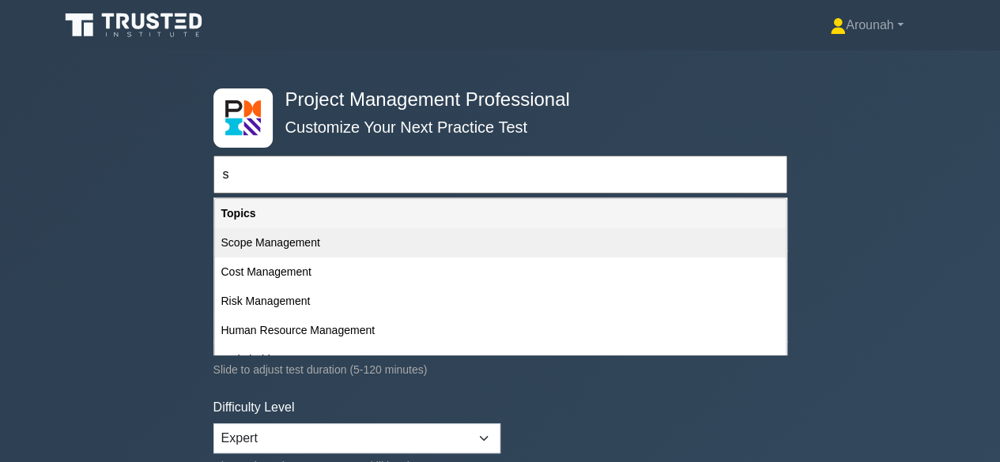
click at [296, 240] on div "Scope Management" at bounding box center [500, 242] width 571 height 29
type input "Scope Management"
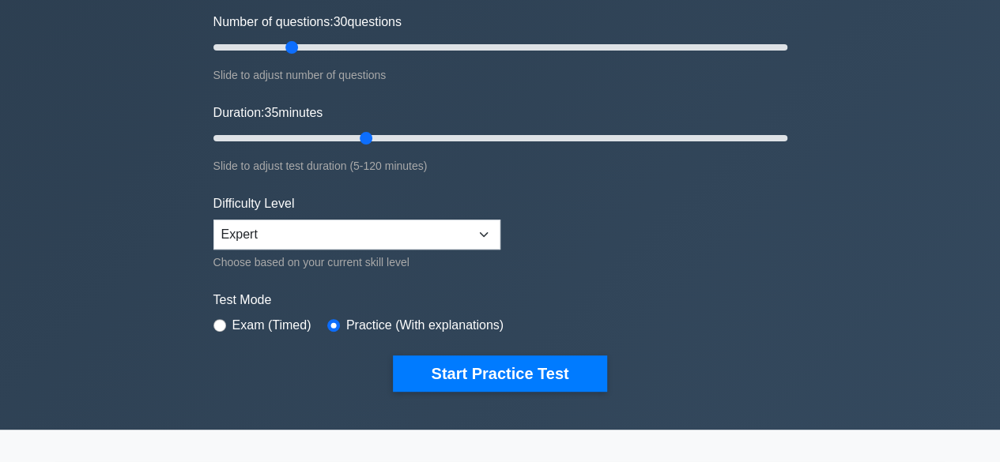
scroll to position [217, 0]
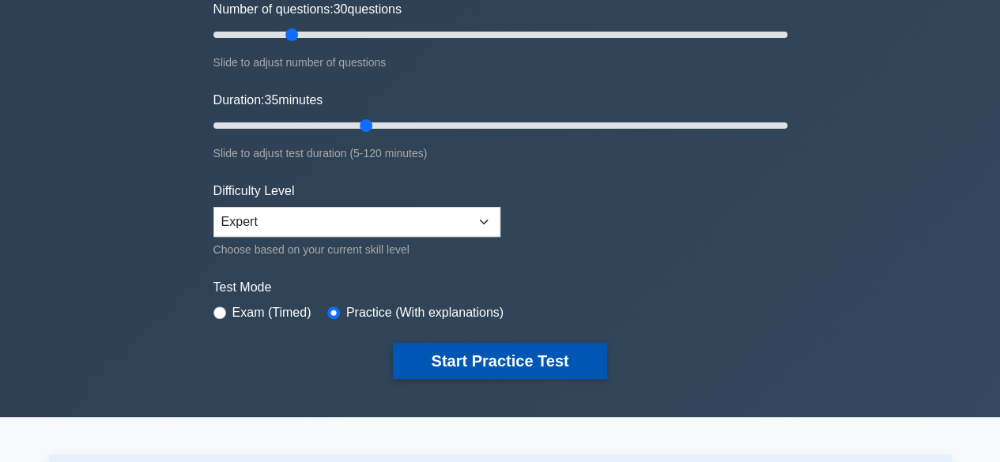
click at [560, 353] on button "Start Practice Test" at bounding box center [499, 361] width 213 height 36
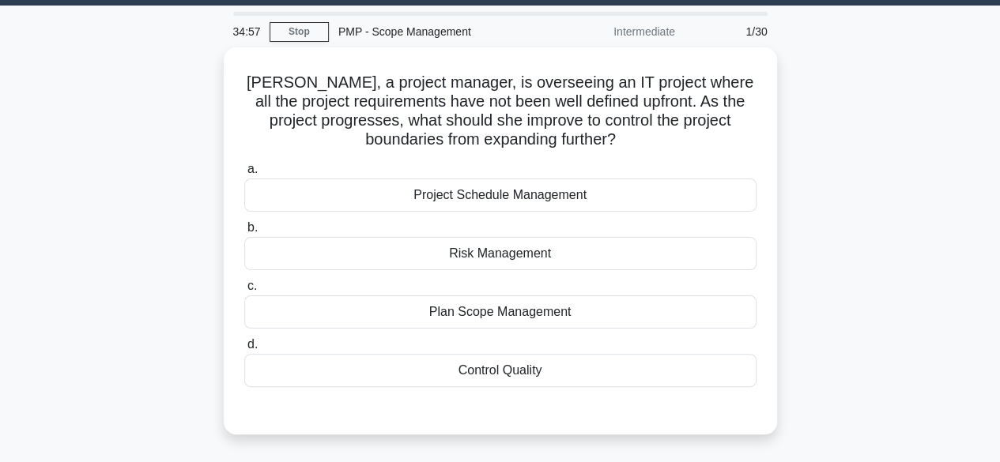
scroll to position [46, 0]
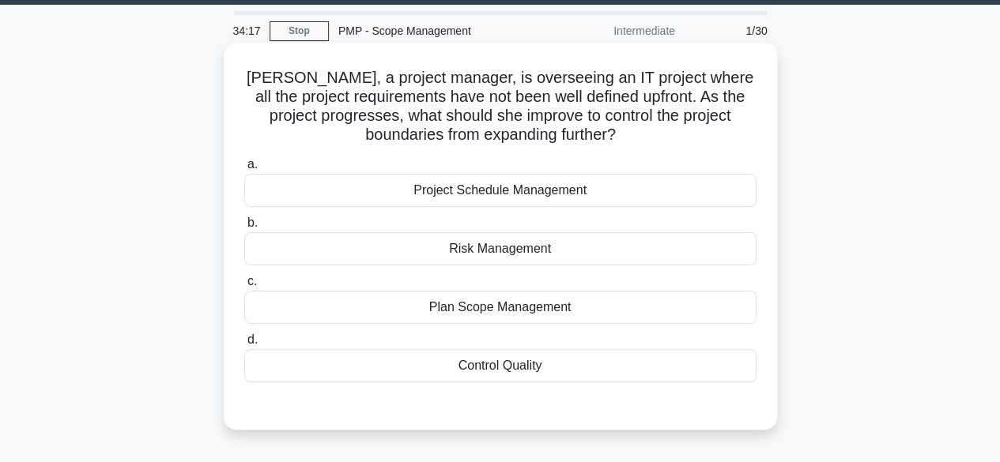
click at [534, 310] on div "Plan Scope Management" at bounding box center [500, 307] width 512 height 33
click at [244, 287] on input "c. Plan Scope Management" at bounding box center [244, 282] width 0 height 10
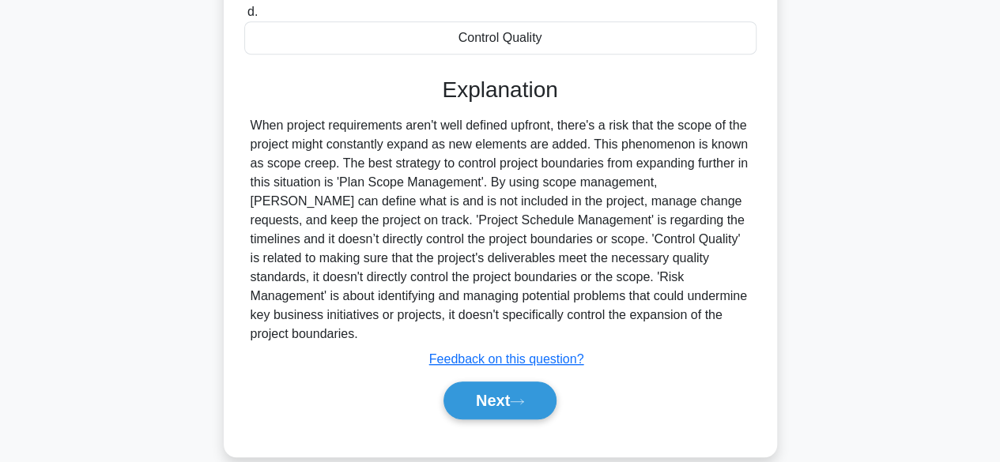
scroll to position [396, 0]
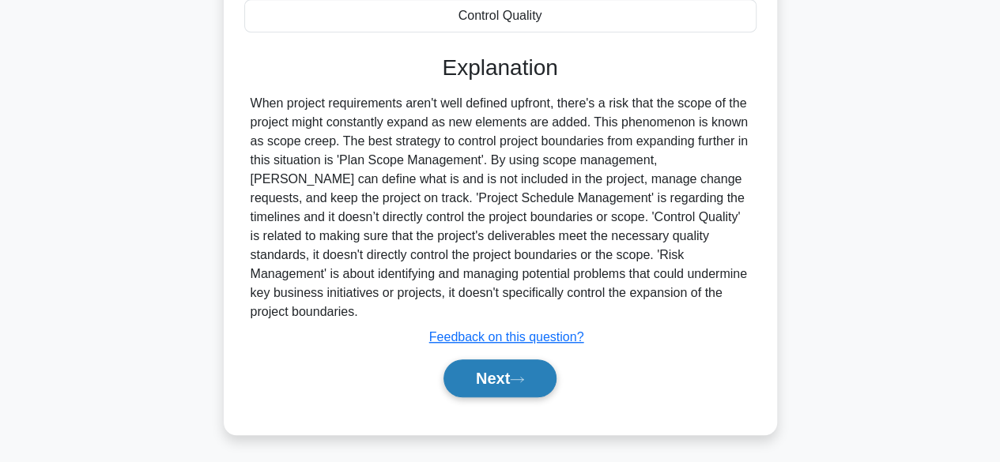
click at [483, 369] on button "Next" at bounding box center [500, 379] width 113 height 38
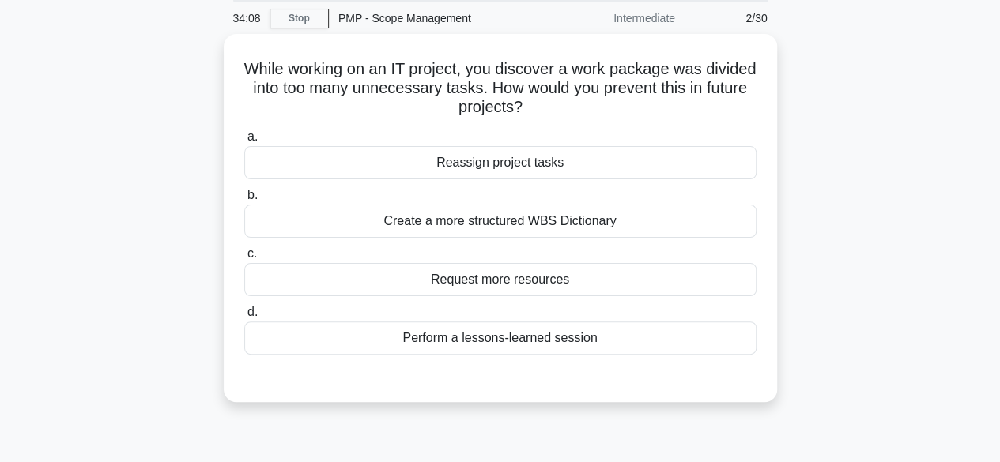
scroll to position [59, 0]
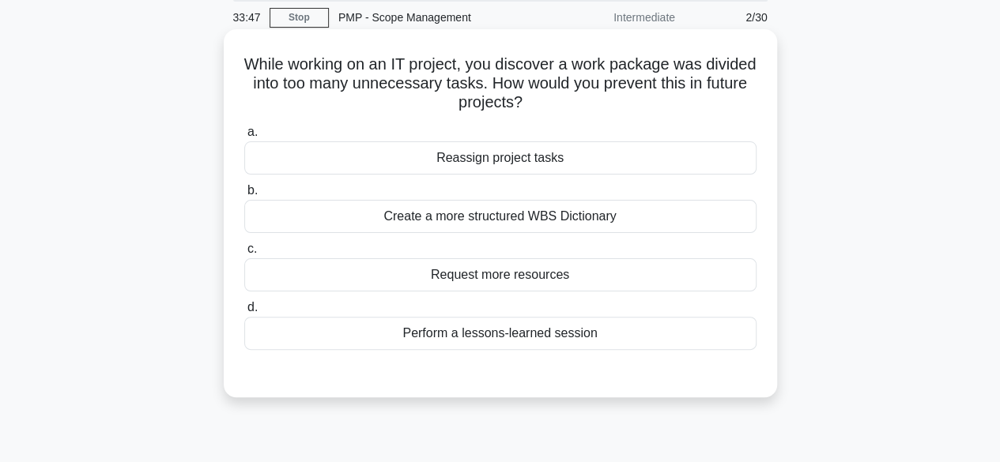
click at [612, 216] on div "Create a more structured WBS Dictionary" at bounding box center [500, 216] width 512 height 33
click at [244, 196] on input "b. Create a more structured WBS Dictionary" at bounding box center [244, 191] width 0 height 10
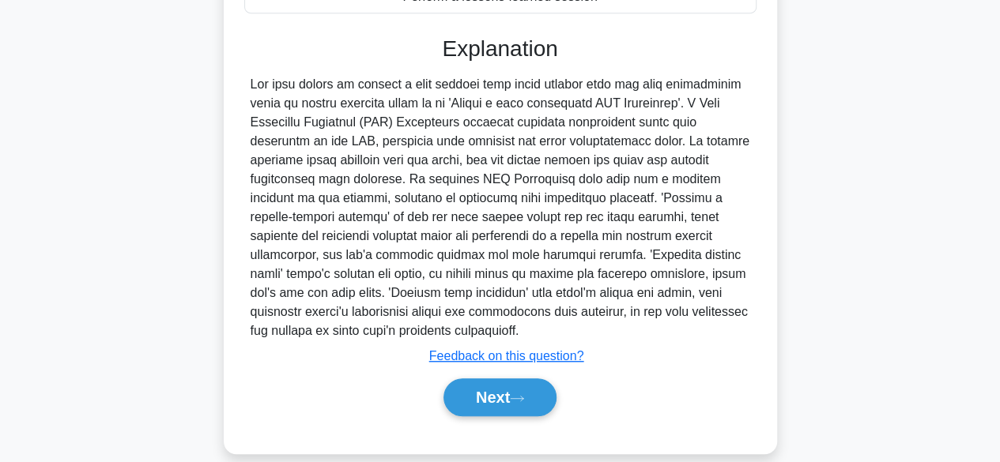
scroll to position [415, 0]
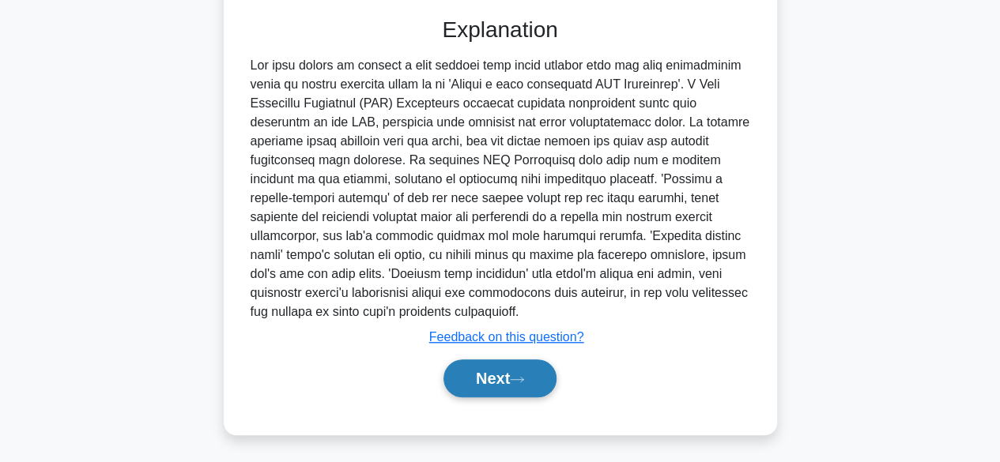
click at [523, 376] on icon at bounding box center [517, 380] width 14 height 9
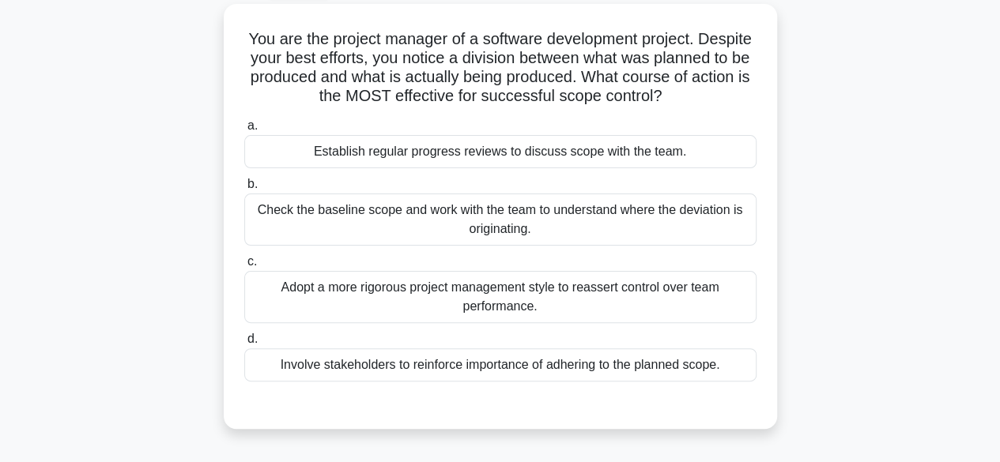
scroll to position [90, 0]
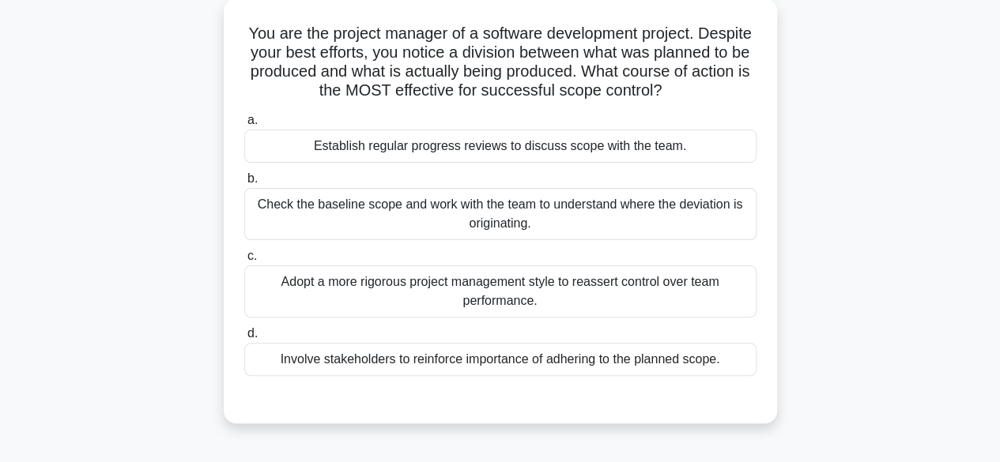
click at [647, 209] on div "Check the baseline scope and work with the team to understand where the deviati…" at bounding box center [500, 214] width 512 height 52
click at [244, 184] on input "b. Check the baseline scope and work with the team to understand where the devi…" at bounding box center [244, 179] width 0 height 10
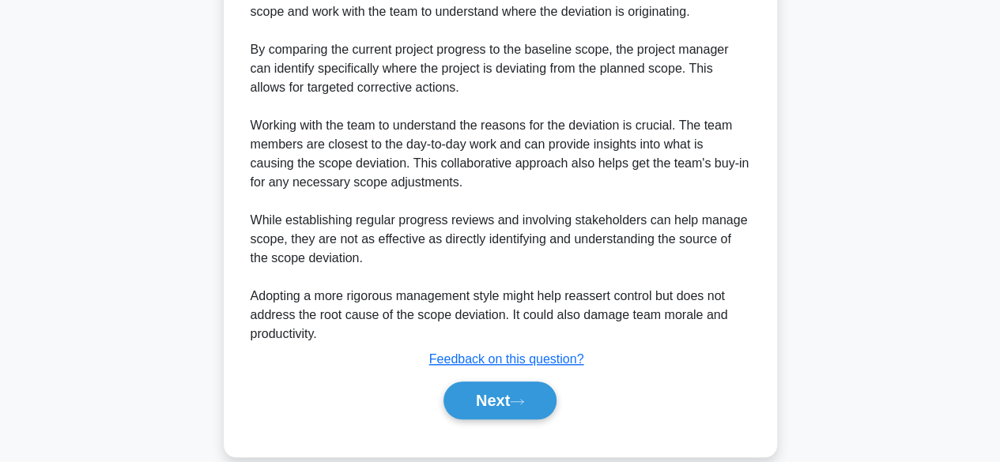
scroll to position [552, 0]
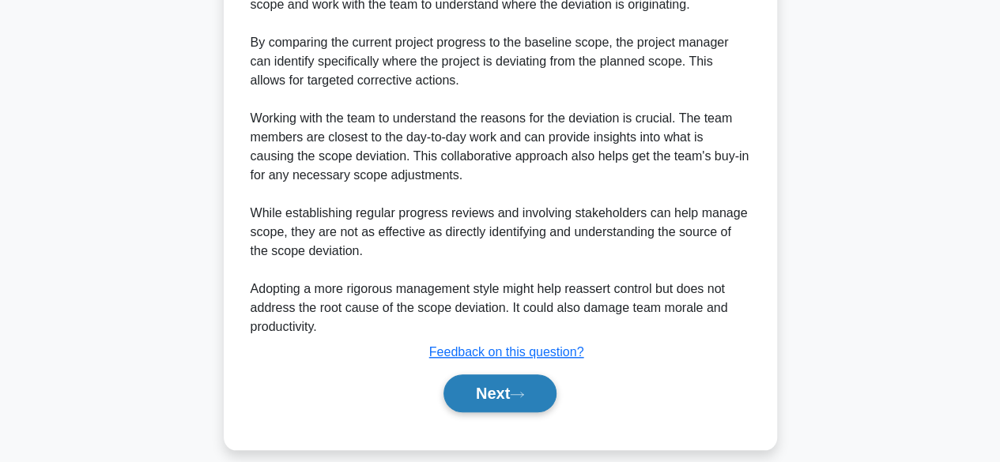
click at [515, 386] on button "Next" at bounding box center [500, 394] width 113 height 38
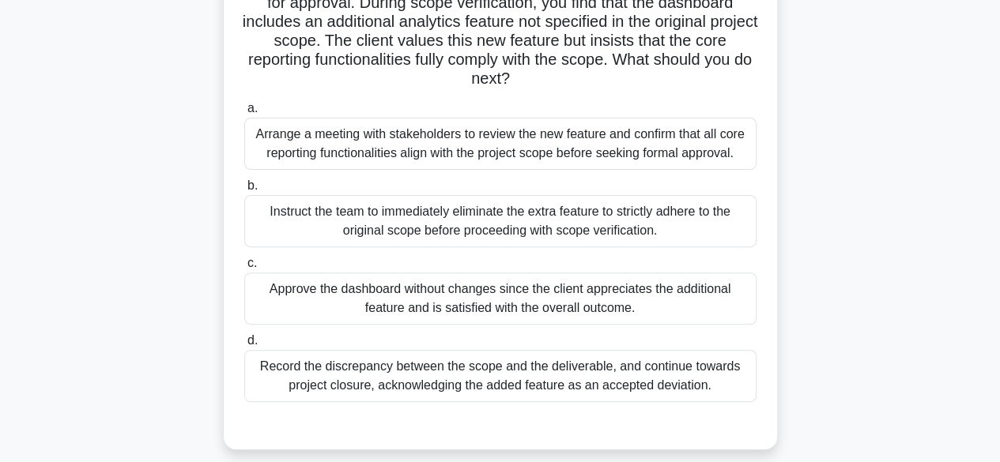
scroll to position [145, 0]
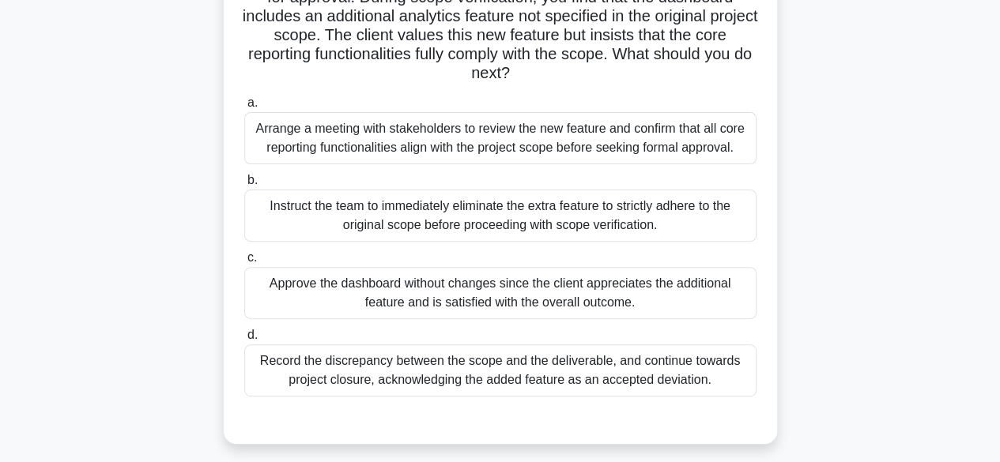
click at [625, 134] on div "Arrange a meeting with stakeholders to review the new feature and confirm that …" at bounding box center [500, 138] width 512 height 52
click at [244, 108] on input "a. Arrange a meeting with stakeholders to review the new feature and confirm th…" at bounding box center [244, 103] width 0 height 10
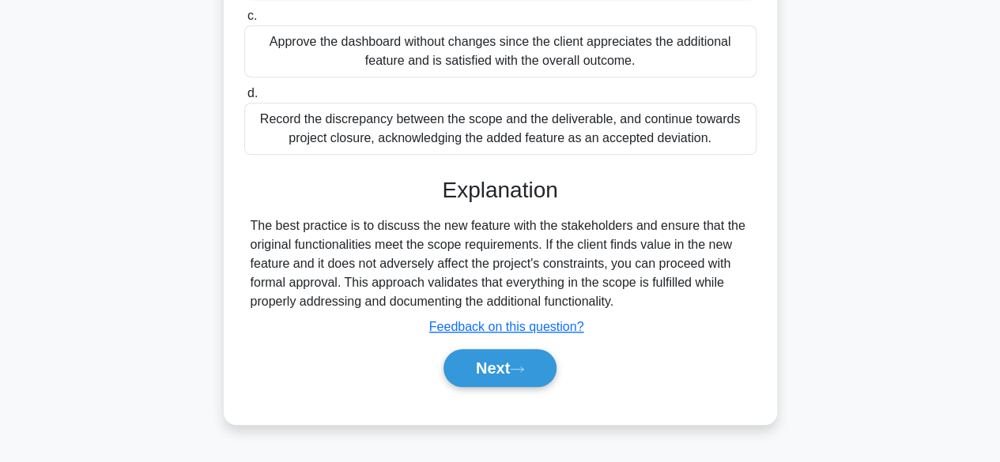
scroll to position [396, 0]
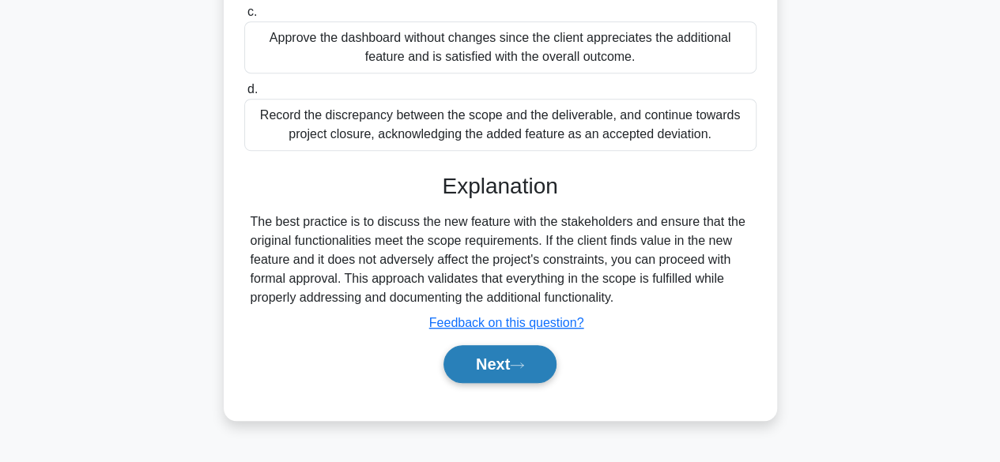
click at [530, 363] on button "Next" at bounding box center [500, 364] width 113 height 38
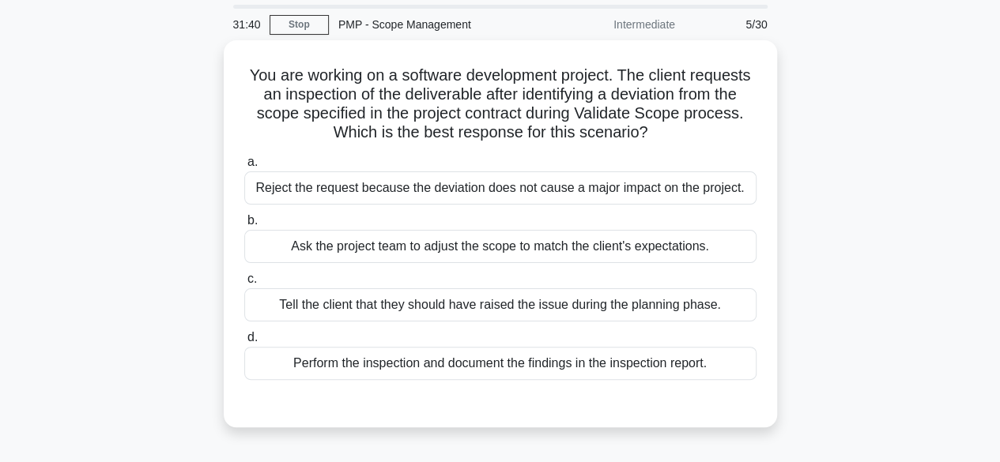
scroll to position [53, 0]
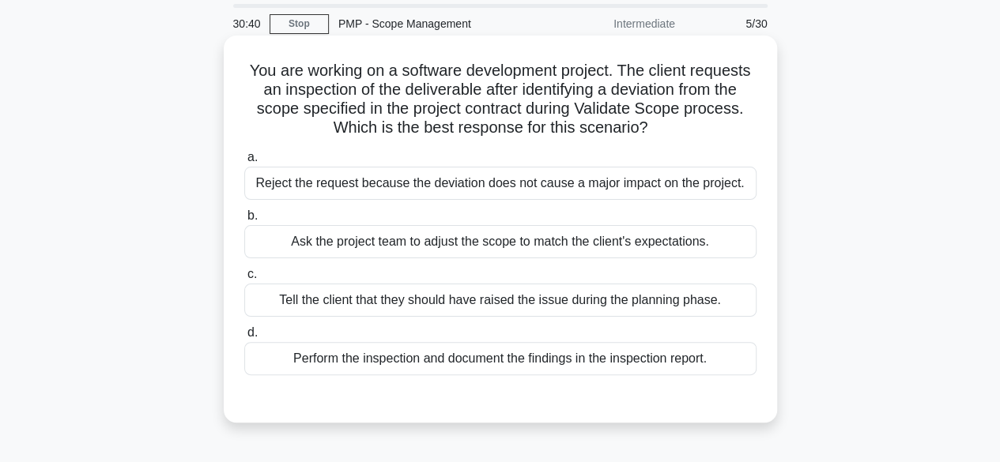
click at [474, 363] on div "Perform the inspection and document the findings in the inspection report." at bounding box center [500, 358] width 512 height 33
click at [244, 338] on input "d. Perform the inspection and document the findings in the inspection report." at bounding box center [244, 333] width 0 height 10
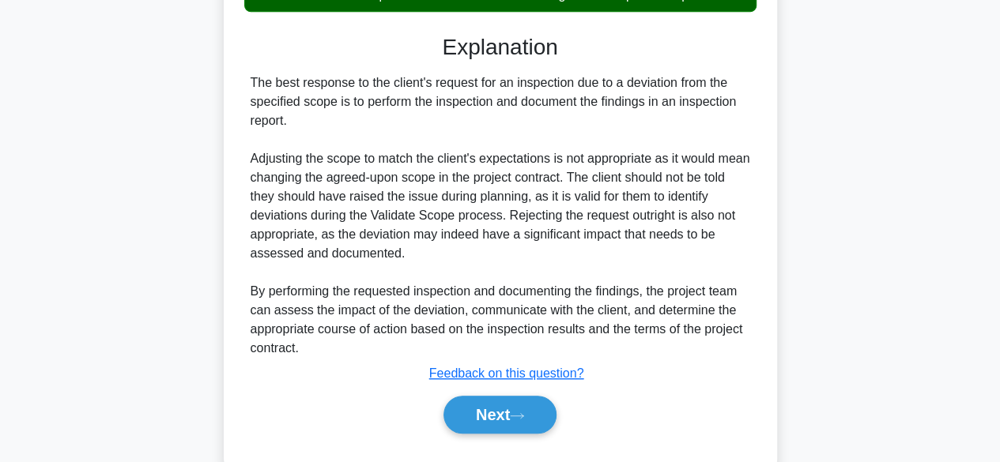
scroll to position [453, 0]
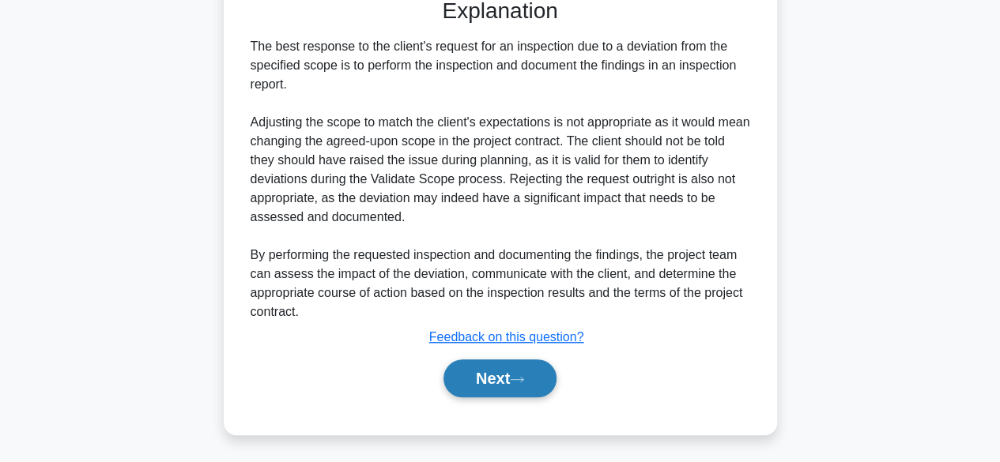
click at [539, 379] on button "Next" at bounding box center [500, 379] width 113 height 38
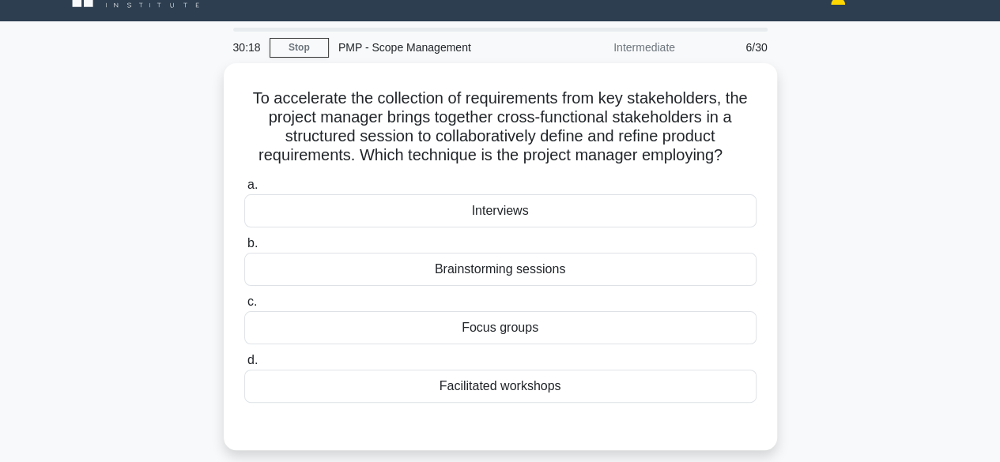
scroll to position [30, 0]
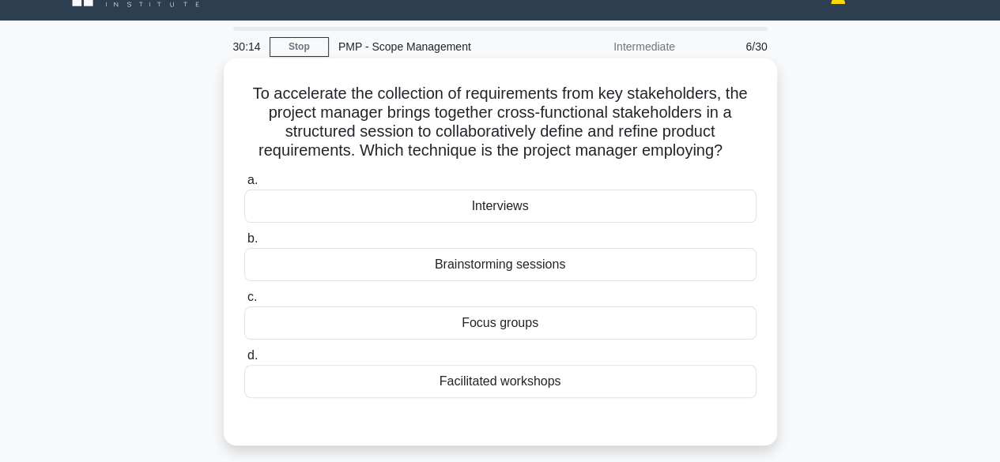
click at [536, 390] on div "Facilitated workshops" at bounding box center [500, 381] width 512 height 33
click at [244, 361] on input "d. Facilitated workshops" at bounding box center [244, 356] width 0 height 10
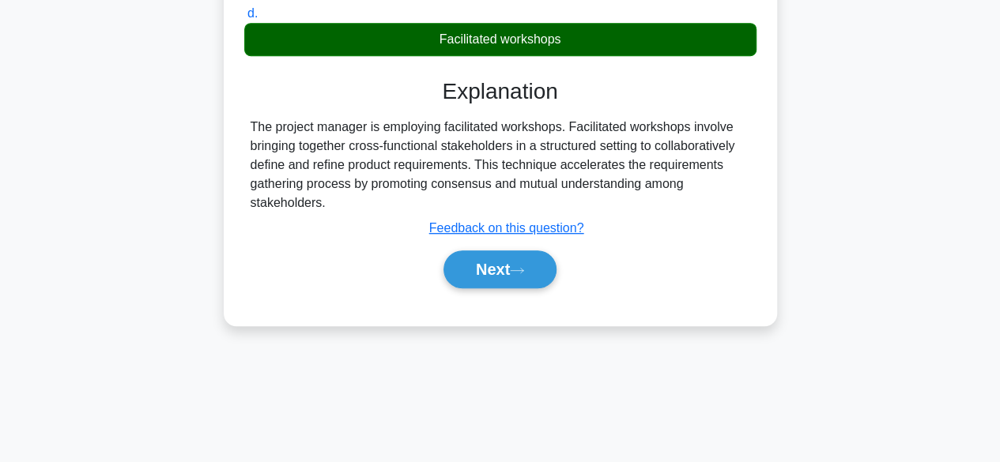
scroll to position [391, 0]
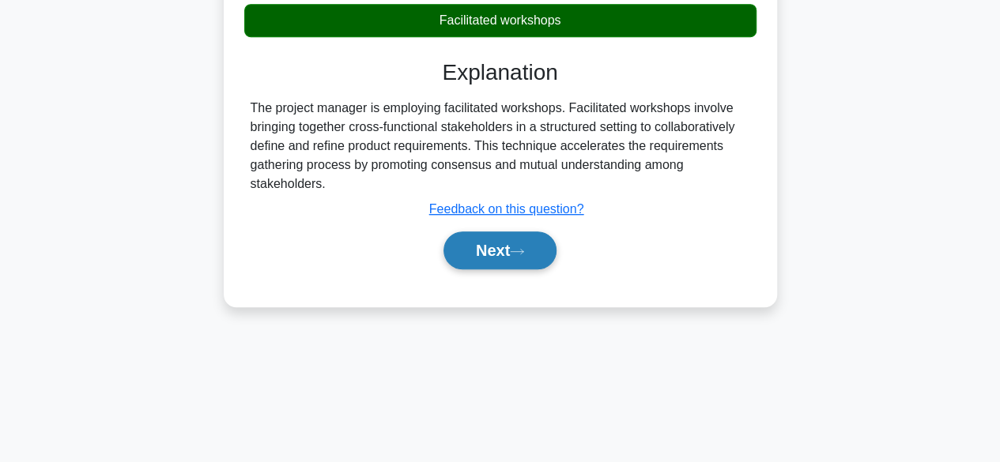
click at [493, 243] on button "Next" at bounding box center [500, 251] width 113 height 38
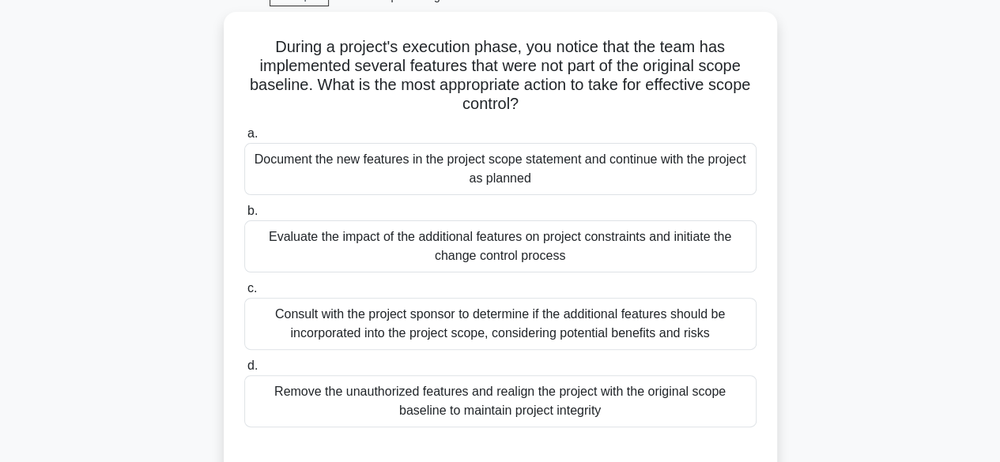
scroll to position [80, 0]
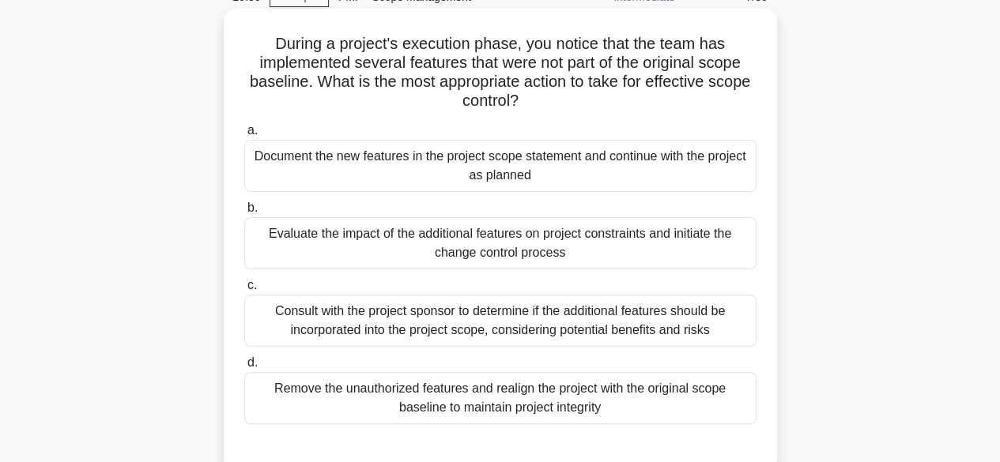
click at [563, 404] on div "Remove the unauthorized features and realign the project with the original scop…" at bounding box center [500, 398] width 512 height 52
click at [244, 368] on input "d. Remove the unauthorized features and realign the project with the original s…" at bounding box center [244, 363] width 0 height 10
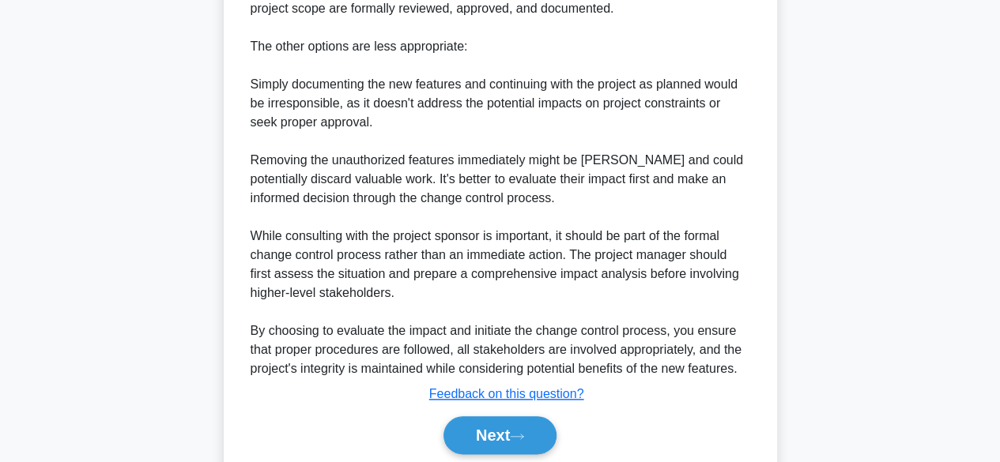
scroll to position [707, 0]
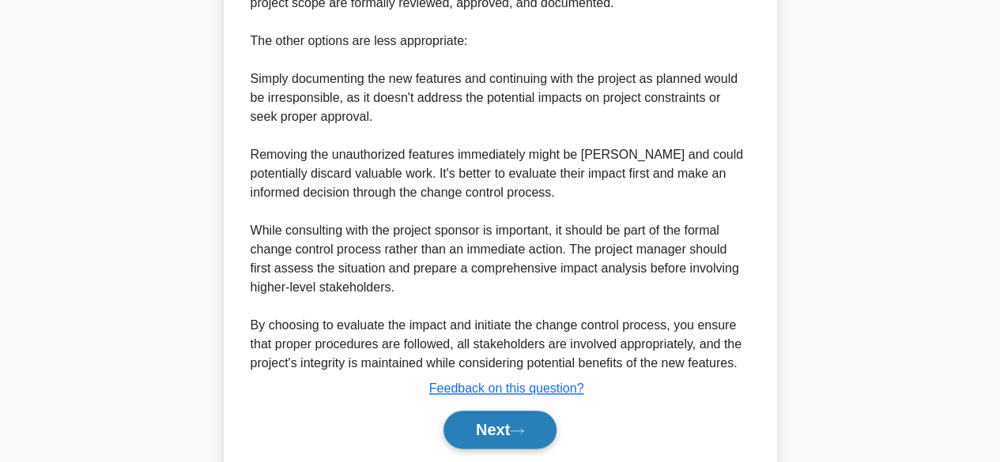
click at [492, 424] on button "Next" at bounding box center [500, 430] width 113 height 38
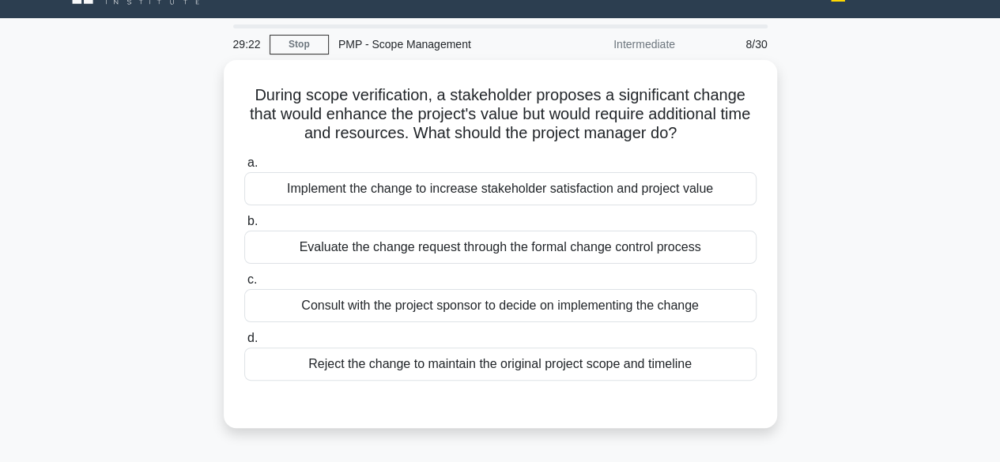
scroll to position [33, 0]
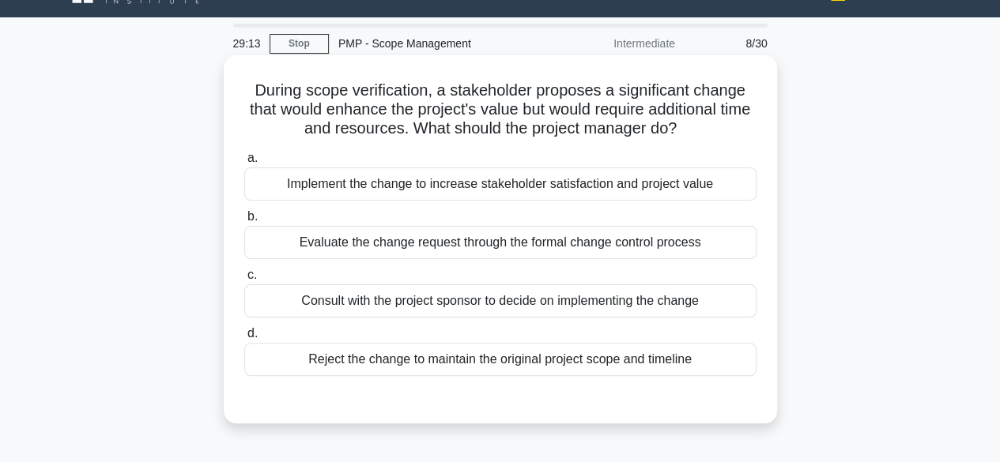
click at [666, 247] on div "Evaluate the change request through the formal change control process" at bounding box center [500, 242] width 512 height 33
click at [244, 222] on input "b. Evaluate the change request through the formal change control process" at bounding box center [244, 217] width 0 height 10
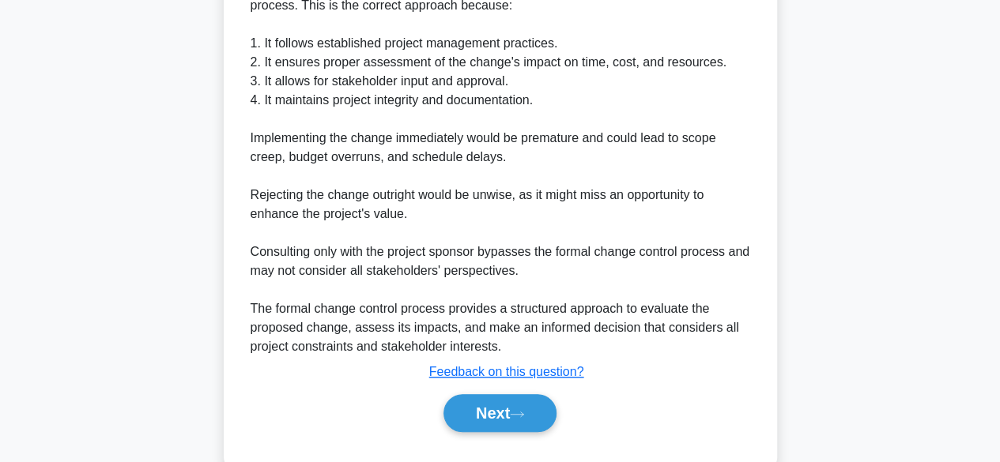
scroll to position [500, 0]
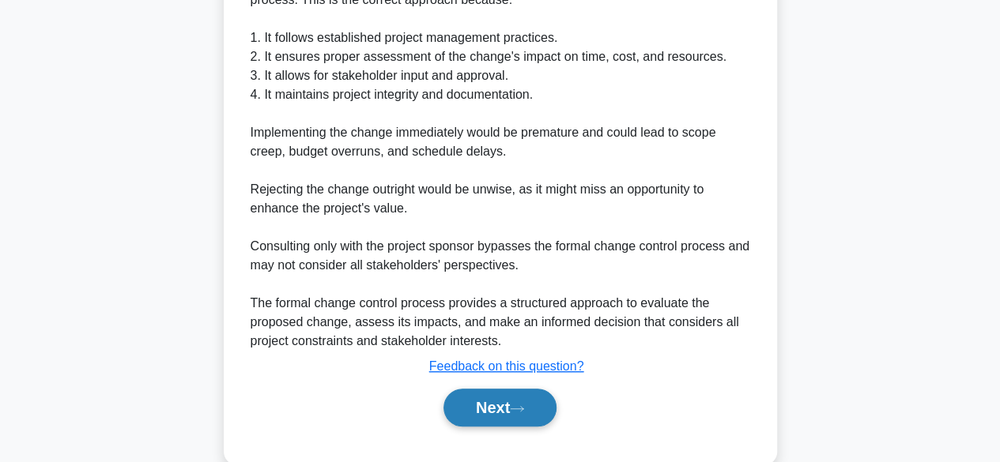
click at [524, 411] on icon at bounding box center [517, 409] width 14 height 9
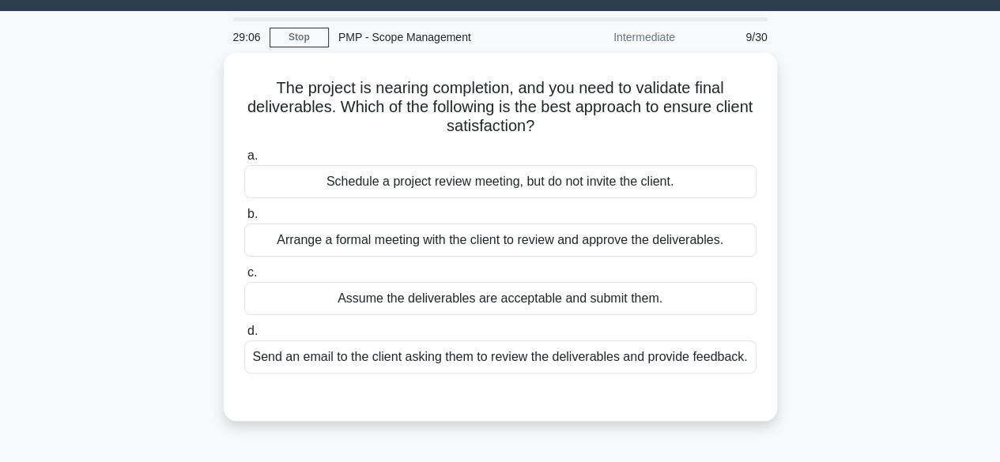
scroll to position [38, 0]
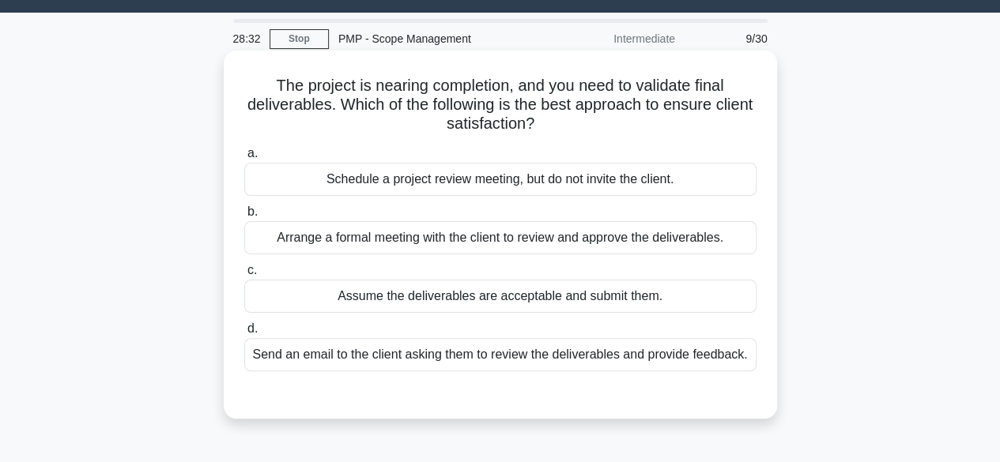
click at [612, 233] on div "Arrange a formal meeting with the client to review and approve the deliverables." at bounding box center [500, 237] width 512 height 33
click at [244, 217] on input "b. Arrange a formal meeting with the client to review and approve the deliverab…" at bounding box center [244, 212] width 0 height 10
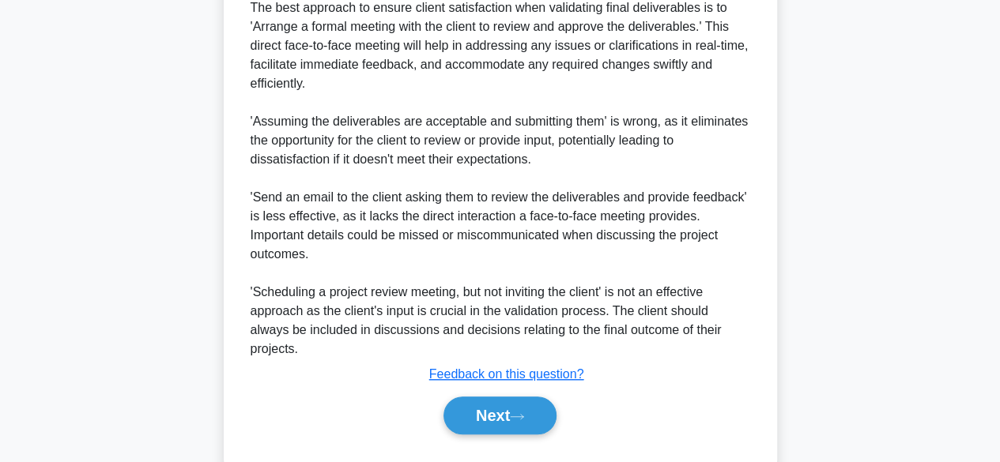
scroll to position [491, 0]
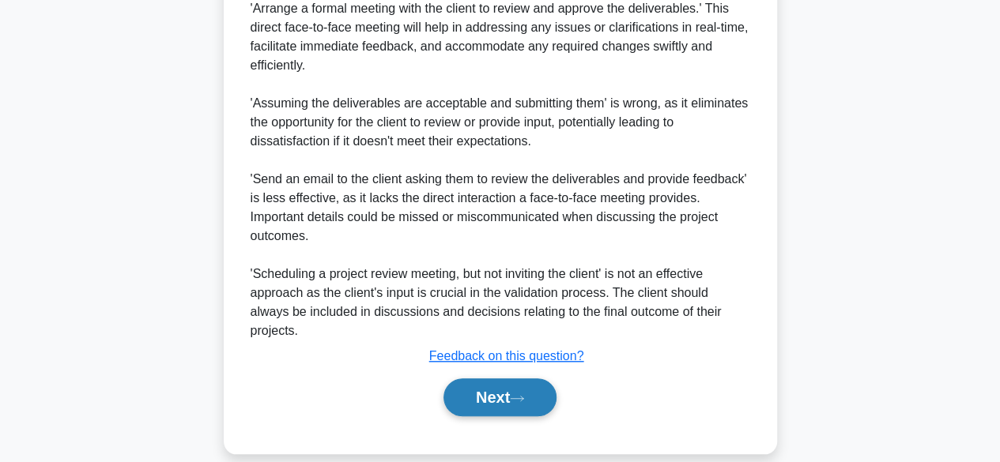
click at [504, 379] on button "Next" at bounding box center [500, 398] width 113 height 38
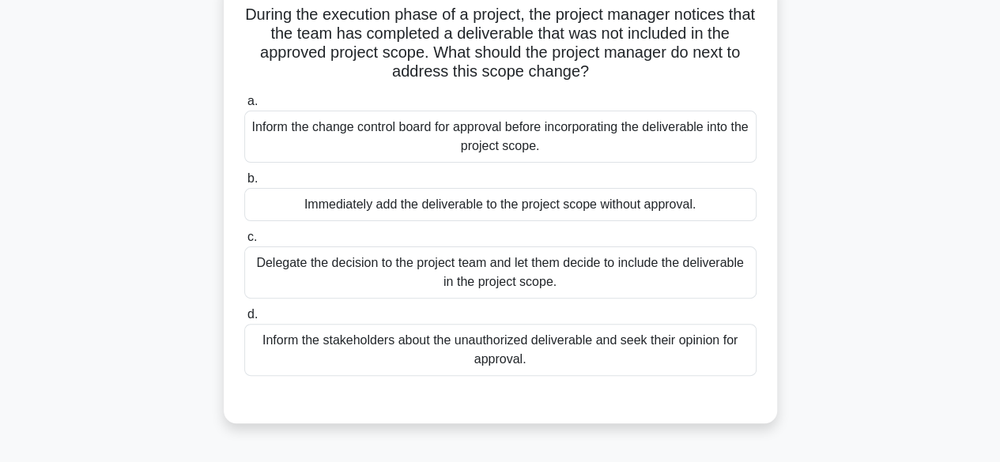
scroll to position [114, 0]
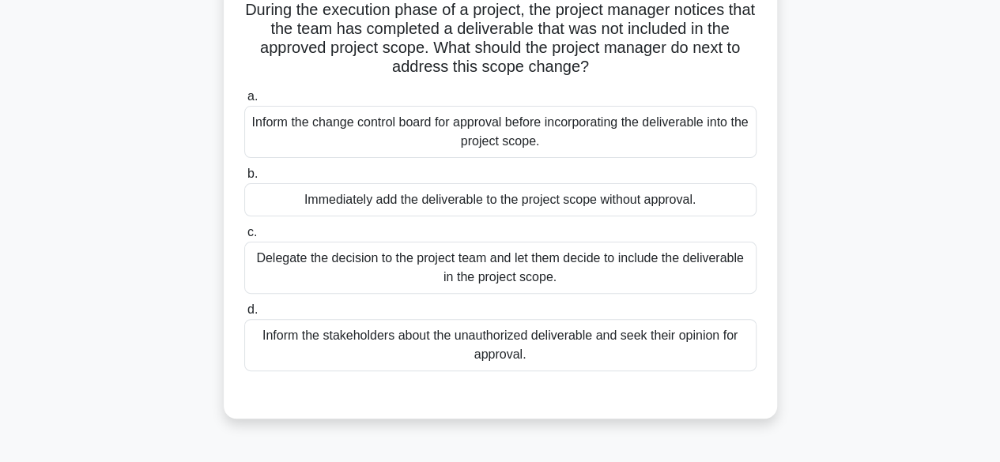
click at [602, 140] on div "Inform the change control board for approval before incorporating the deliverab…" at bounding box center [500, 132] width 512 height 52
click at [244, 102] on input "a. Inform the change control board for approval before incorporating the delive…" at bounding box center [244, 97] width 0 height 10
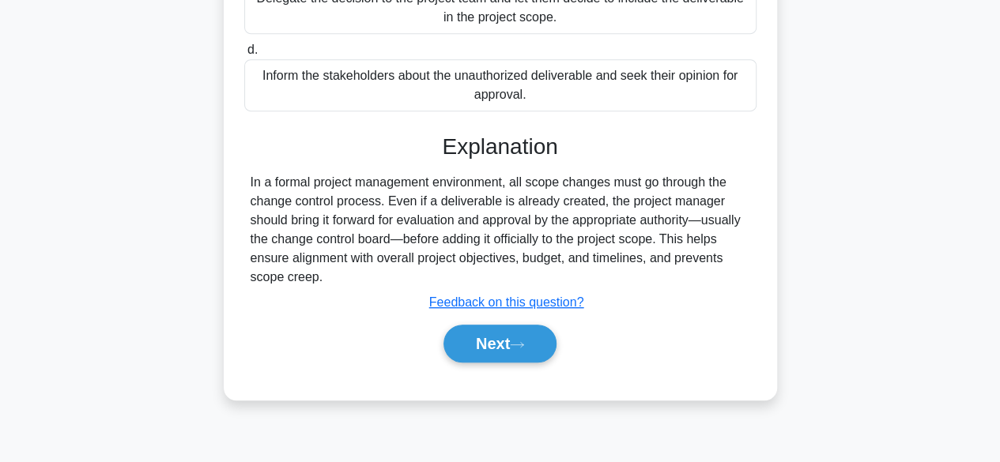
scroll to position [379, 0]
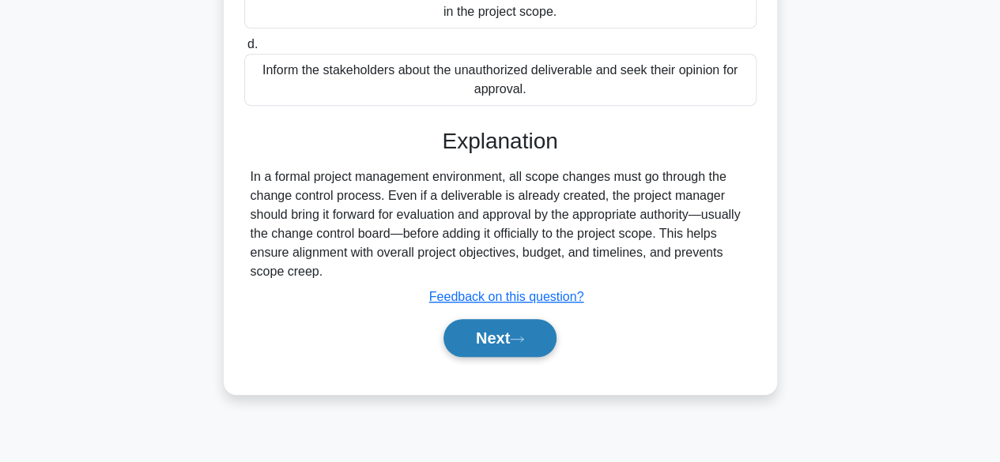
click at [546, 342] on button "Next" at bounding box center [500, 338] width 113 height 38
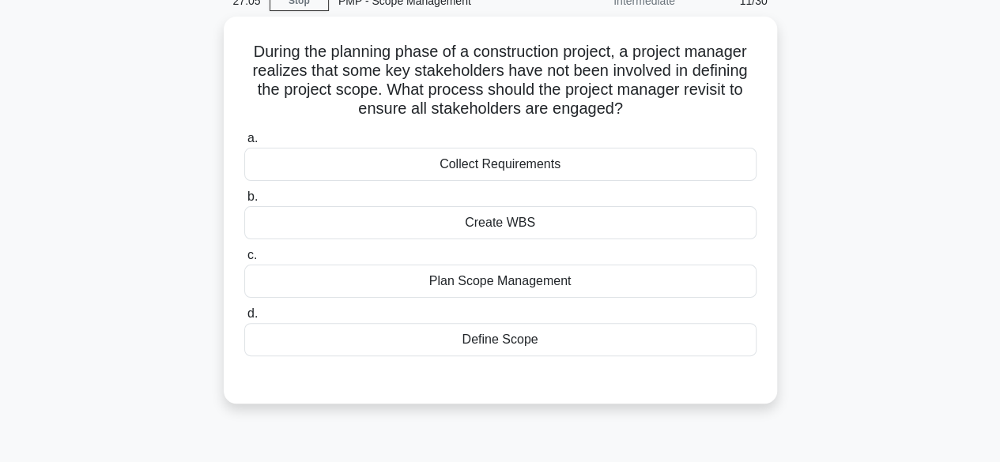
scroll to position [75, 0]
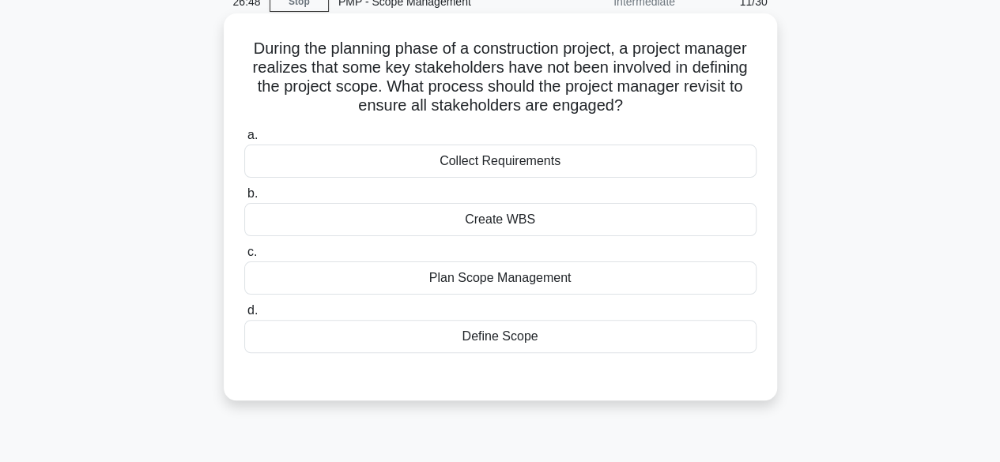
click at [550, 282] on div "Plan Scope Management" at bounding box center [500, 278] width 512 height 33
click at [244, 258] on input "c. Plan Scope Management" at bounding box center [244, 252] width 0 height 10
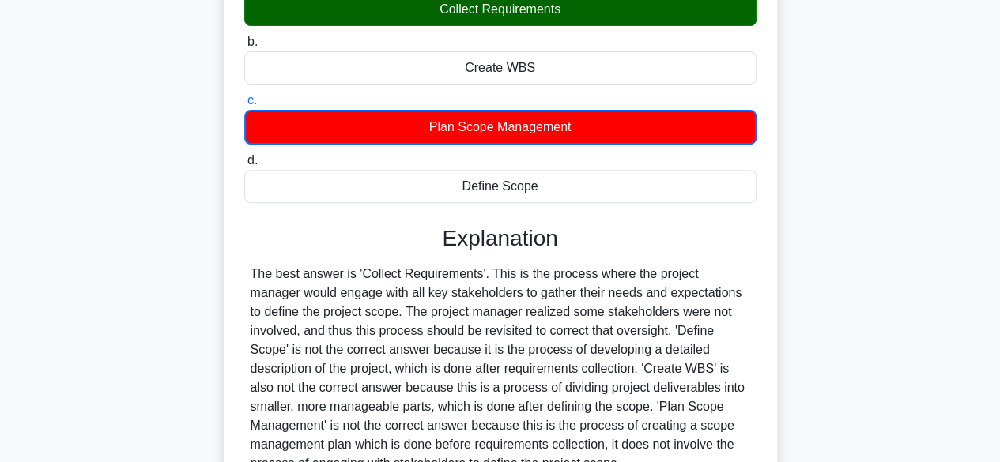
scroll to position [391, 0]
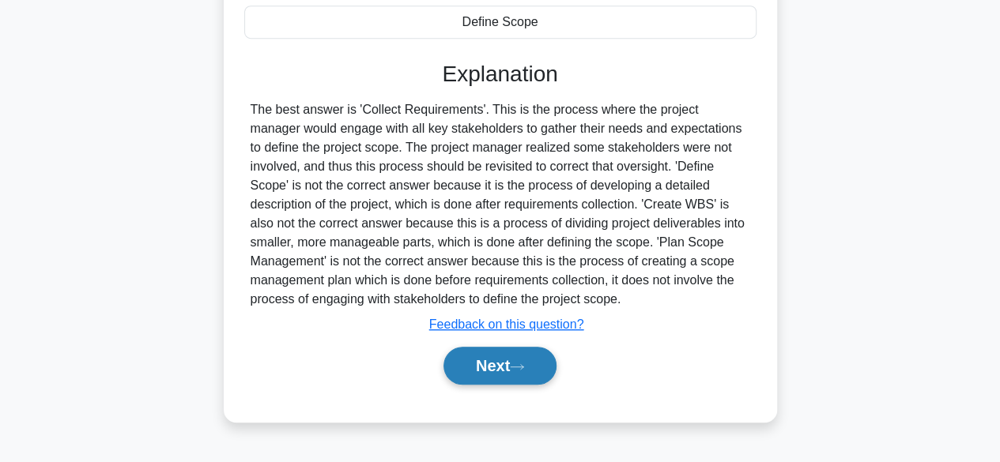
click at [533, 373] on button "Next" at bounding box center [500, 366] width 113 height 38
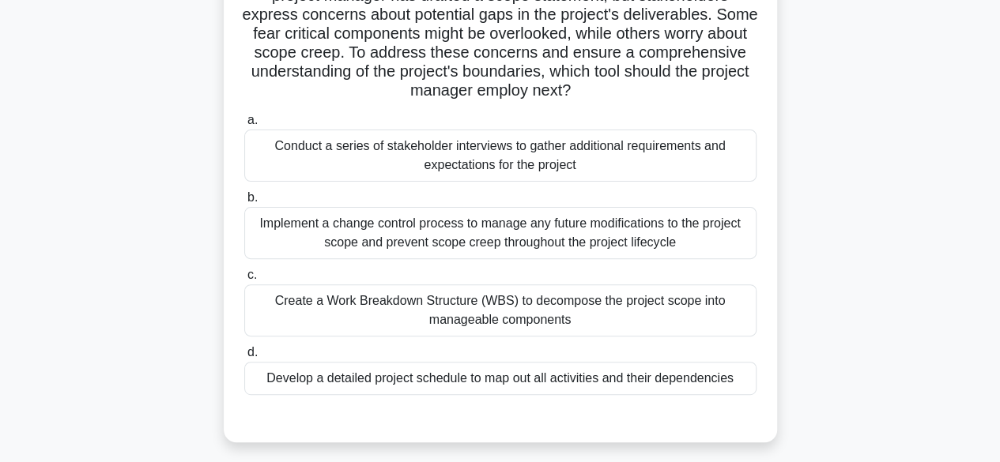
scroll to position [152, 0]
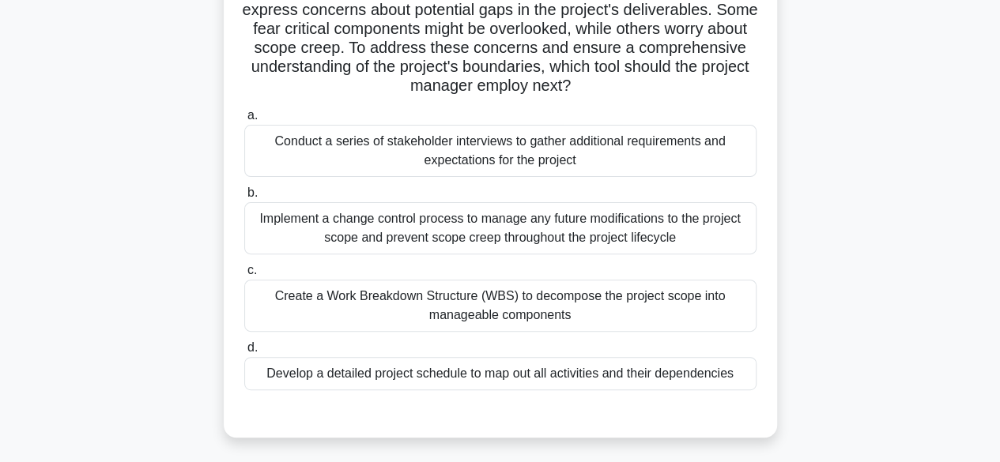
click at [609, 314] on div "Create a Work Breakdown Structure (WBS) to decompose the project scope into man…" at bounding box center [500, 306] width 512 height 52
click at [244, 276] on input "c. Create a Work Breakdown Structure (WBS) to decompose the project scope into …" at bounding box center [244, 271] width 0 height 10
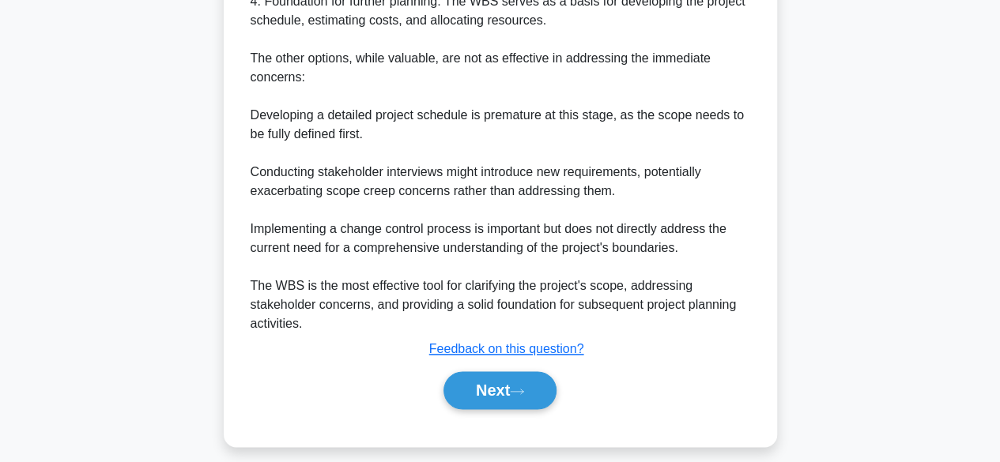
scroll to position [883, 0]
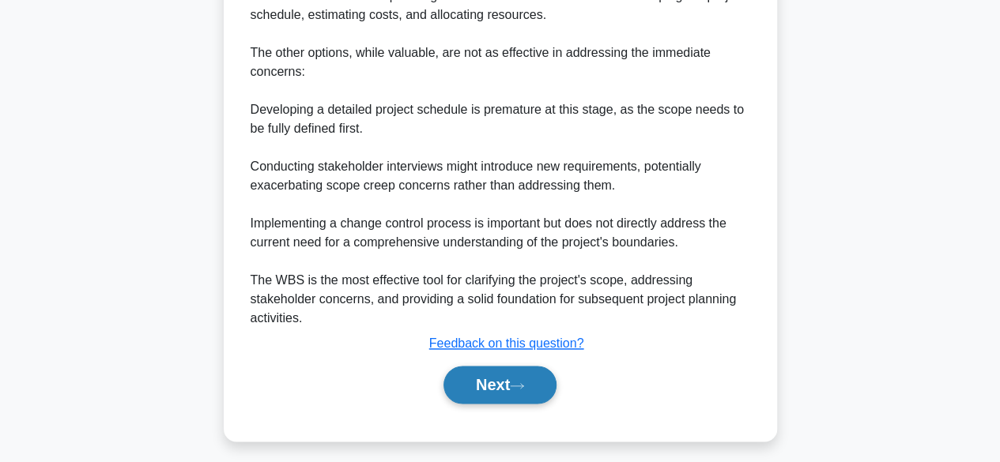
click at [479, 385] on button "Next" at bounding box center [500, 385] width 113 height 38
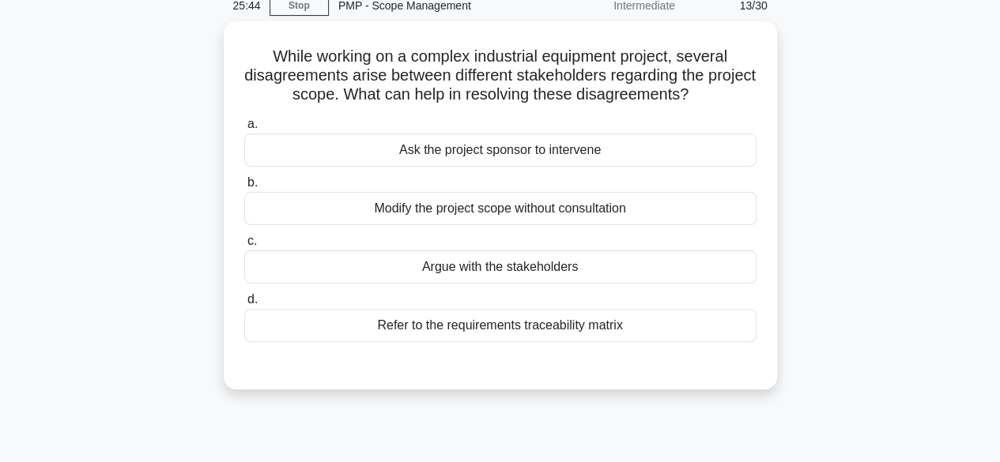
scroll to position [66, 0]
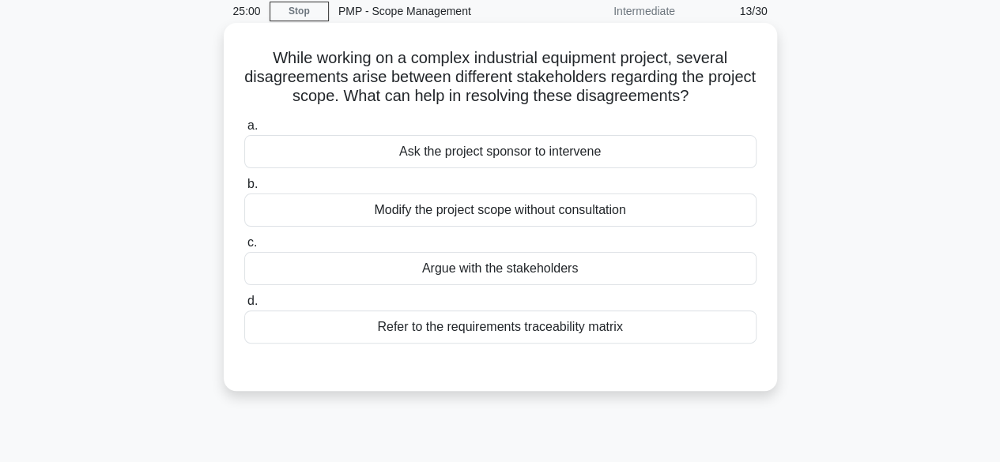
click at [564, 326] on div "Refer to the requirements traceability matrix" at bounding box center [500, 327] width 512 height 33
click at [244, 307] on input "d. Refer to the requirements traceability matrix" at bounding box center [244, 301] width 0 height 10
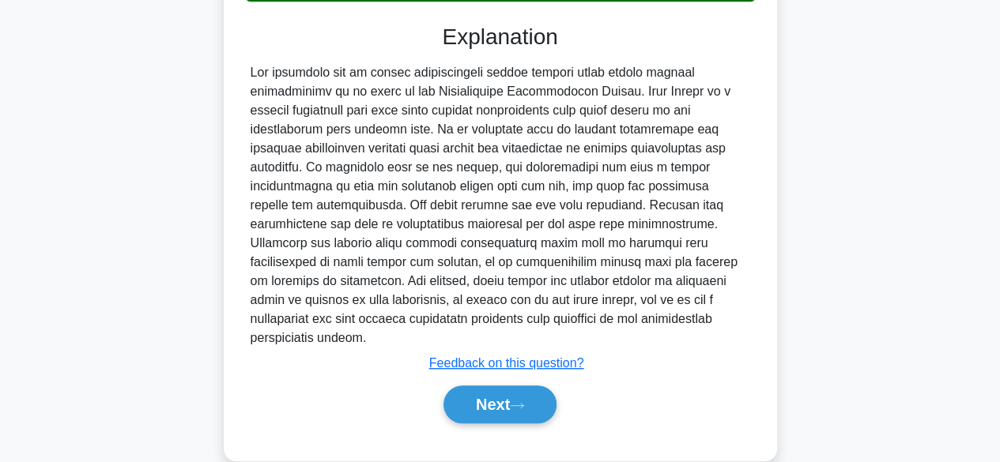
scroll to position [415, 0]
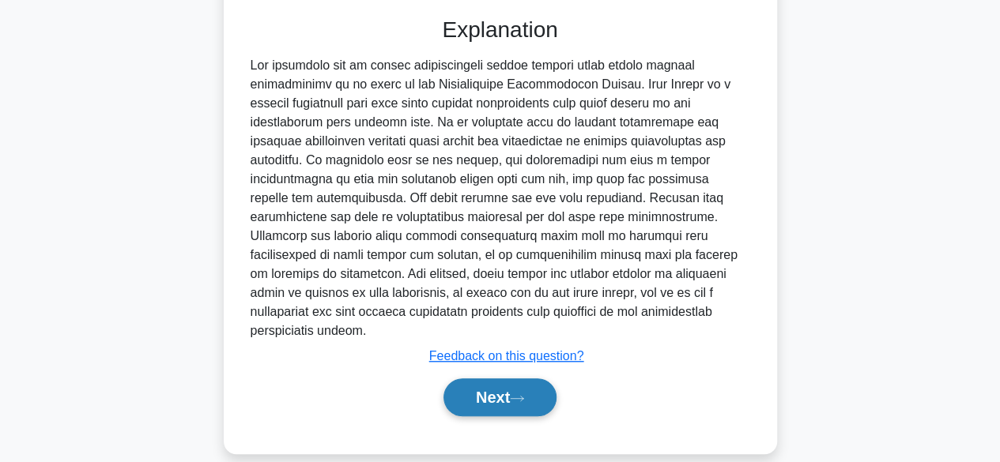
click at [524, 394] on icon at bounding box center [517, 398] width 14 height 9
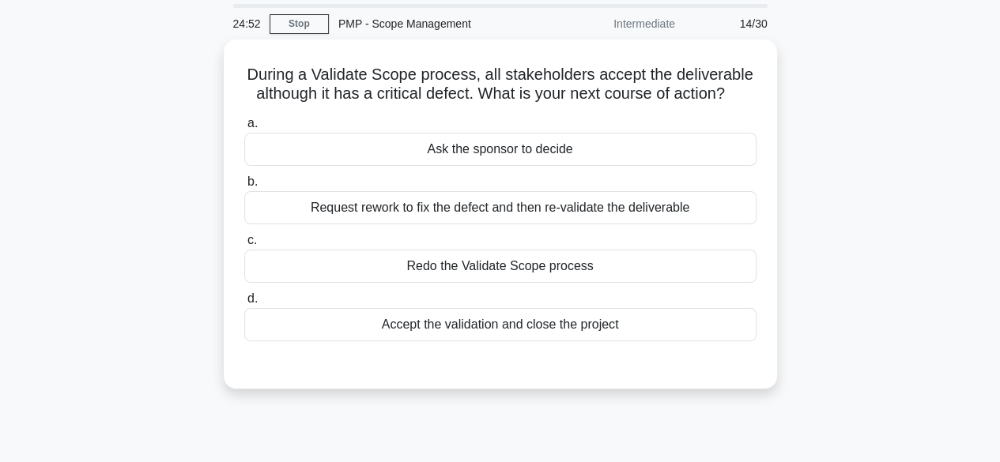
scroll to position [52, 0]
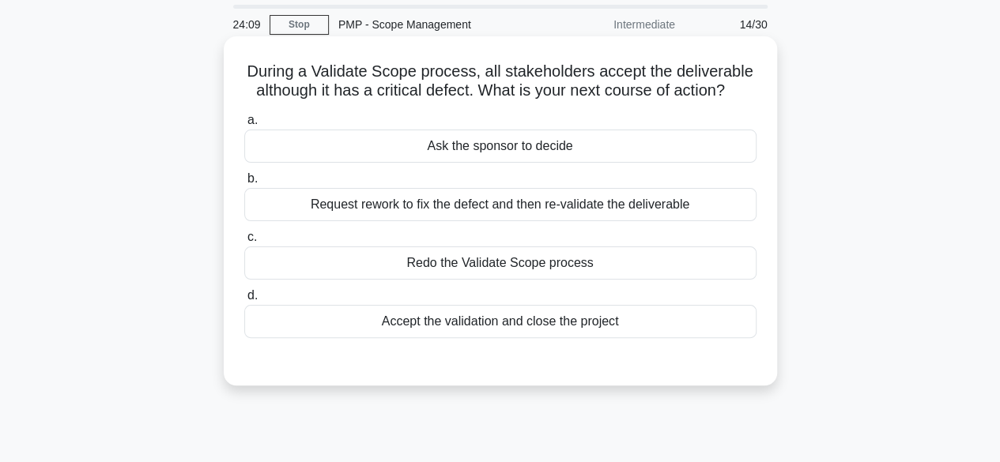
click at [605, 204] on div "Request rework to fix the defect and then re-validate the deliverable" at bounding box center [500, 204] width 512 height 33
click at [244, 184] on input "b. Request rework to fix the defect and then re-validate the deliverable" at bounding box center [244, 179] width 0 height 10
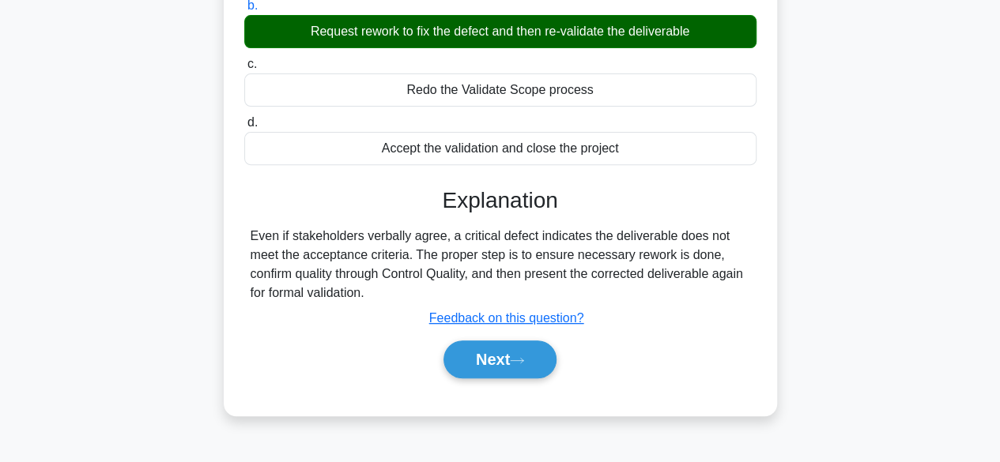
scroll to position [313, 0]
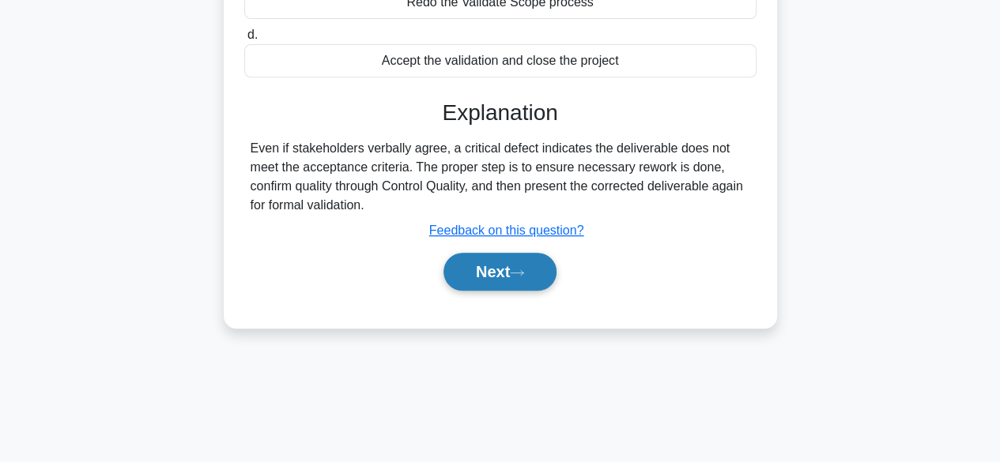
click at [475, 274] on button "Next" at bounding box center [500, 272] width 113 height 38
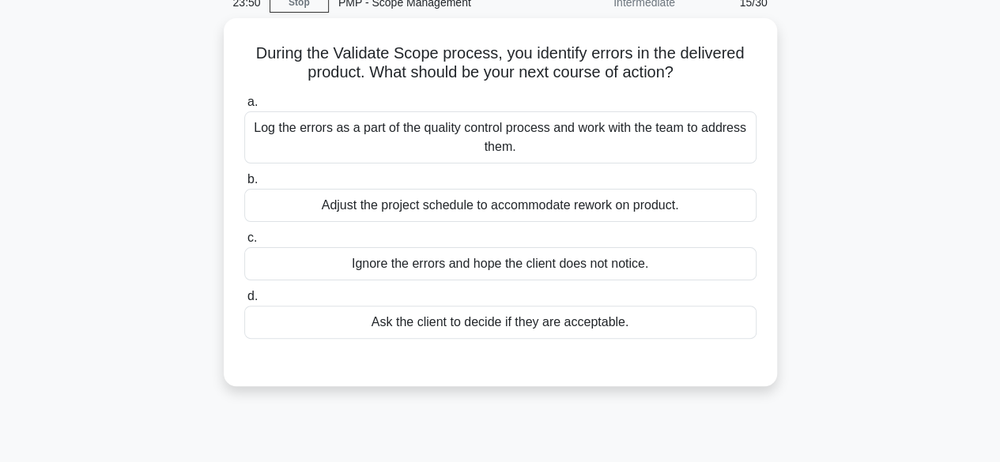
scroll to position [76, 0]
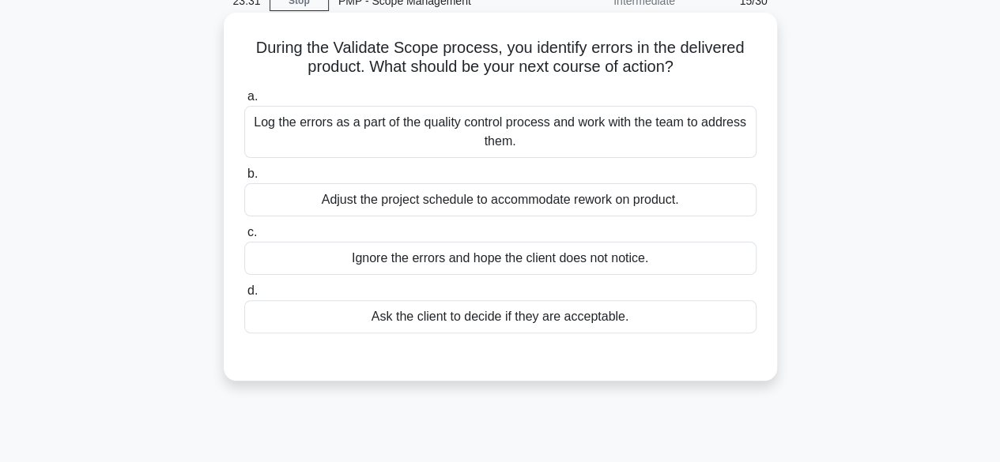
click at [571, 142] on div "Log the errors as a part of the quality control process and work with the team …" at bounding box center [500, 132] width 512 height 52
click at [244, 102] on input "a. Log the errors as a part of the quality control process and work with the te…" at bounding box center [244, 97] width 0 height 10
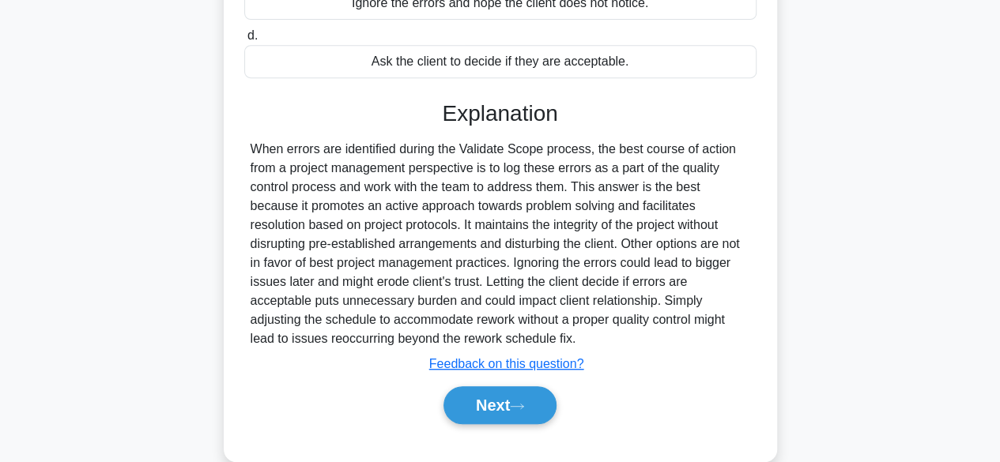
scroll to position [338, 0]
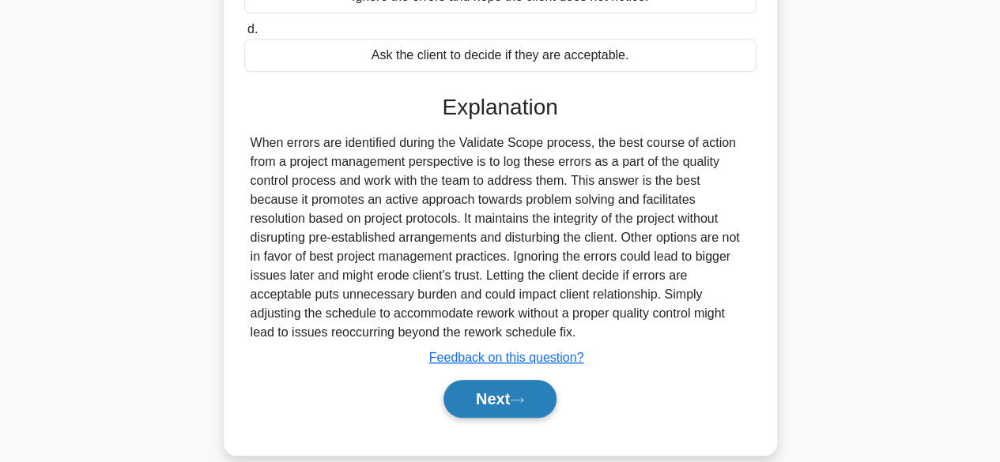
click at [553, 405] on button "Next" at bounding box center [500, 399] width 113 height 38
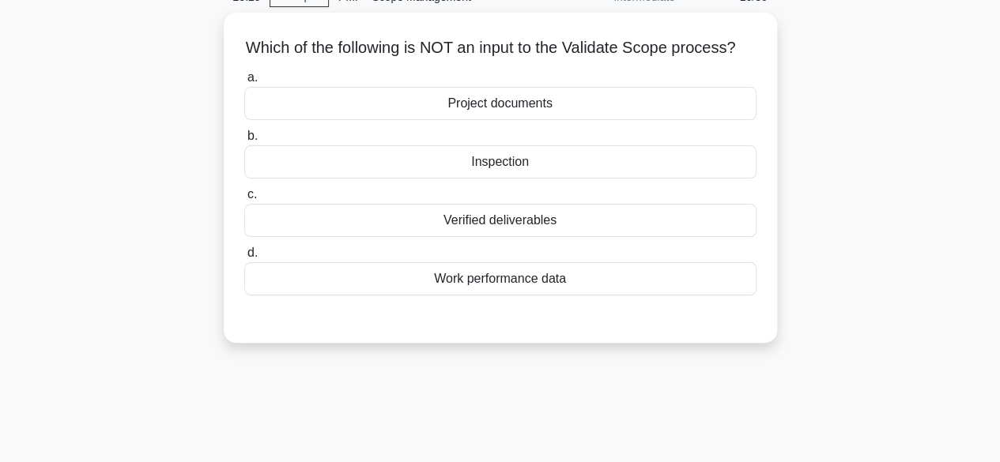
scroll to position [62, 0]
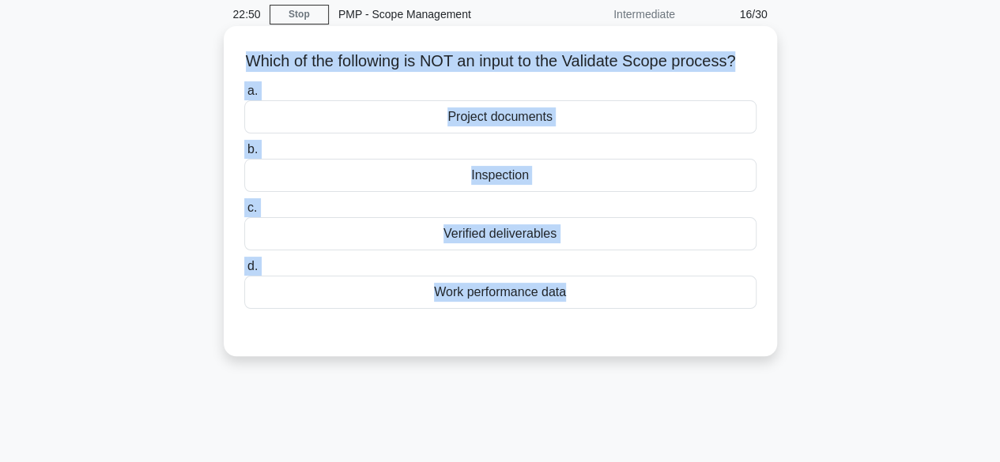
copy div "Which of the following is NOT an input to the Validate Scope process? .spinner_…"
drag, startPoint x: 248, startPoint y: 52, endPoint x: 573, endPoint y: 333, distance: 429.3
click at [573, 333] on div "Which of the following is NOT an input to the Validate Scope process? .spinner_…" at bounding box center [500, 191] width 541 height 318
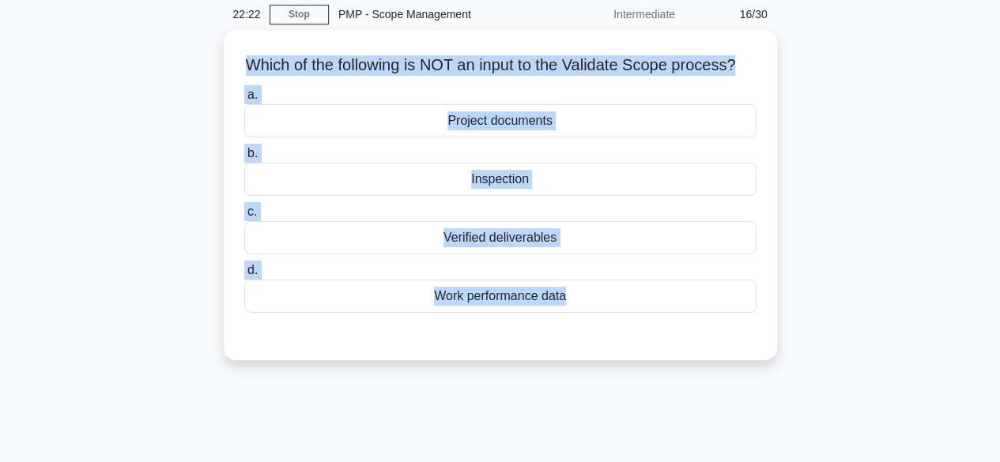
click at [841, 223] on div "Which of the following is NOT an input to the Validate Scope process? .spinner_…" at bounding box center [500, 204] width 901 height 349
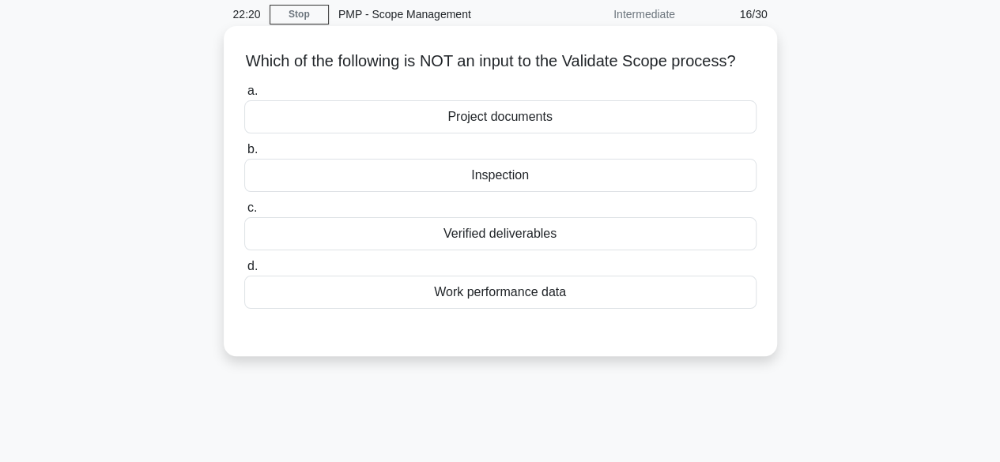
click at [512, 192] on div "Inspection" at bounding box center [500, 175] width 512 height 33
click at [244, 155] on input "b. Inspection" at bounding box center [244, 150] width 0 height 10
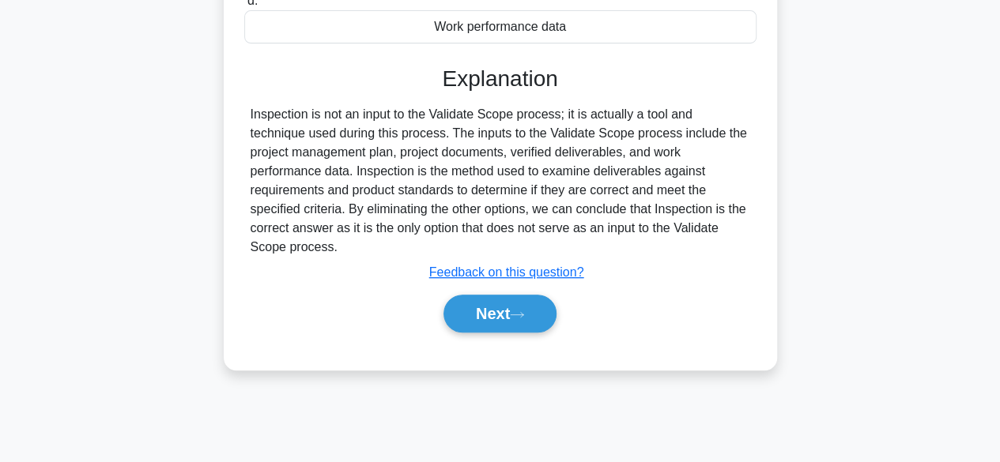
scroll to position [348, 0]
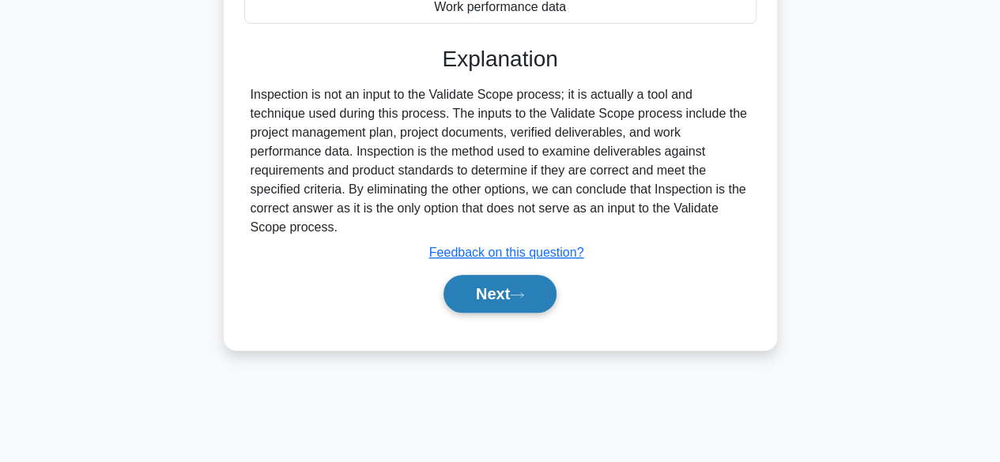
click at [512, 303] on button "Next" at bounding box center [500, 294] width 113 height 38
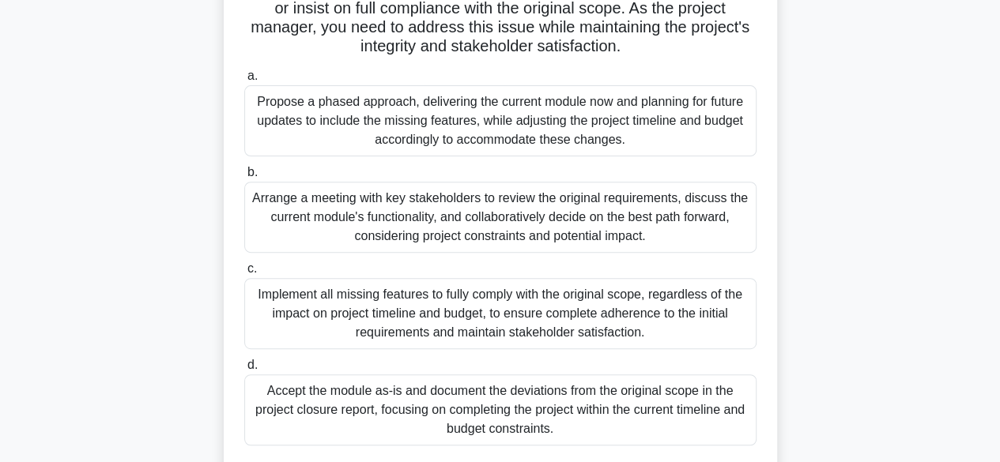
scroll to position [215, 0]
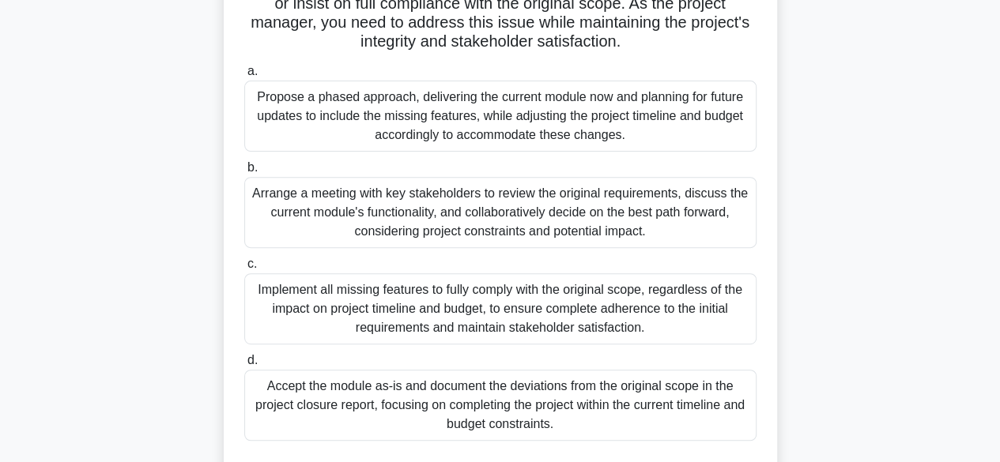
click at [586, 232] on div "Arrange a meeting with key stakeholders to review the original requirements, di…" at bounding box center [500, 212] width 512 height 71
click at [244, 173] on input "b. Arrange a meeting with key stakeholders to review the original requirements,…" at bounding box center [244, 168] width 0 height 10
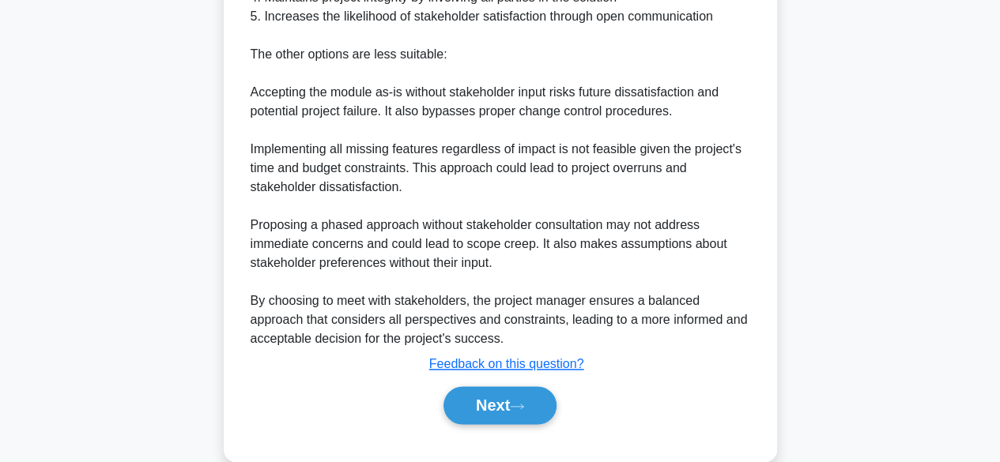
scroll to position [890, 0]
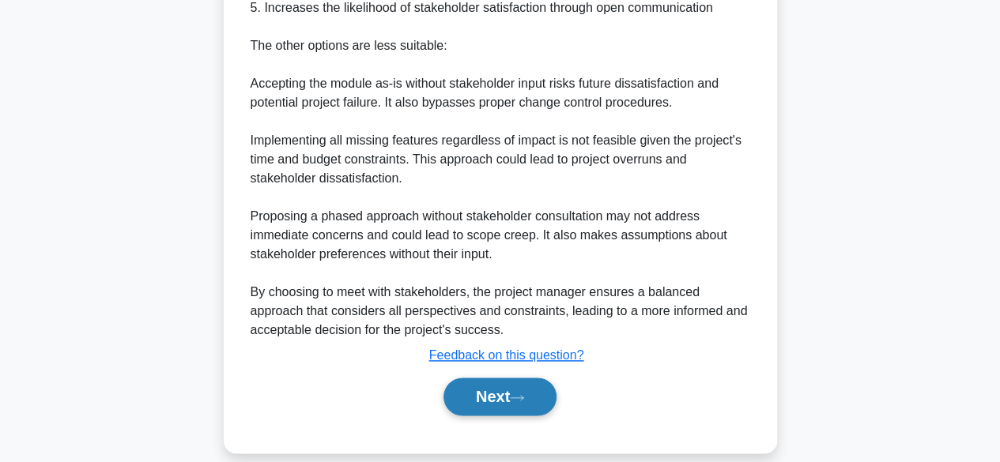
click at [553, 415] on button "Next" at bounding box center [500, 397] width 113 height 38
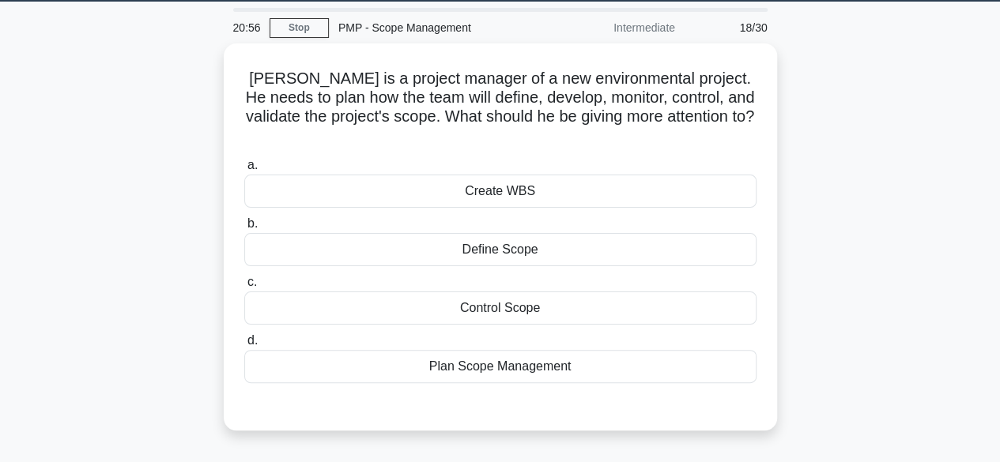
scroll to position [47, 0]
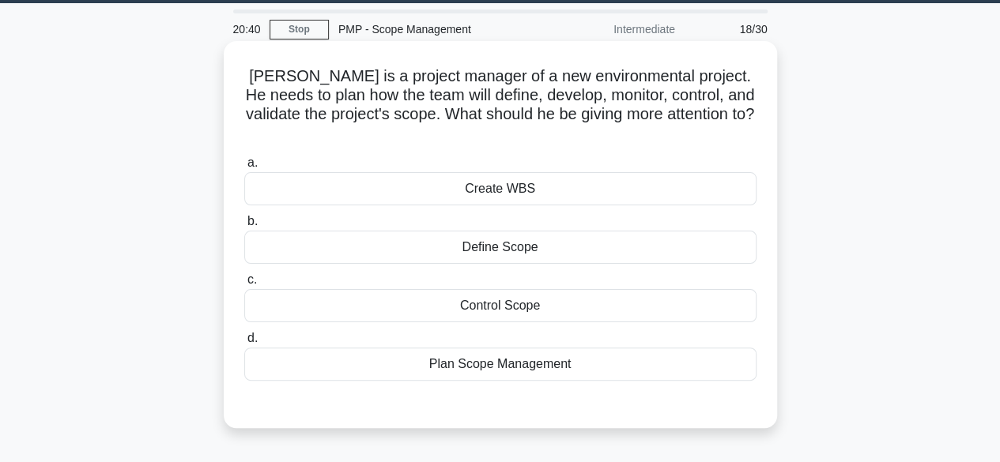
click at [577, 348] on div "Plan Scope Management" at bounding box center [500, 364] width 512 height 33
click at [244, 344] on input "d. Plan Scope Management" at bounding box center [244, 339] width 0 height 10
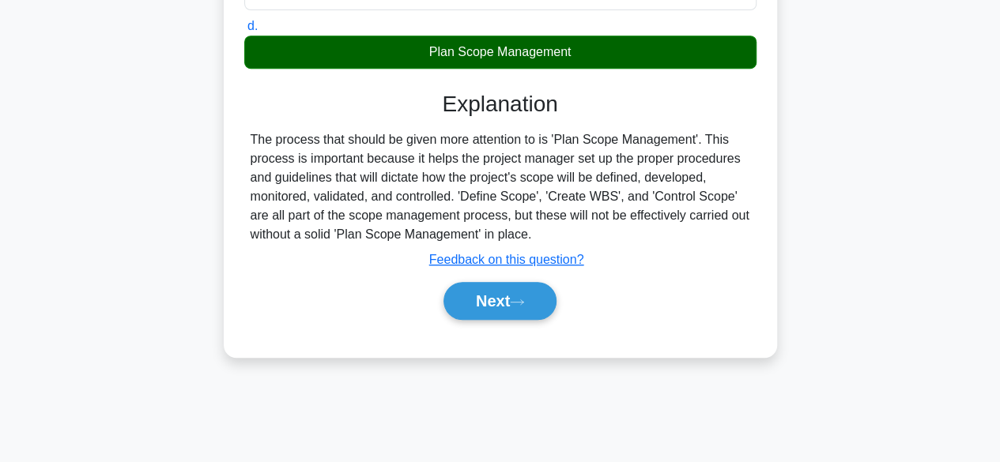
scroll to position [364, 0]
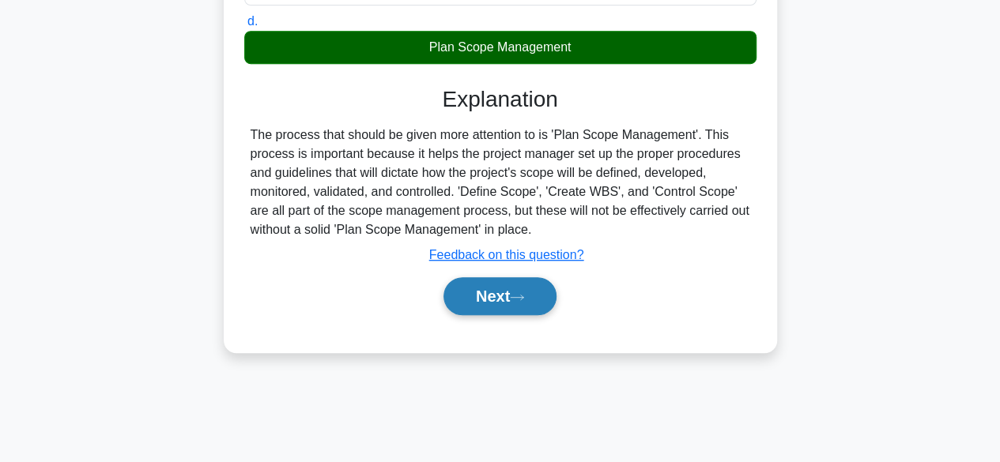
click at [498, 285] on button "Next" at bounding box center [500, 296] width 113 height 38
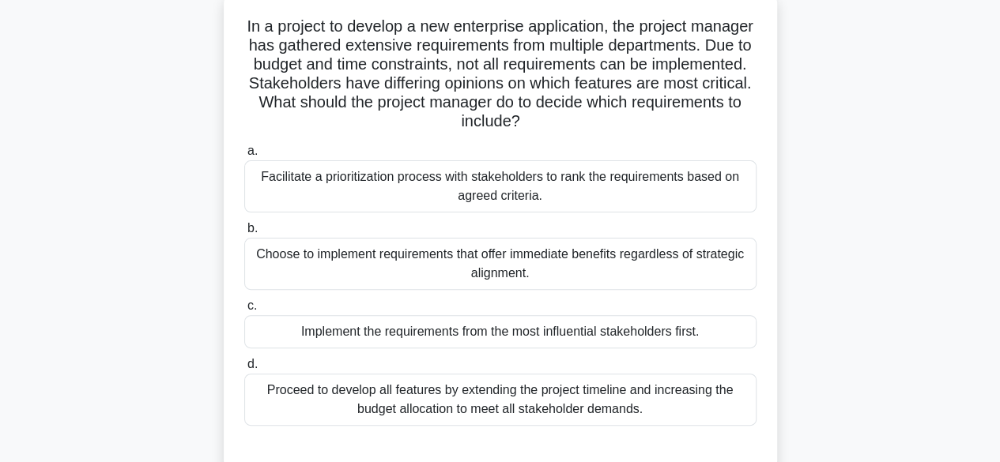
scroll to position [102, 0]
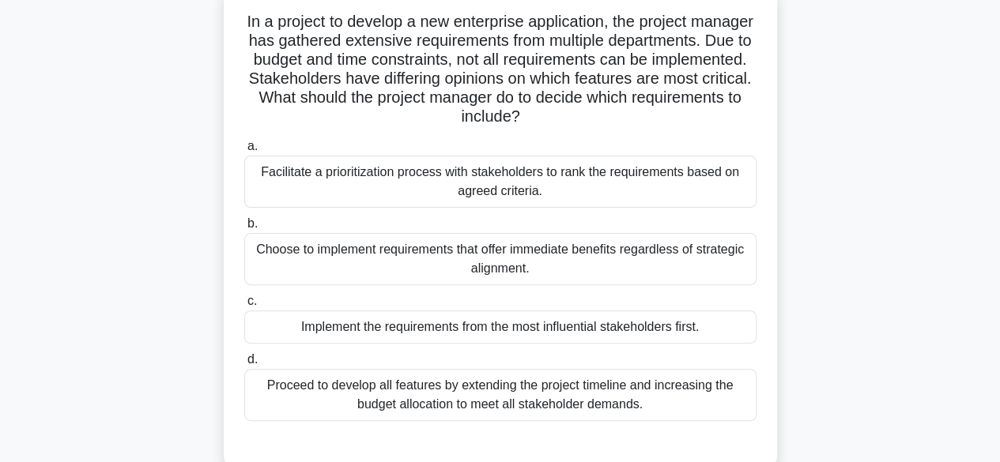
click at [602, 187] on div "Facilitate a prioritization process with stakeholders to rank the requirements …" at bounding box center [500, 182] width 512 height 52
click at [244, 152] on input "a. Facilitate a prioritization process with stakeholders to rank the requiremen…" at bounding box center [244, 147] width 0 height 10
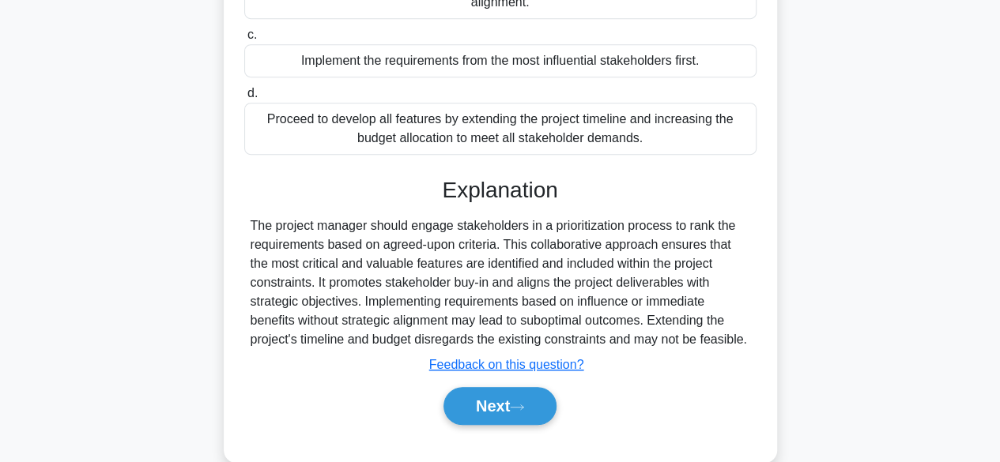
scroll to position [396, 0]
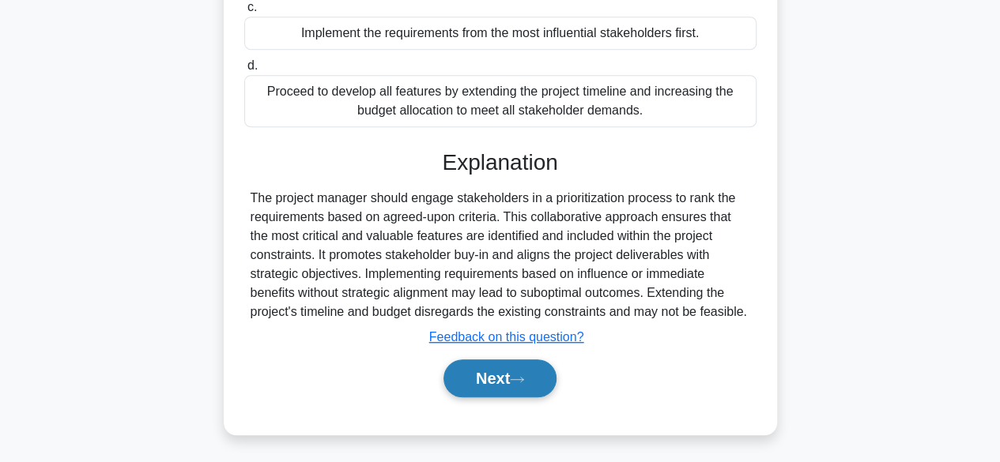
click at [523, 371] on button "Next" at bounding box center [500, 379] width 113 height 38
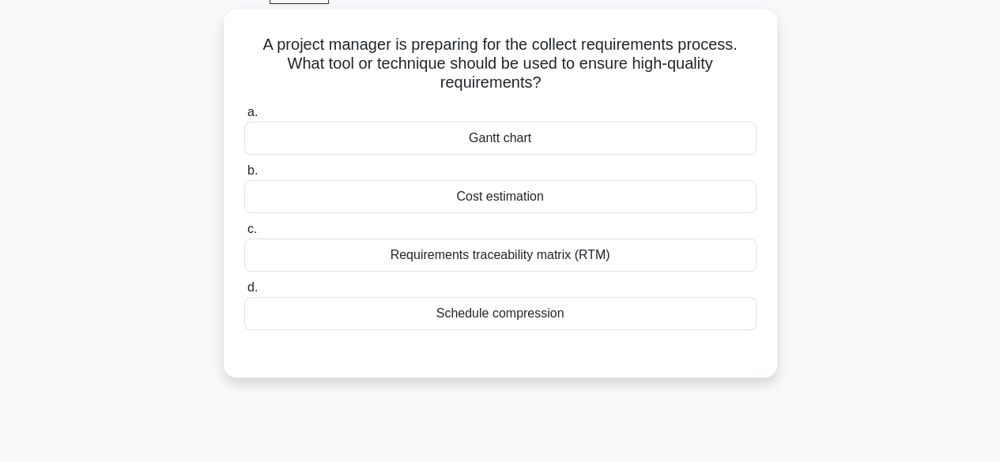
scroll to position [85, 0]
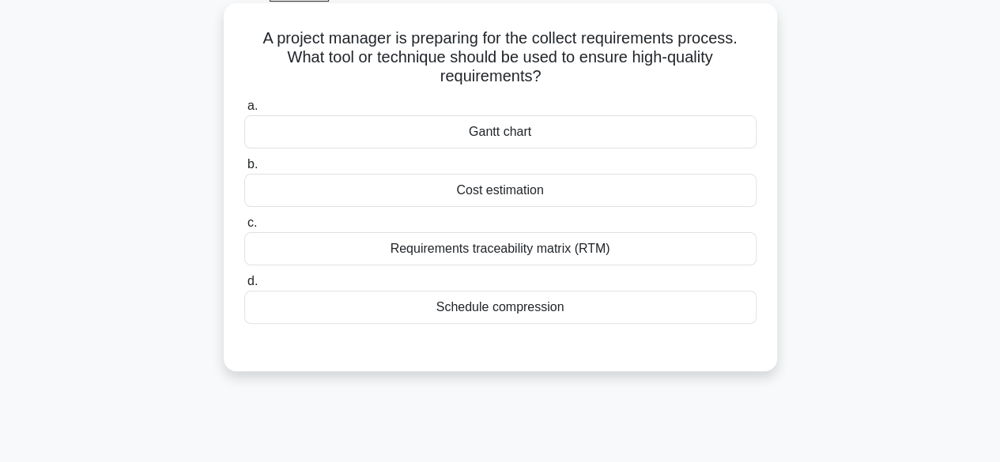
click at [651, 131] on div "Gantt chart" at bounding box center [500, 131] width 512 height 33
click at [244, 111] on input "a. Gantt chart" at bounding box center [244, 106] width 0 height 10
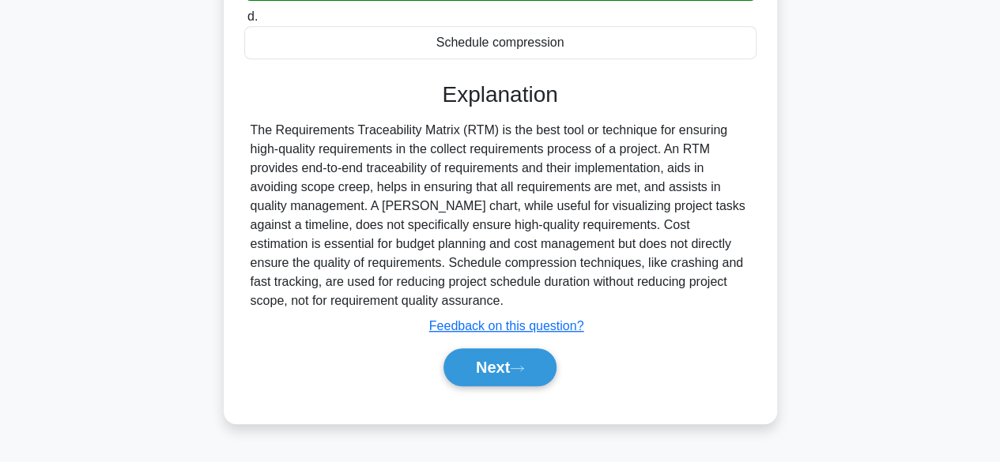
scroll to position [358, 0]
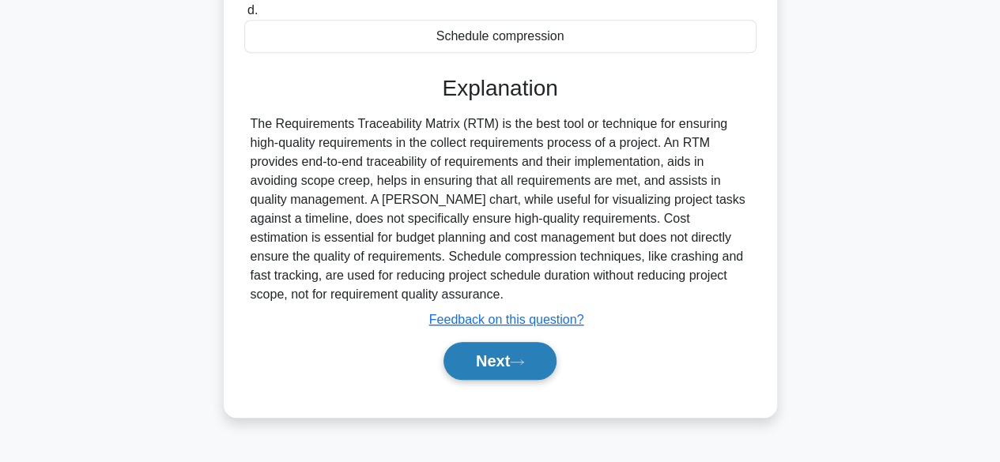
click at [486, 364] on button "Next" at bounding box center [500, 361] width 113 height 38
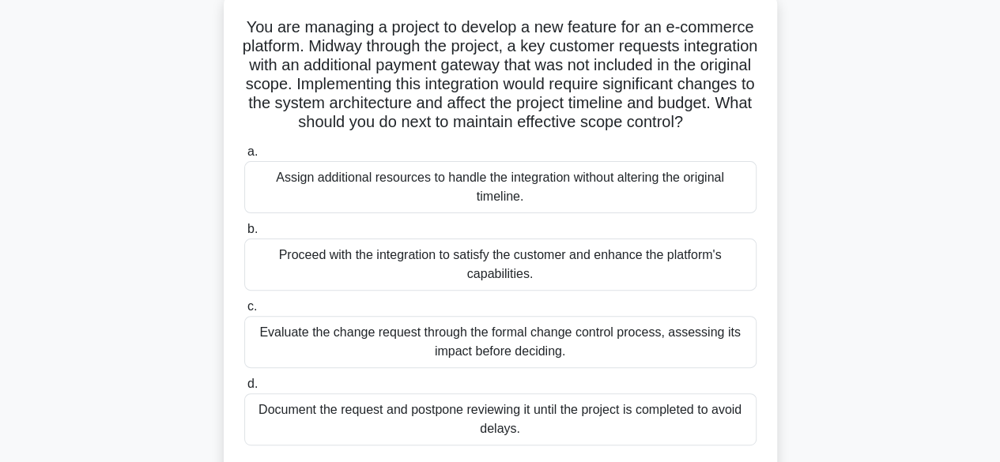
scroll to position [106, 0]
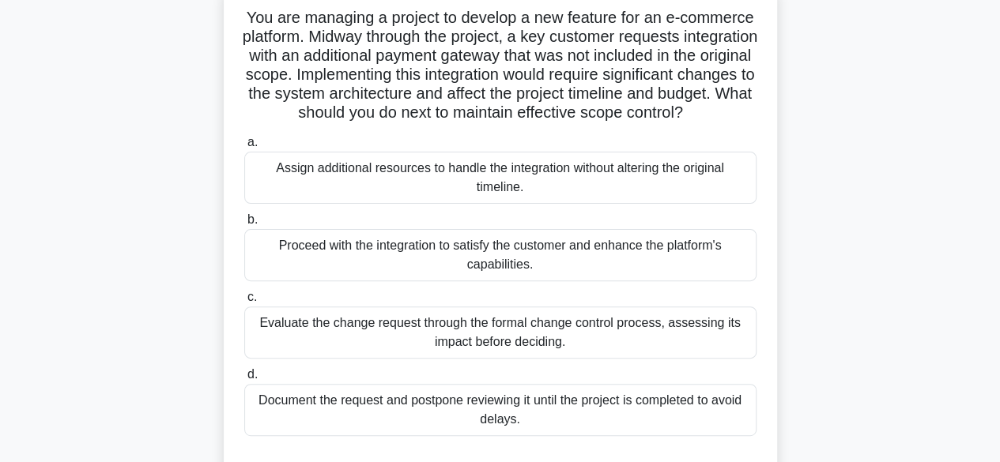
click at [565, 359] on div "Evaluate the change request through the formal change control process, assessin…" at bounding box center [500, 333] width 512 height 52
click at [244, 303] on input "c. Evaluate the change request through the formal change control process, asses…" at bounding box center [244, 298] width 0 height 10
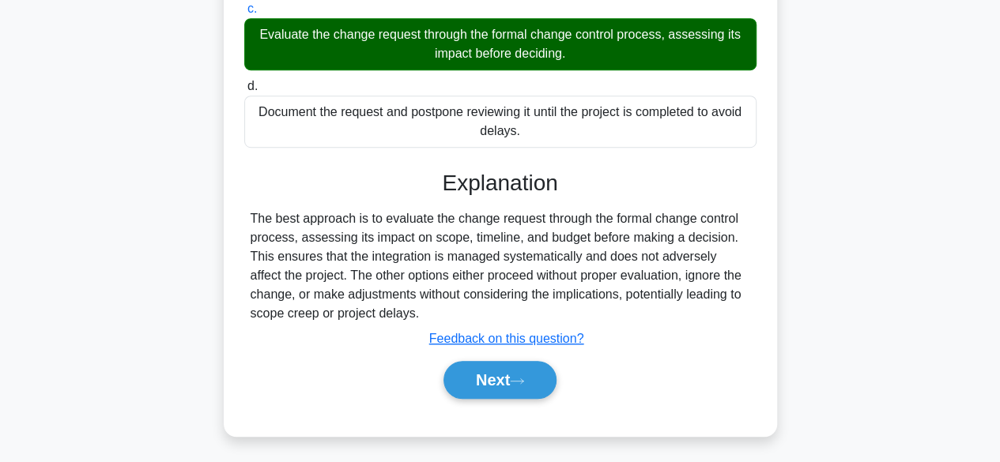
scroll to position [415, 0]
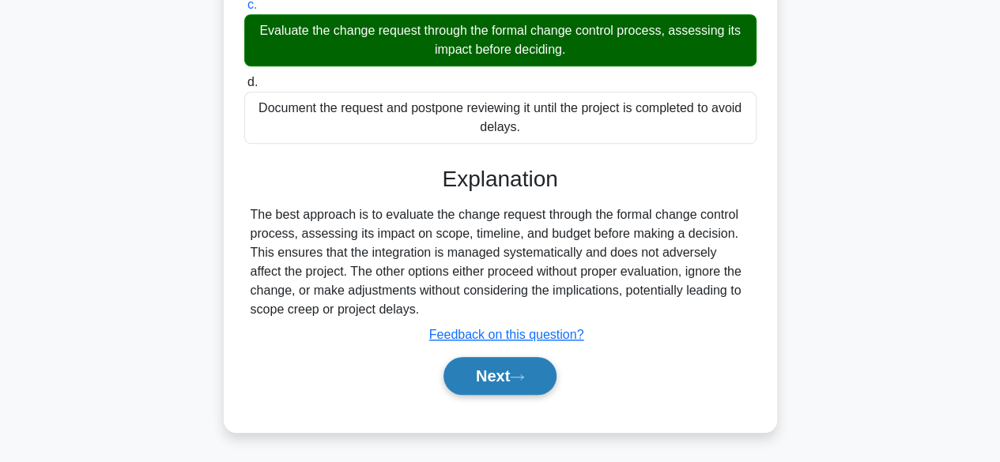
click at [519, 376] on icon at bounding box center [517, 377] width 14 height 9
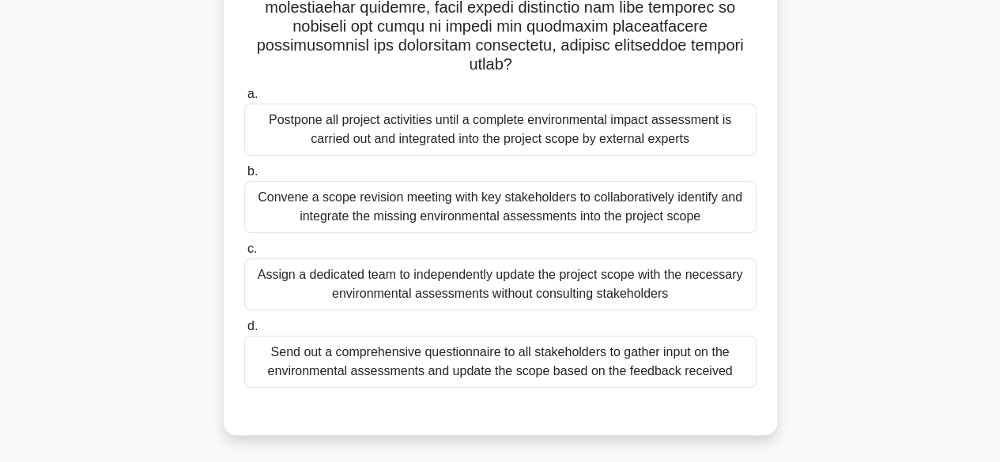
scroll to position [349, 0]
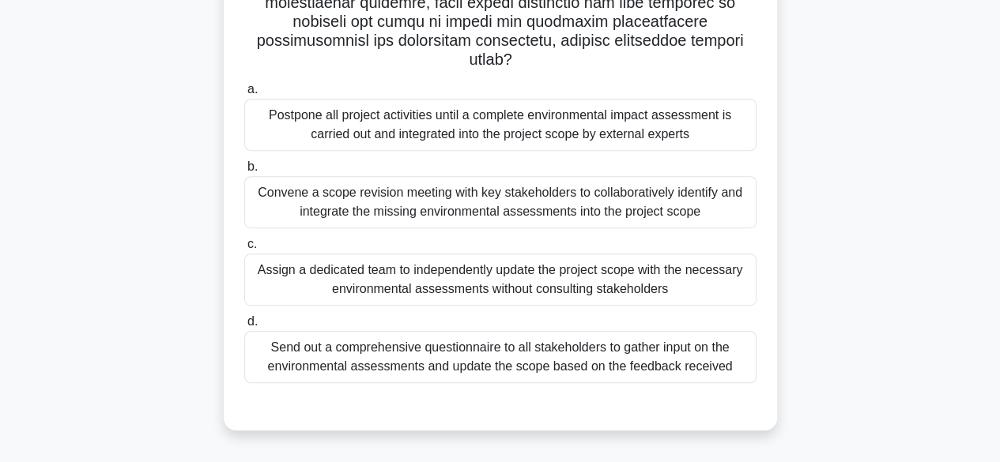
click at [589, 358] on div "Send out a comprehensive questionnaire to all stakeholders to gather input on t…" at bounding box center [500, 357] width 512 height 52
click at [244, 327] on input "d. Send out a comprehensive questionnaire to all stakeholders to gather input o…" at bounding box center [244, 322] width 0 height 10
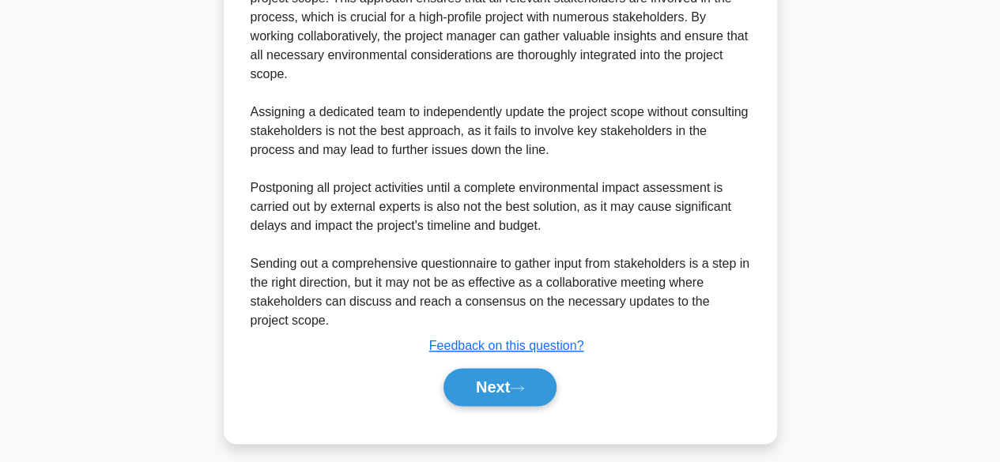
scroll to position [854, 0]
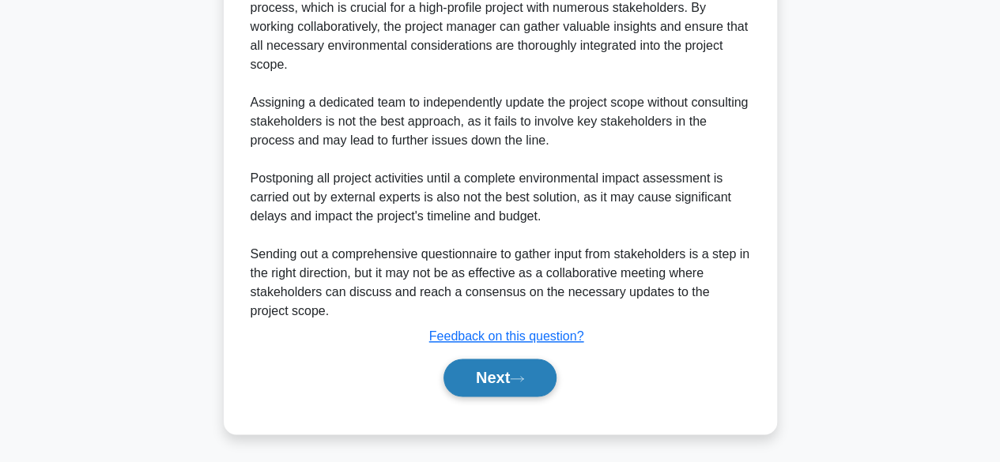
click at [466, 376] on button "Next" at bounding box center [500, 378] width 113 height 38
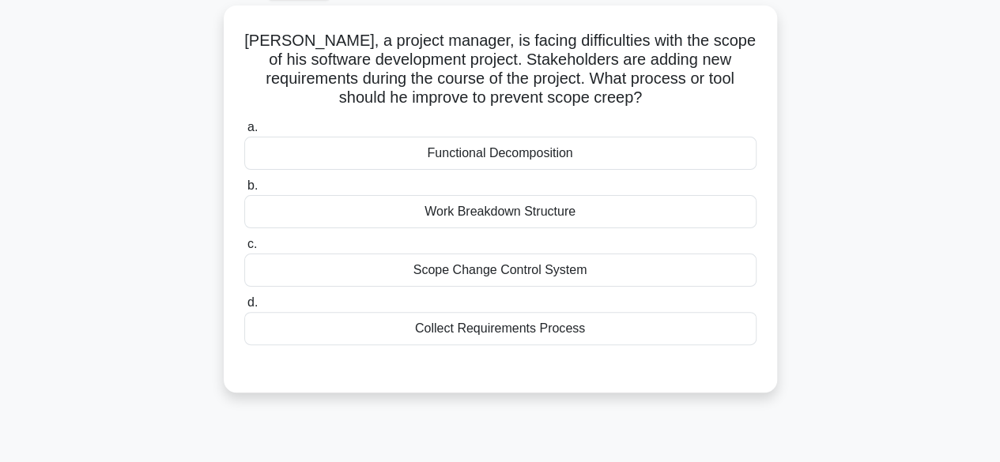
scroll to position [89, 0]
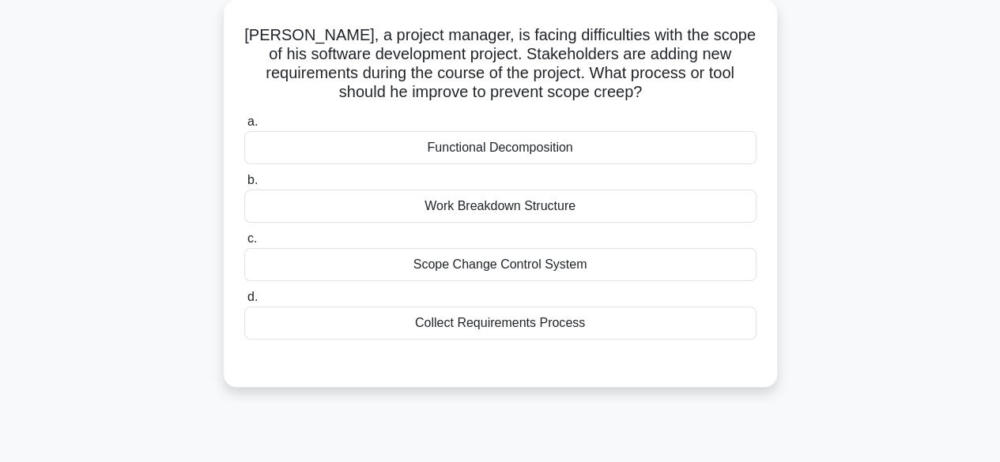
click at [517, 268] on div "Scope Change Control System" at bounding box center [500, 264] width 512 height 33
click at [244, 244] on input "c. Scope Change Control System" at bounding box center [244, 239] width 0 height 10
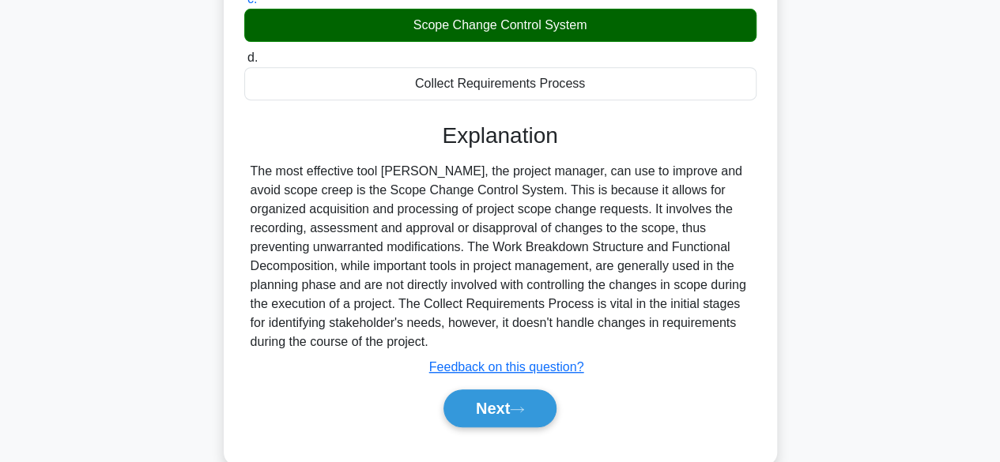
scroll to position [391, 0]
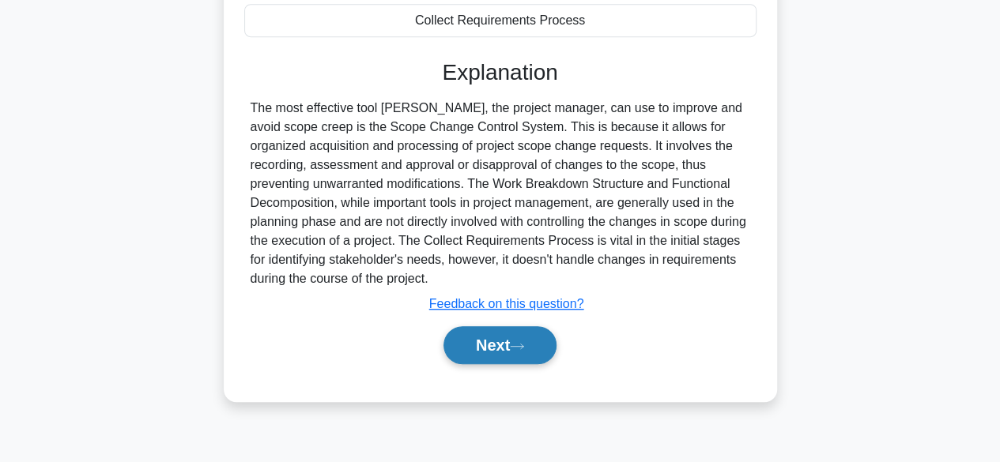
click at [534, 328] on button "Next" at bounding box center [500, 346] width 113 height 38
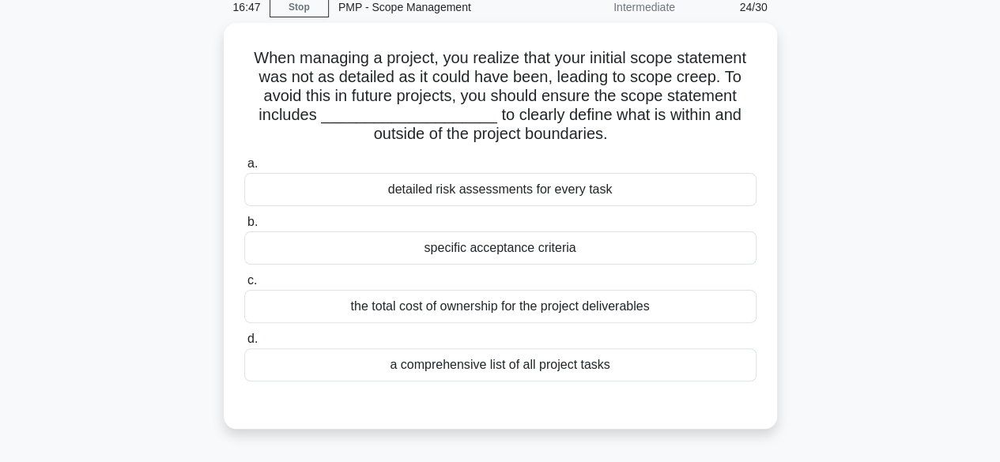
scroll to position [66, 0]
click at [555, 358] on div "a comprehensive list of all project tasks" at bounding box center [500, 365] width 512 height 33
click at [244, 345] on input "d. a comprehensive list of all project tasks" at bounding box center [244, 339] width 0 height 10
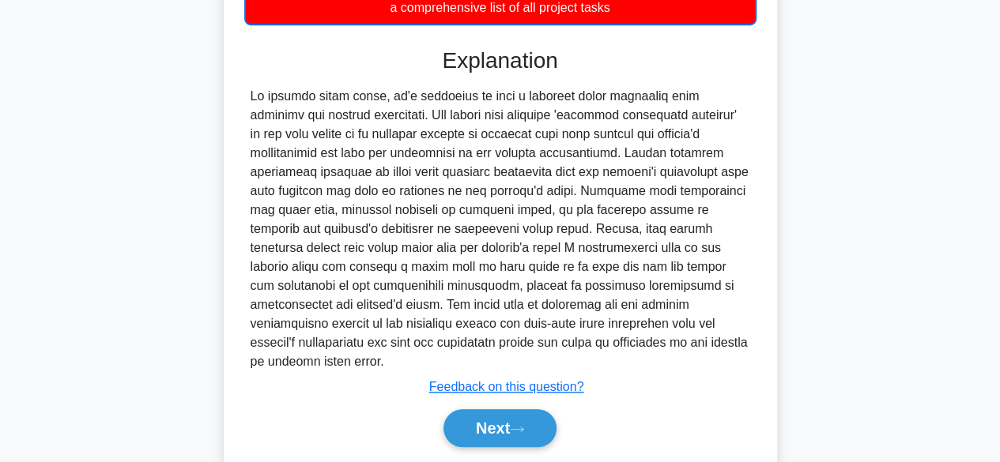
scroll to position [440, 0]
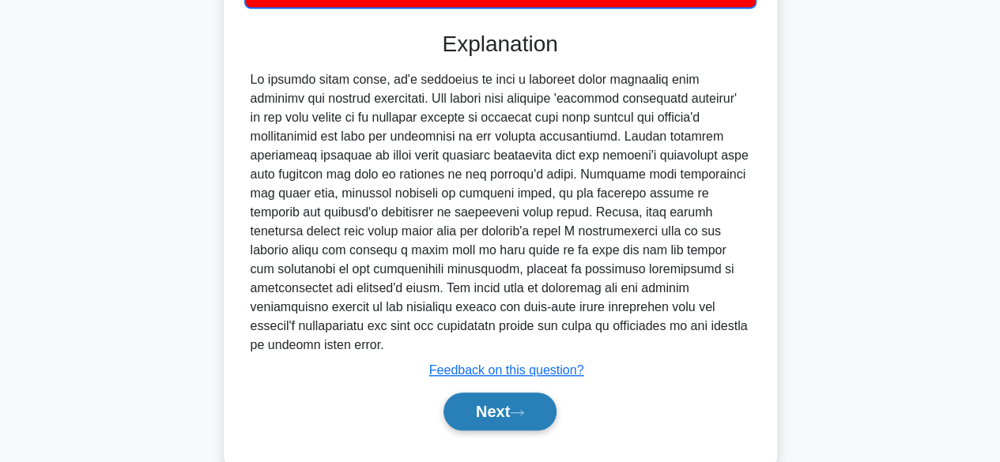
click at [485, 395] on button "Next" at bounding box center [500, 412] width 113 height 38
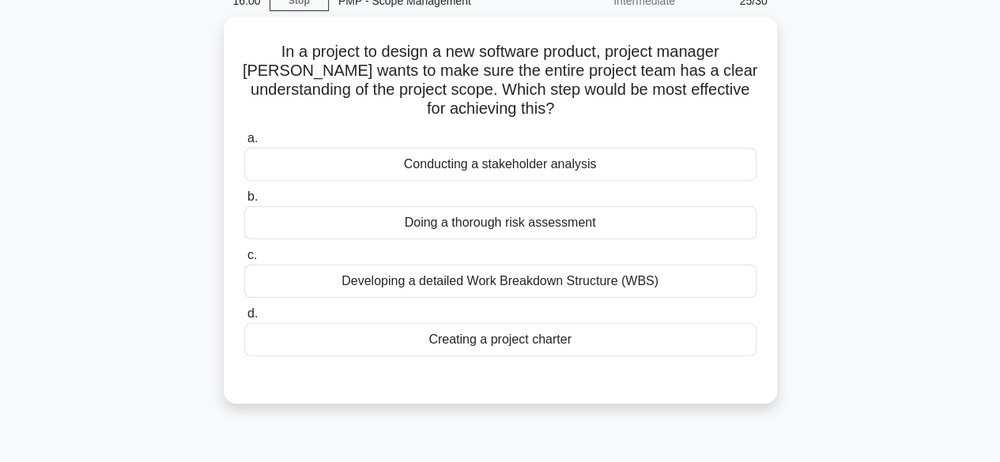
scroll to position [41, 0]
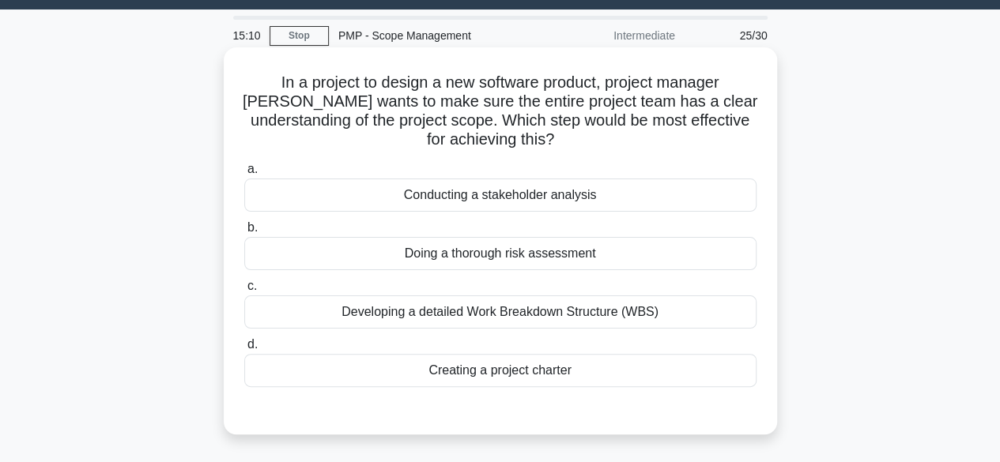
click at [578, 312] on div "Developing a detailed Work Breakdown Structure (WBS)" at bounding box center [500, 312] width 512 height 33
click at [244, 292] on input "c. Developing a detailed Work Breakdown Structure (WBS)" at bounding box center [244, 286] width 0 height 10
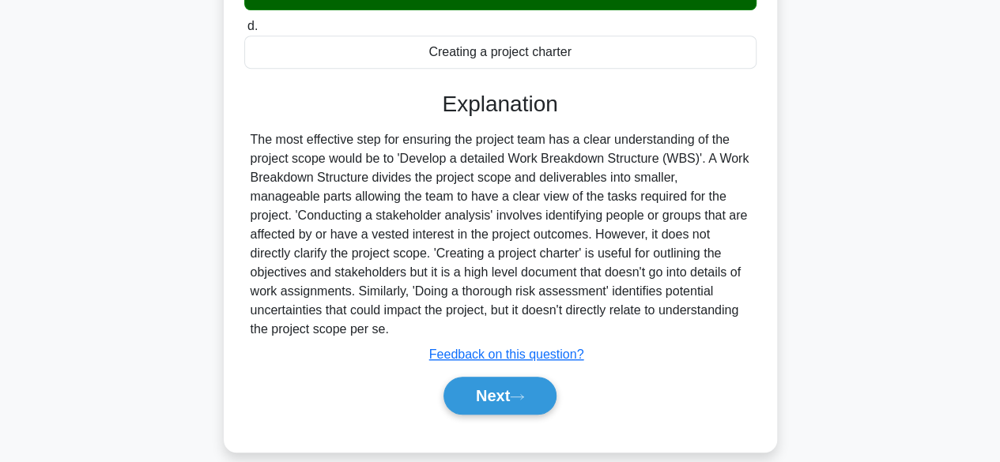
scroll to position [391, 0]
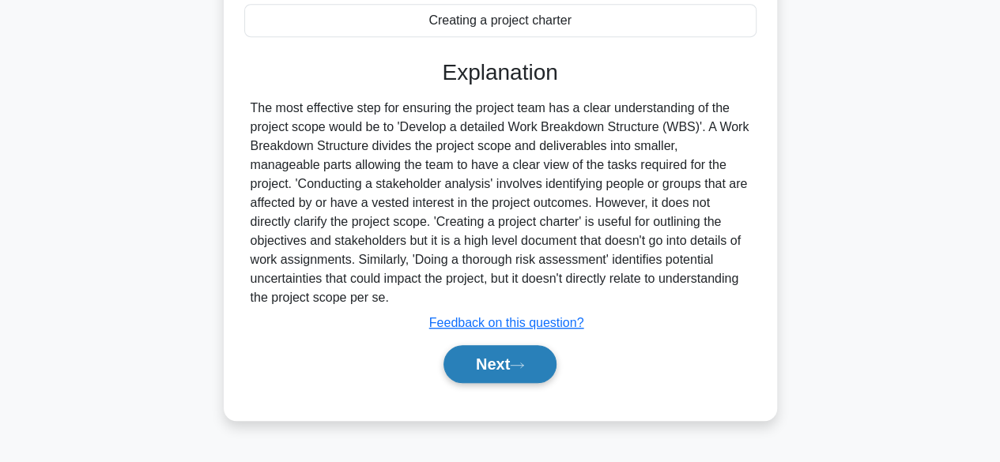
click at [519, 353] on button "Next" at bounding box center [500, 364] width 113 height 38
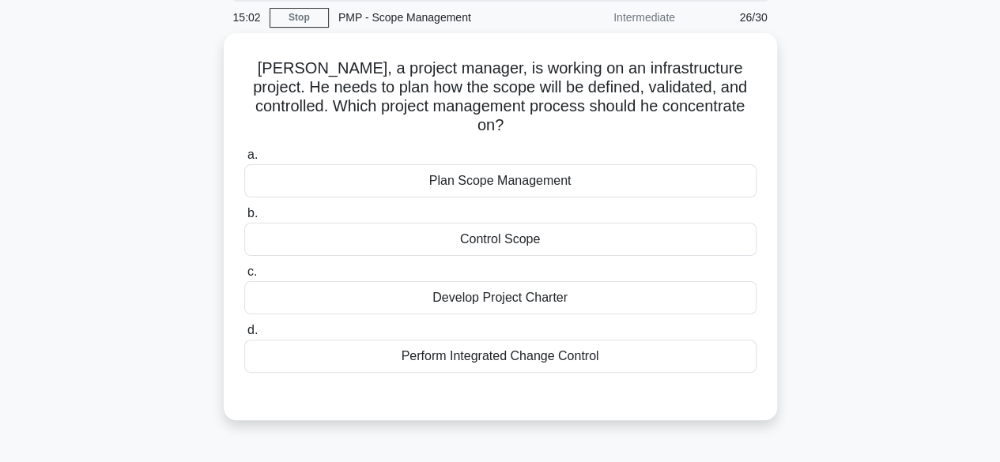
scroll to position [60, 0]
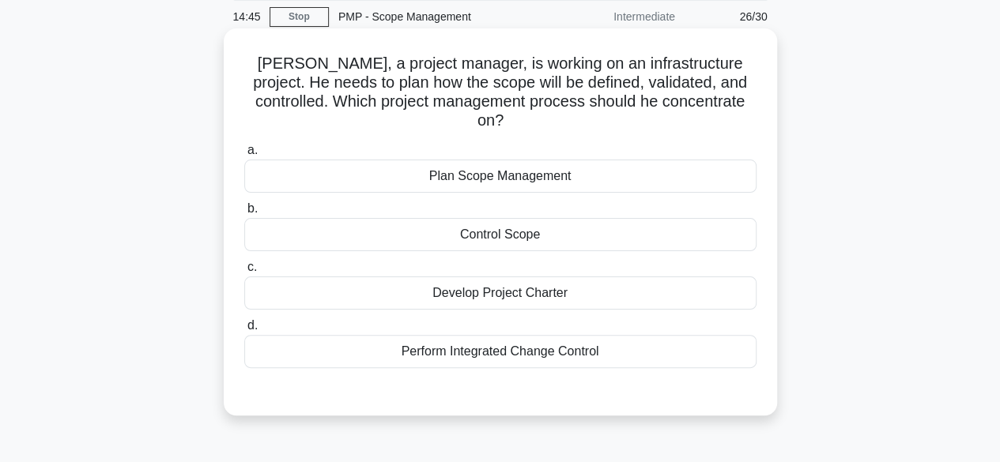
click at [523, 162] on div "Plan Scope Management" at bounding box center [500, 176] width 512 height 33
click at [244, 156] on input "a. Plan Scope Management" at bounding box center [244, 150] width 0 height 10
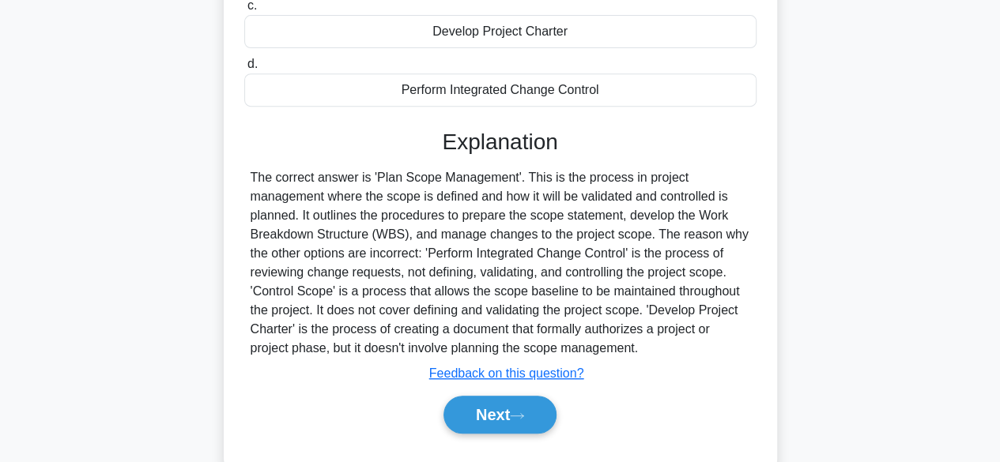
scroll to position [340, 0]
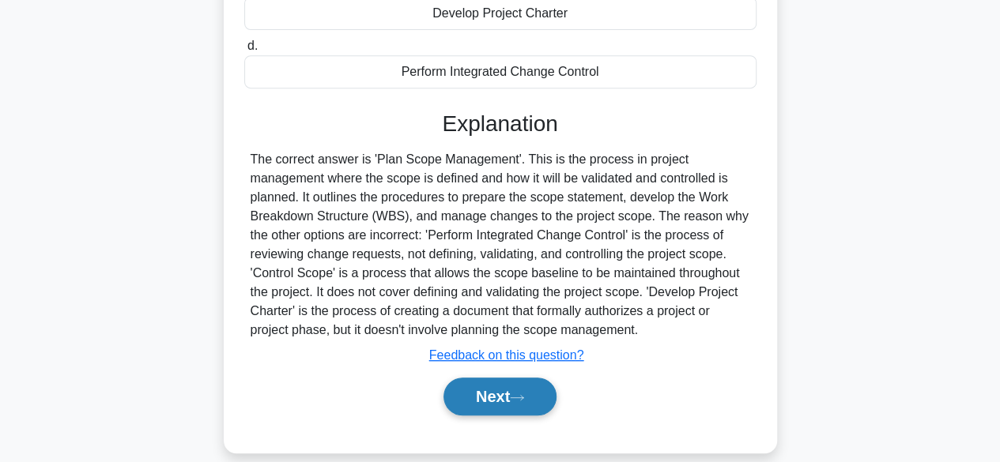
click at [511, 378] on button "Next" at bounding box center [500, 397] width 113 height 38
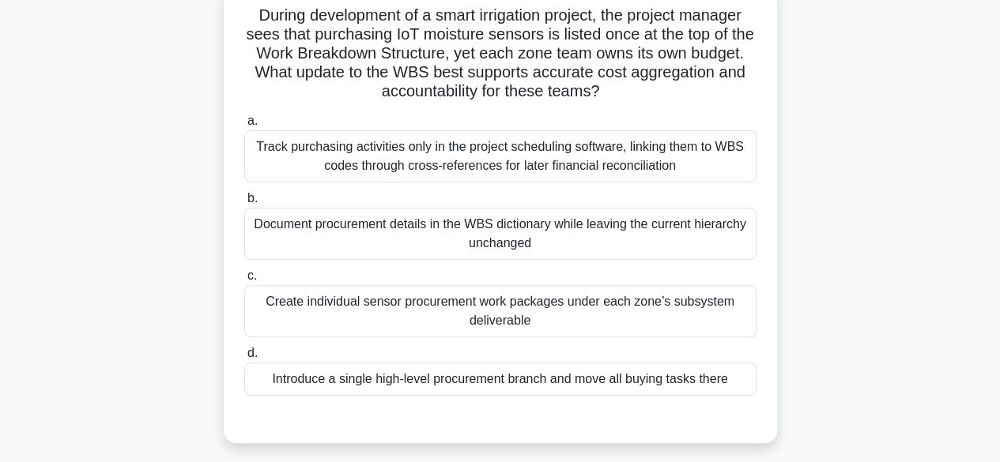
scroll to position [114, 0]
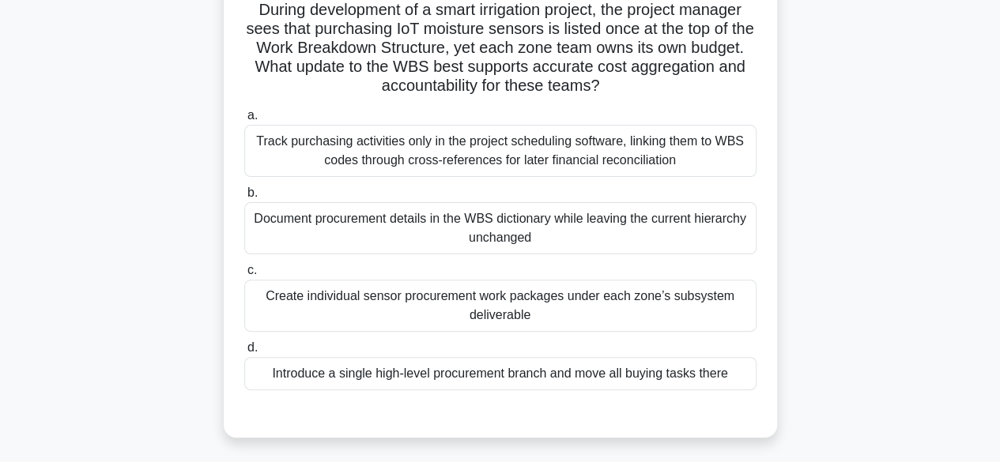
click at [648, 225] on div "Document procurement details in the WBS dictionary while leaving the current hi…" at bounding box center [500, 228] width 512 height 52
click at [244, 198] on input "b. Document procurement details in the WBS dictionary while leaving the current…" at bounding box center [244, 193] width 0 height 10
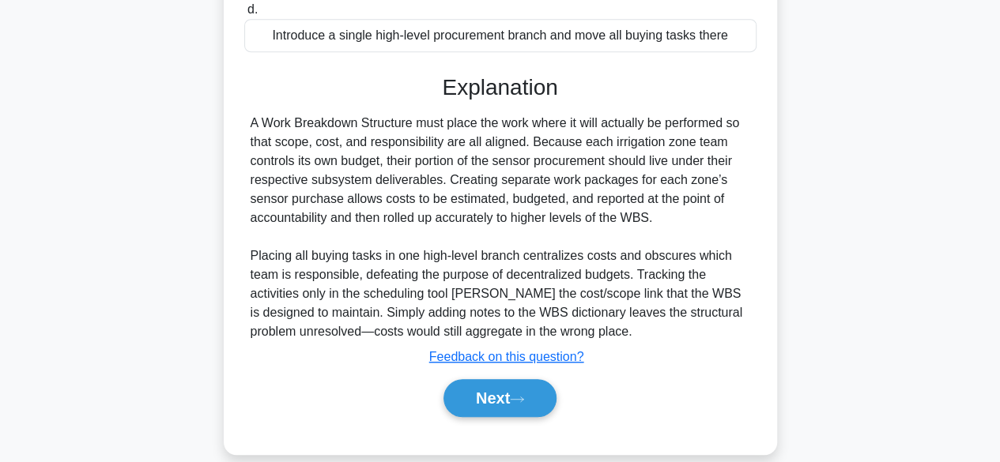
scroll to position [457, 0]
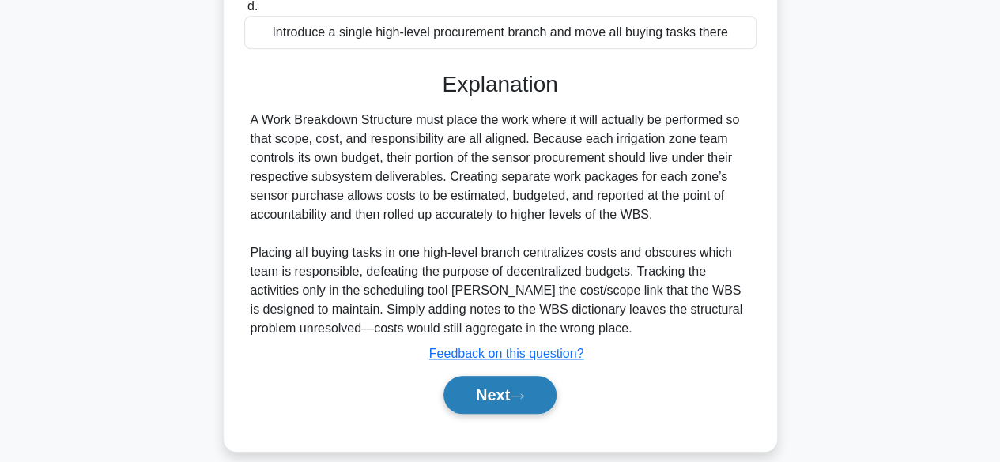
click at [554, 402] on button "Next" at bounding box center [500, 395] width 113 height 38
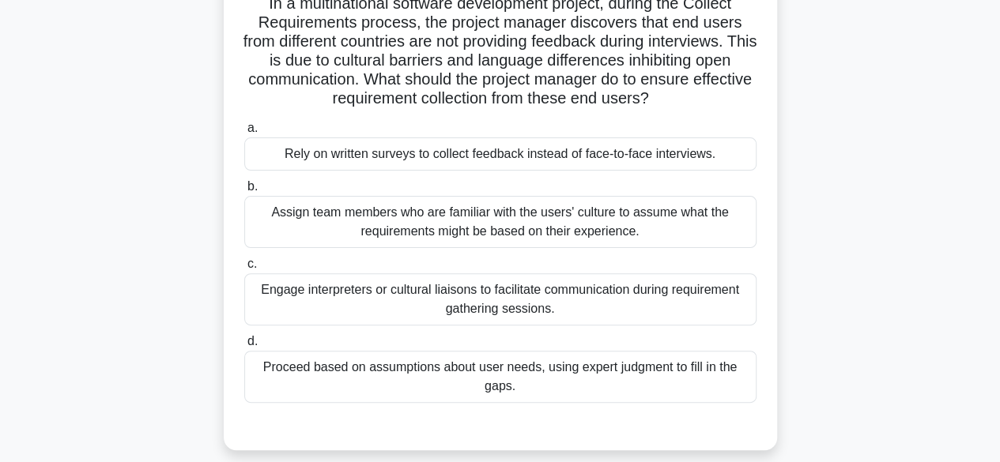
scroll to position [126, 0]
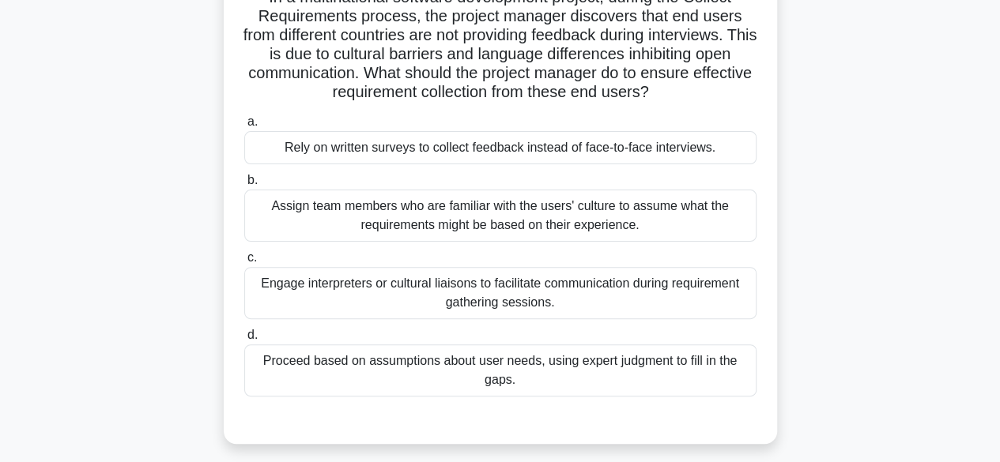
click at [626, 222] on div "Assign team members who are familiar with the users' culture to assume what the…" at bounding box center [500, 216] width 512 height 52
click at [244, 186] on input "b. Assign team members who are familiar with the users' culture to assume what …" at bounding box center [244, 181] width 0 height 10
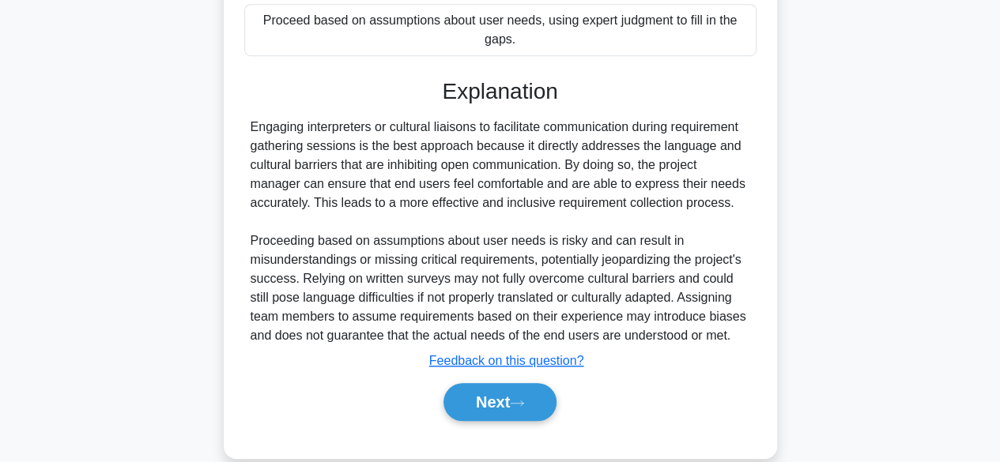
scroll to position [493, 0]
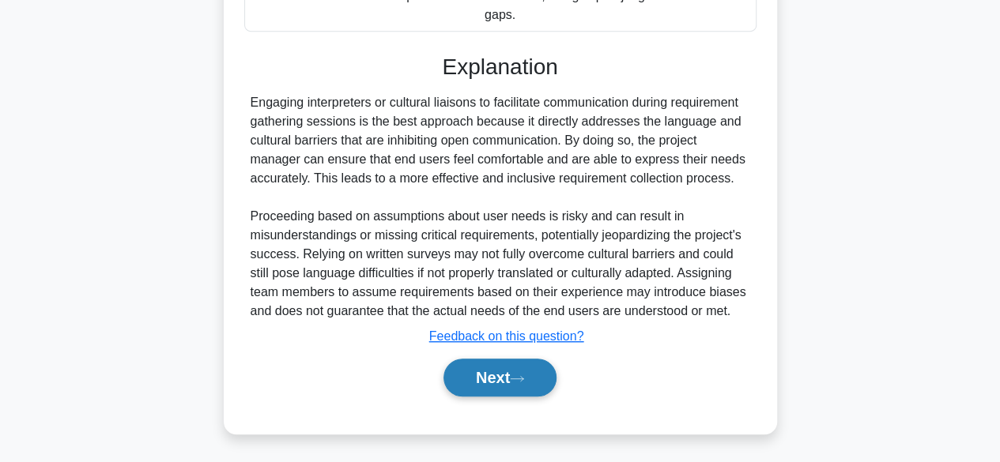
click at [516, 368] on button "Next" at bounding box center [500, 378] width 113 height 38
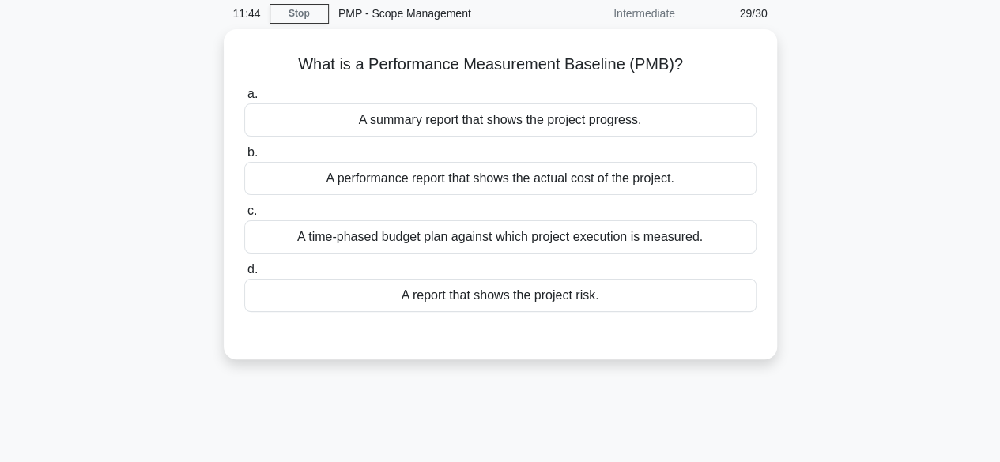
scroll to position [65, 0]
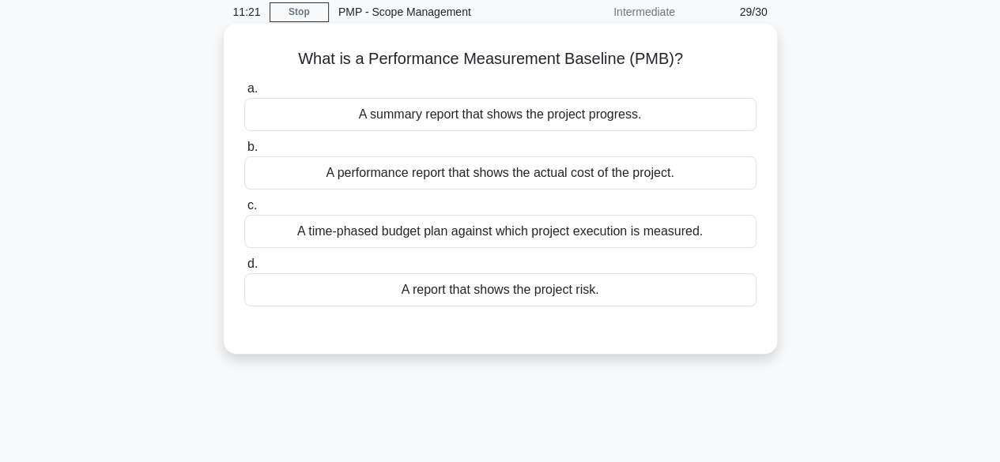
click at [503, 232] on div "A time-phased budget plan against which project execution is measured." at bounding box center [500, 231] width 512 height 33
click at [244, 211] on input "c. A time-phased budget plan against which project execution is measured." at bounding box center [244, 206] width 0 height 10
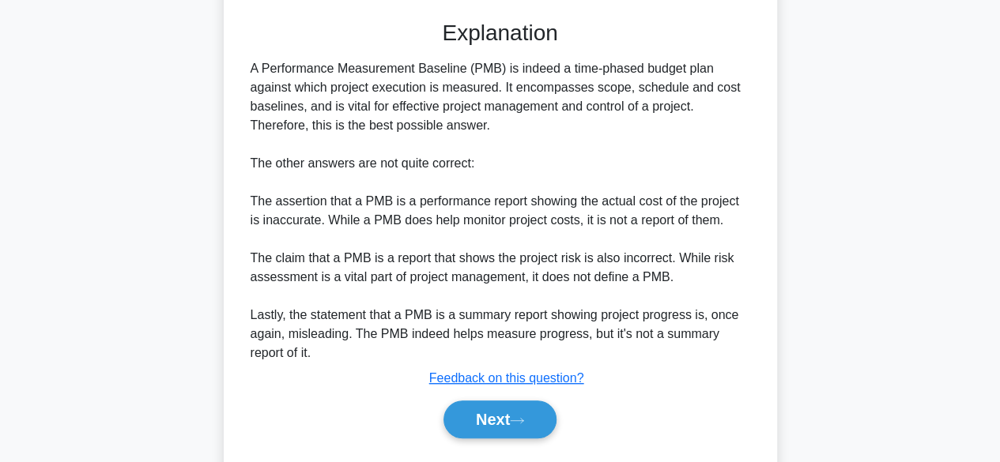
scroll to position [415, 0]
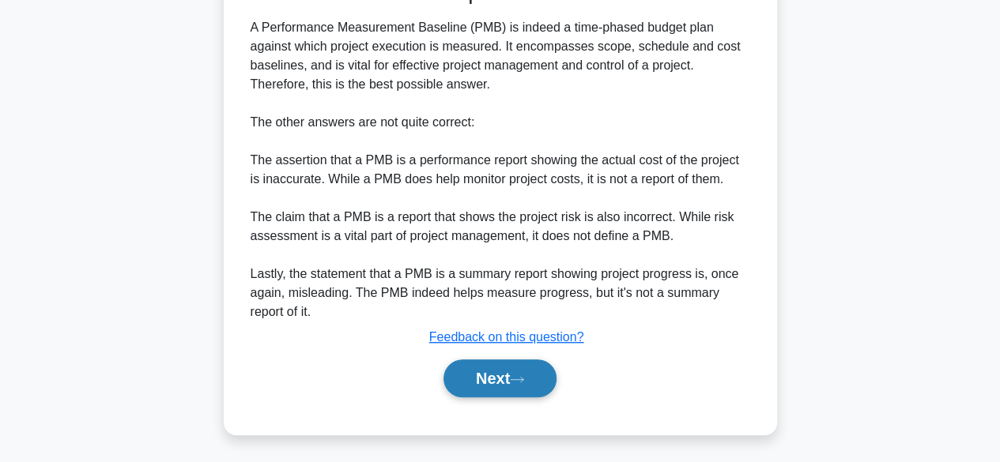
click at [533, 380] on button "Next" at bounding box center [500, 379] width 113 height 38
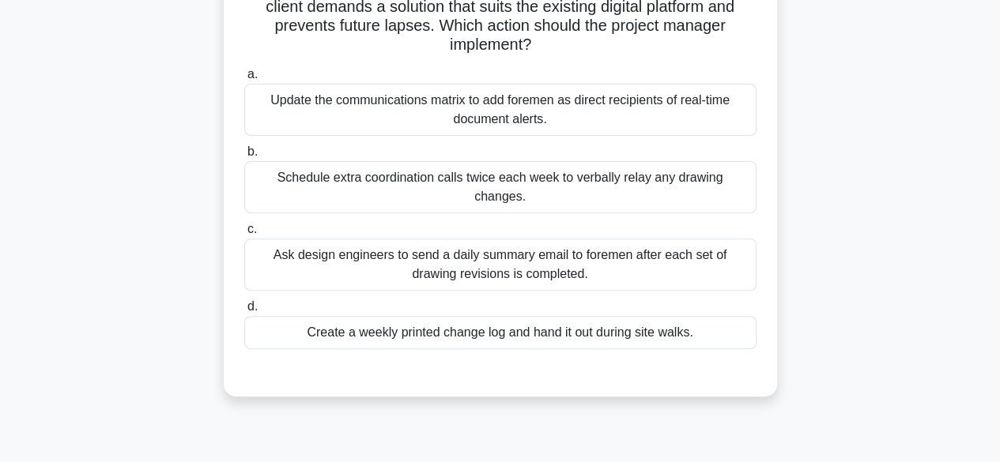
scroll to position [179, 0]
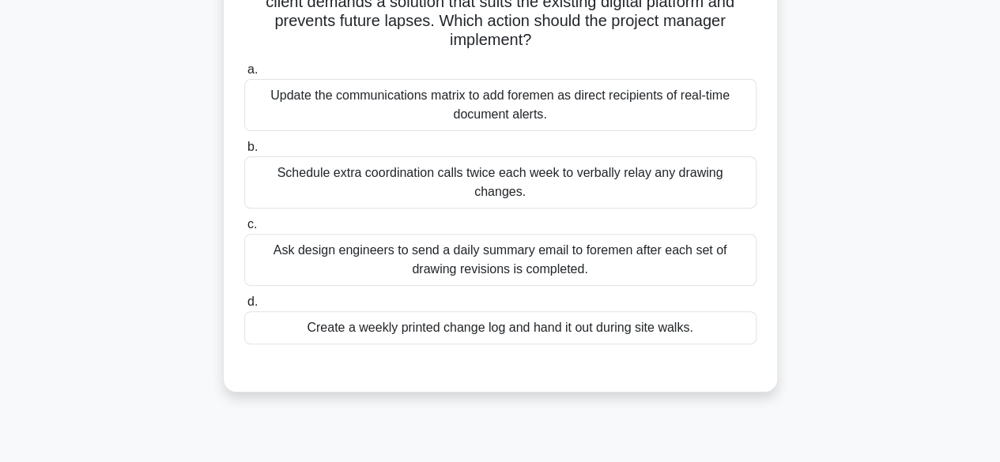
click at [712, 102] on div "Update the communications matrix to add foremen as direct recipients of real-ti…" at bounding box center [500, 105] width 512 height 52
click at [244, 75] on input "a. Update the communications matrix to add foremen as direct recipients of real…" at bounding box center [244, 70] width 0 height 10
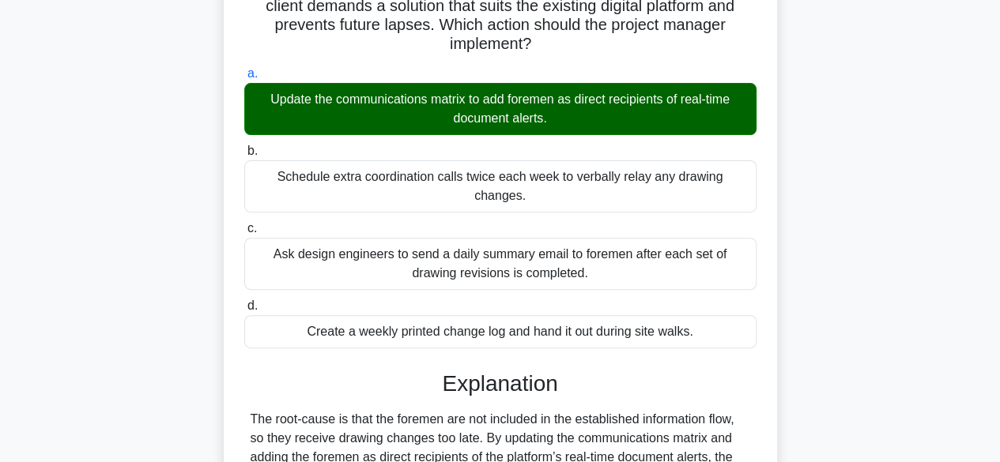
scroll to position [491, 0]
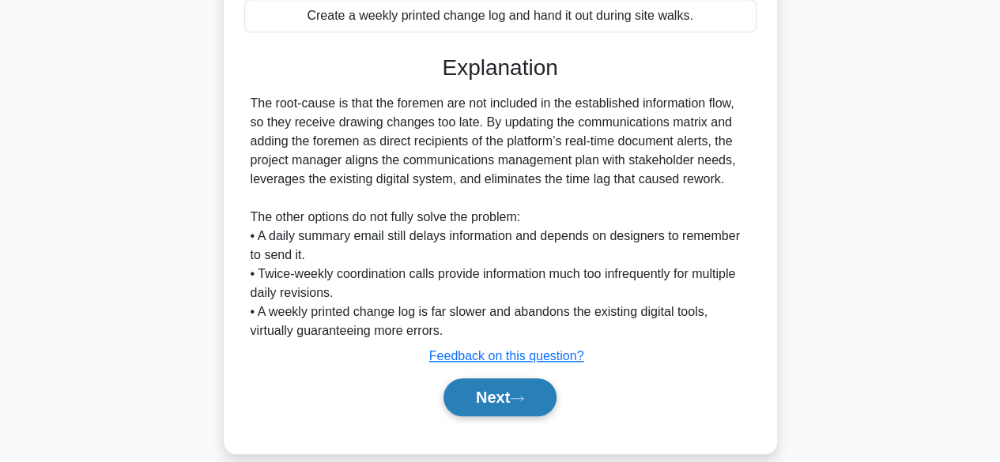
click at [496, 379] on button "Next" at bounding box center [500, 398] width 113 height 38
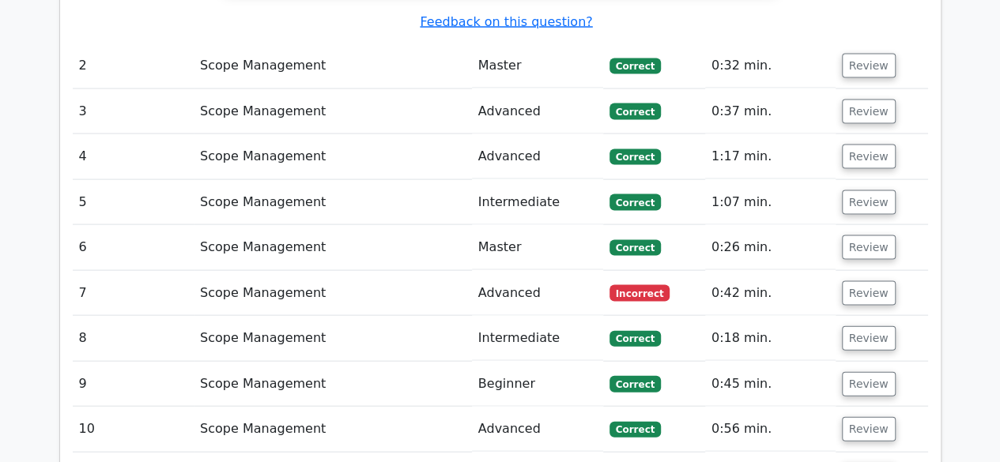
scroll to position [1568, 0]
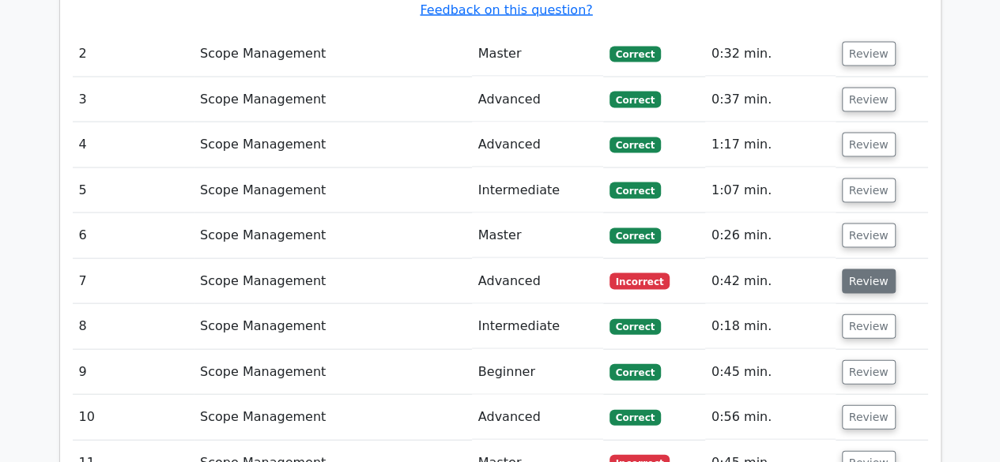
click at [876, 270] on button "Review" at bounding box center [869, 282] width 54 height 25
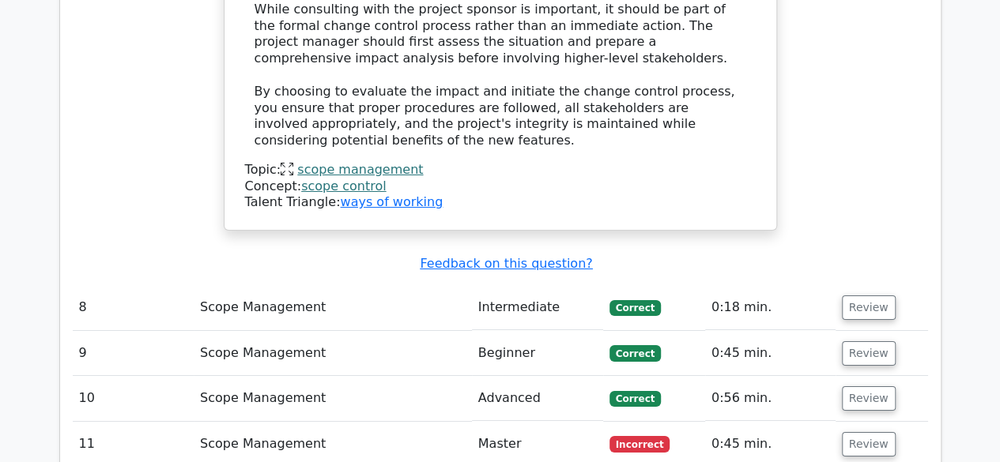
scroll to position [2729, 0]
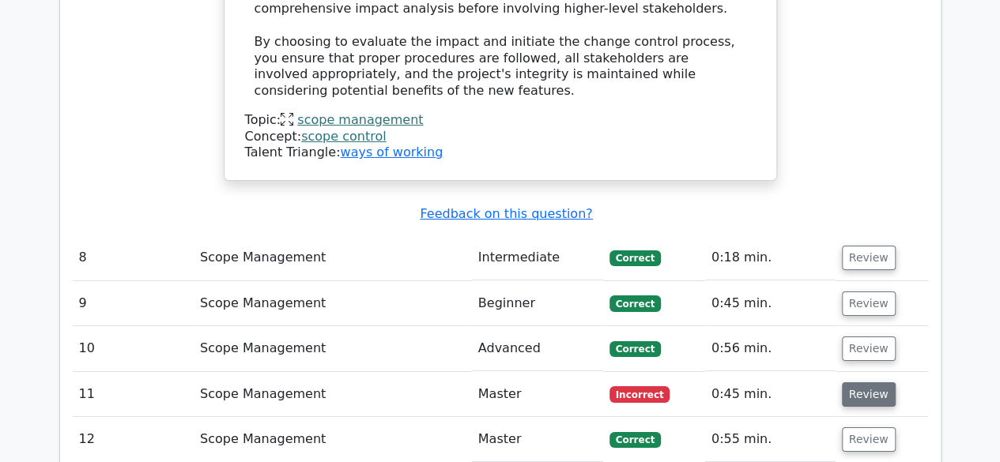
click at [878, 383] on button "Review" at bounding box center [869, 395] width 54 height 25
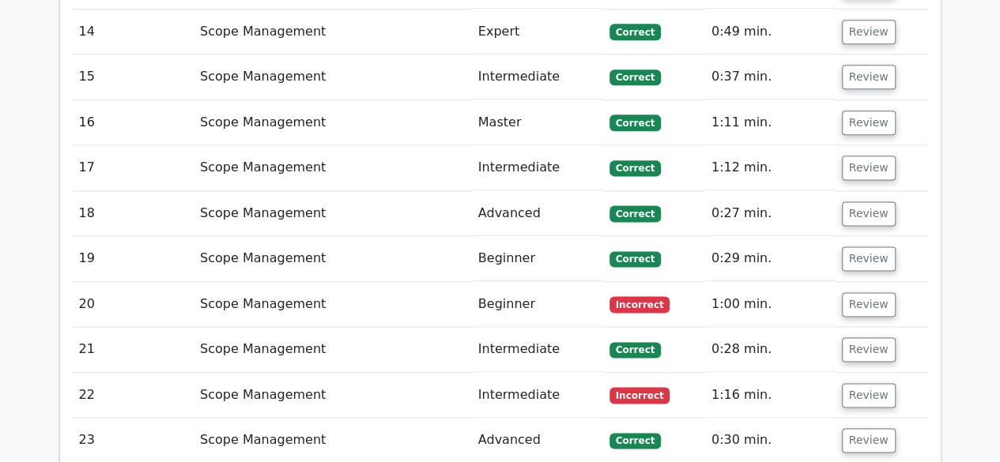
scroll to position [3969, 0]
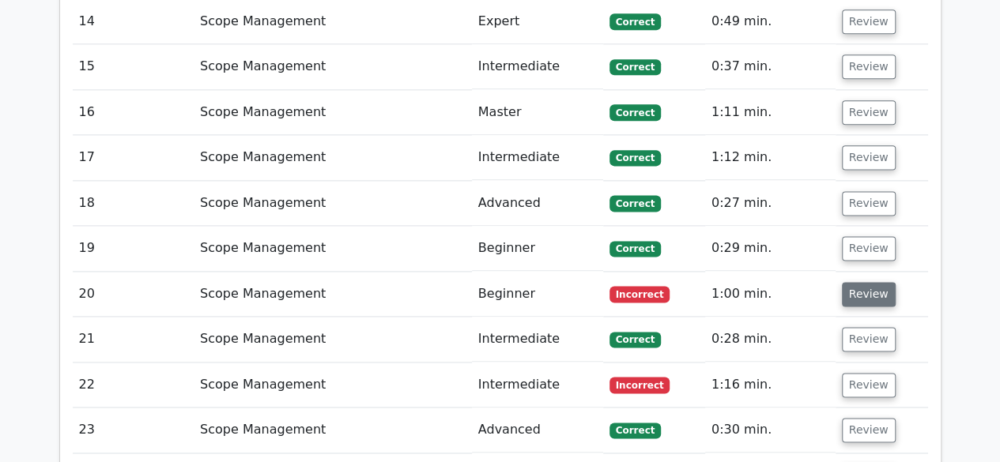
click at [859, 282] on button "Review" at bounding box center [869, 294] width 54 height 25
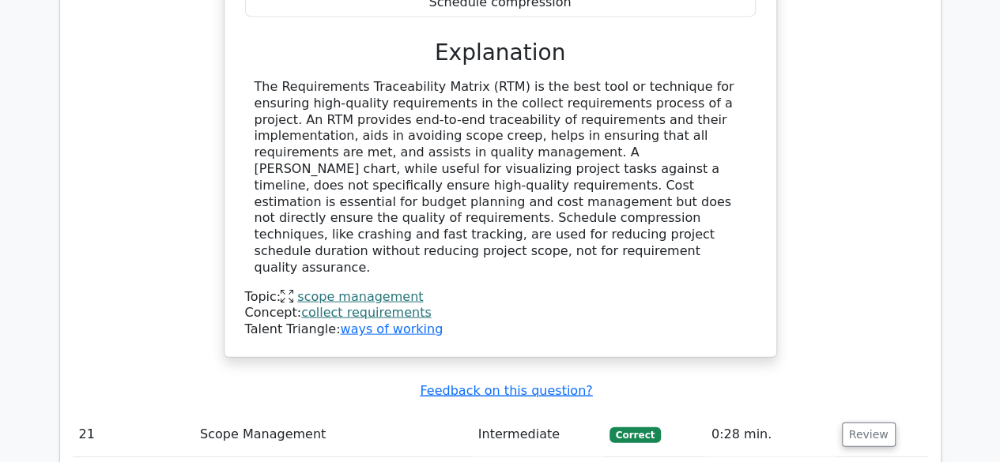
scroll to position [4592, 0]
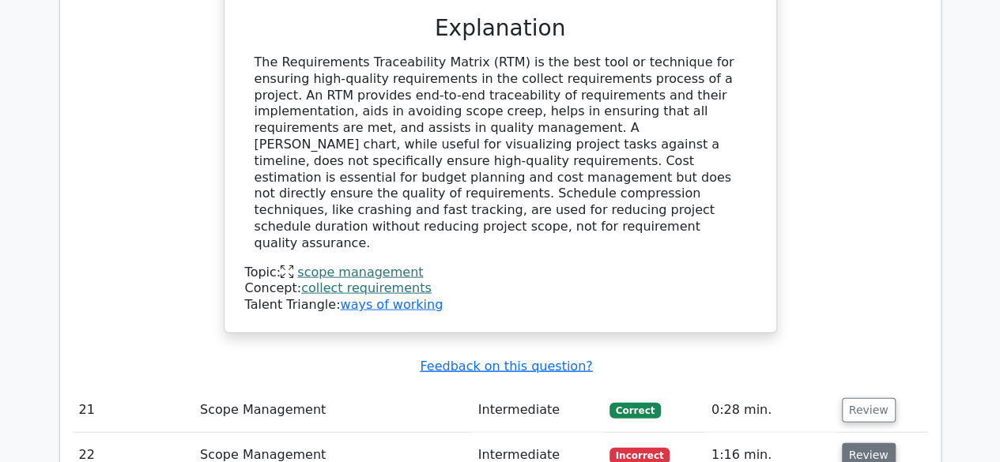
click at [879, 444] on button "Review" at bounding box center [869, 456] width 54 height 25
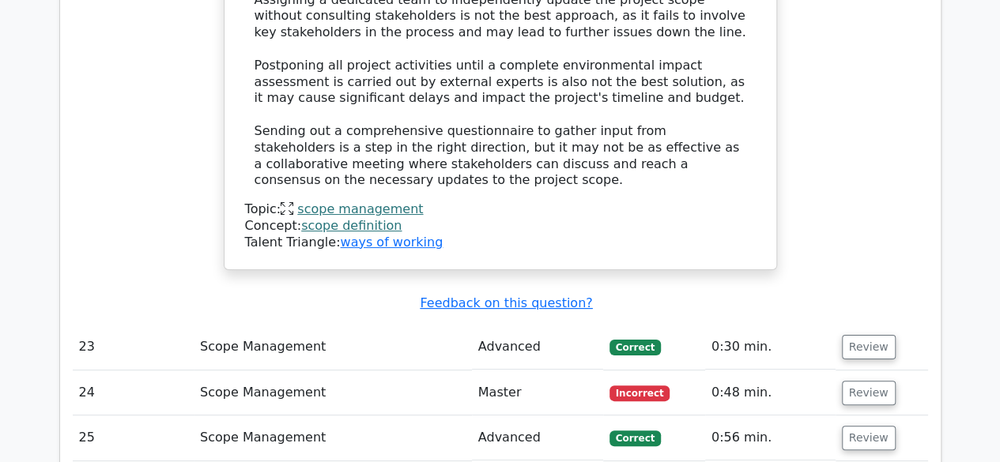
scroll to position [5977, 0]
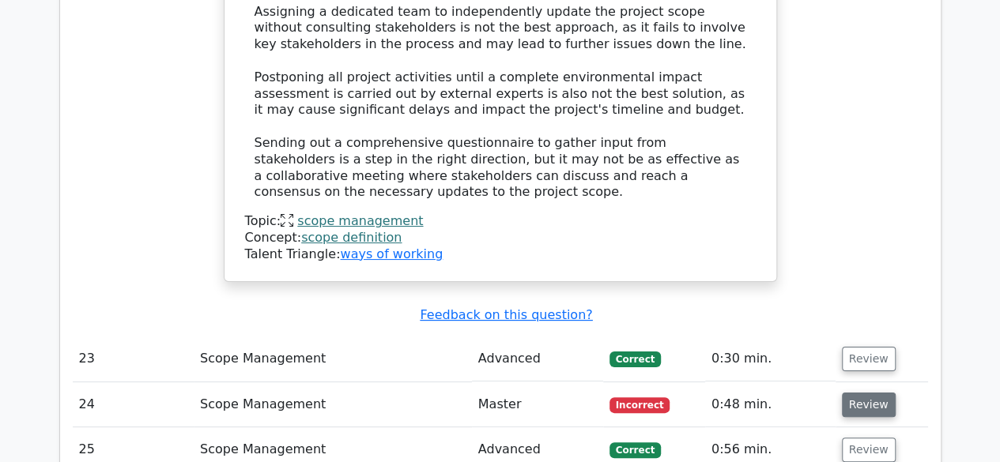
click at [876, 393] on button "Review" at bounding box center [869, 405] width 54 height 25
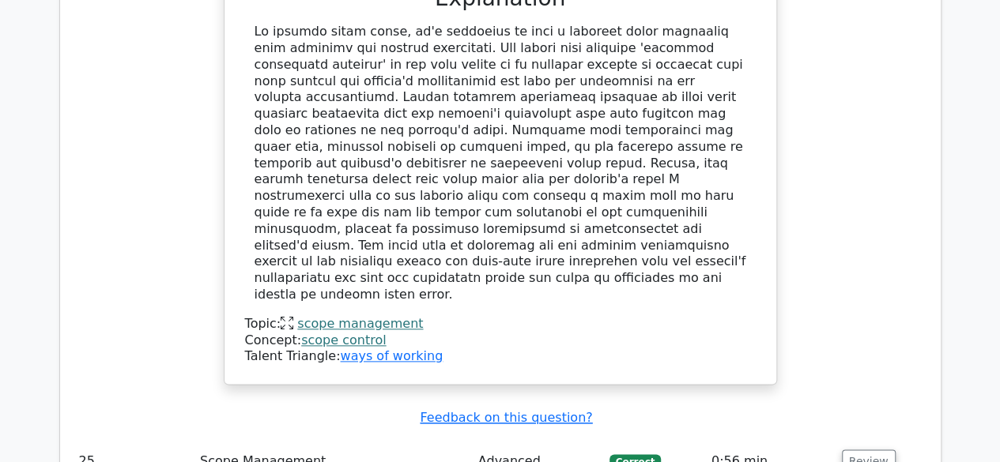
scroll to position [6793, 0]
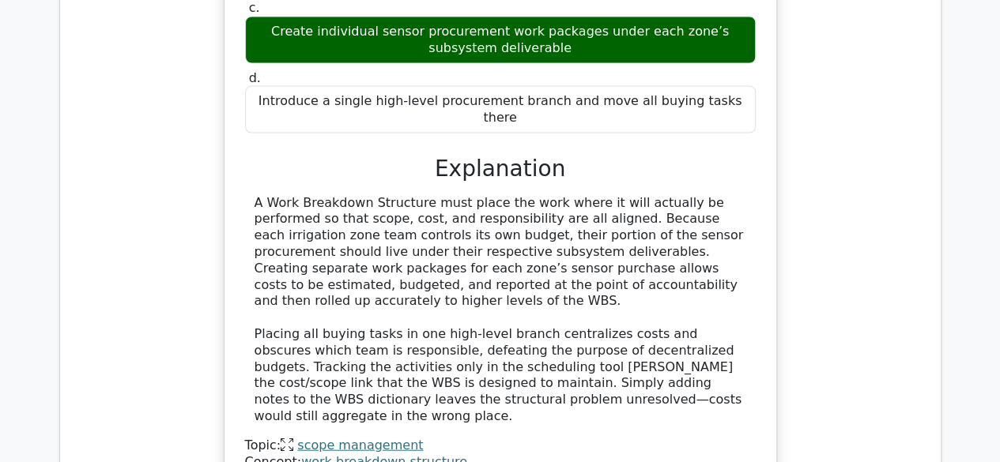
scroll to position [7668, 0]
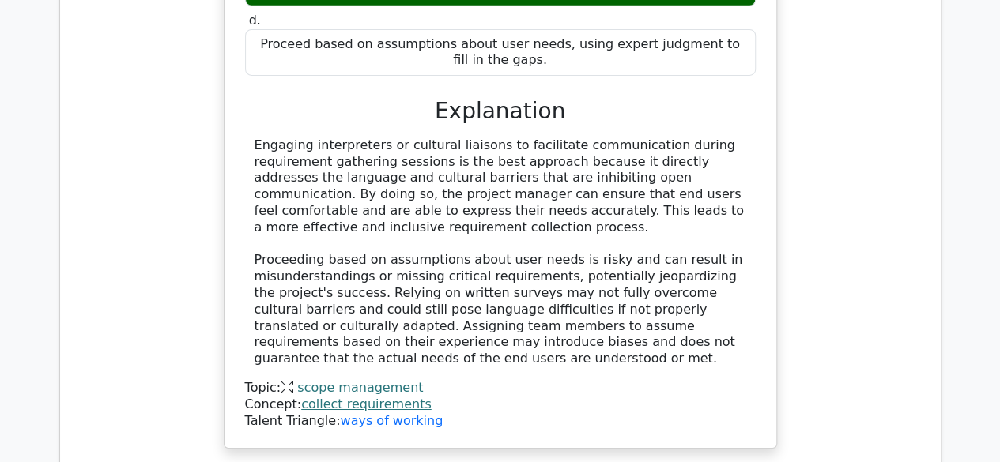
scroll to position [8616, 0]
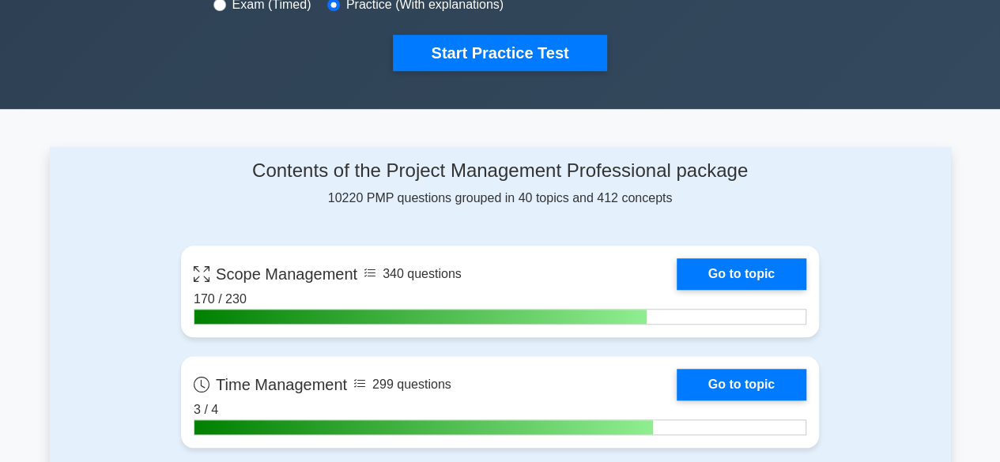
scroll to position [531, 0]
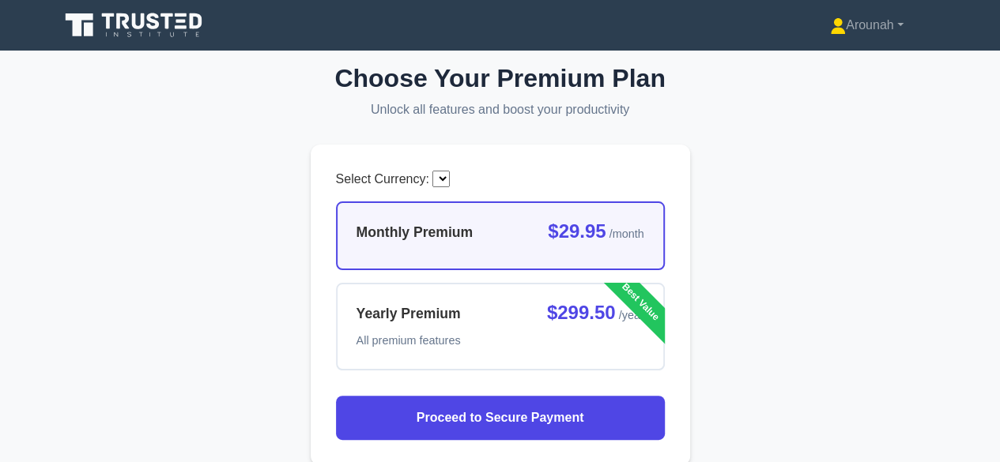
select select "CAD"
